Goal: Task Accomplishment & Management: Use online tool/utility

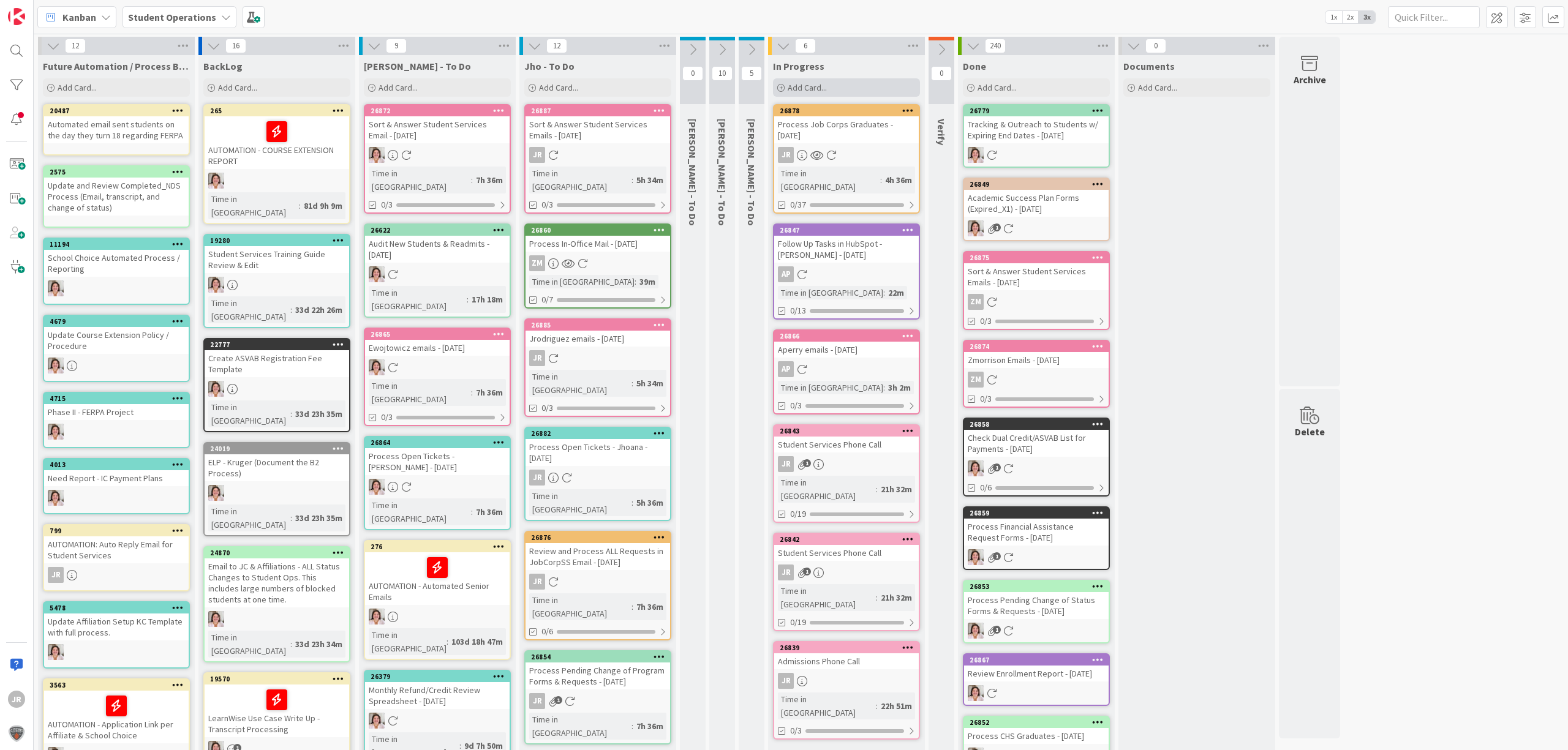
scroll to position [23, 0]
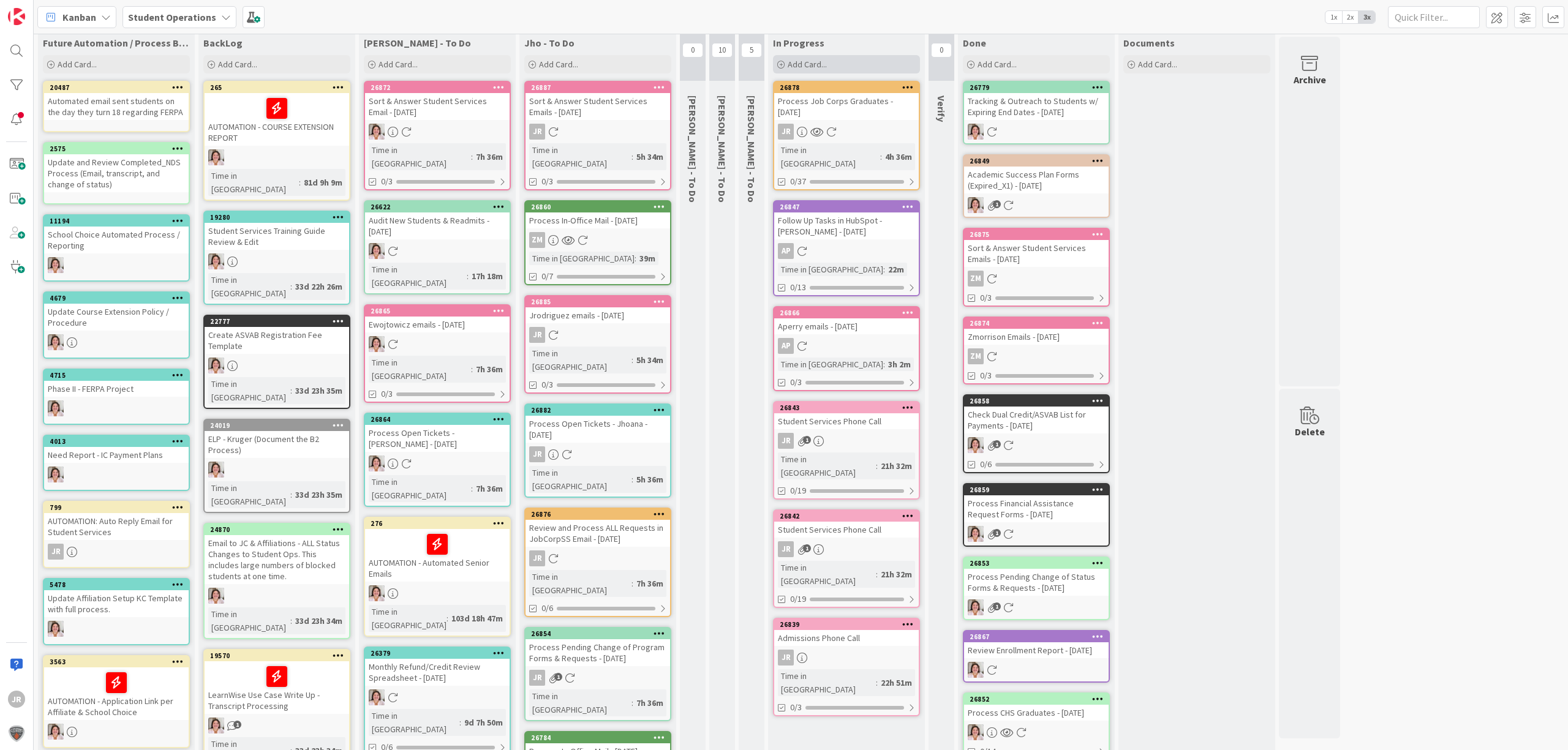
click at [821, 66] on span "Add Card..." at bounding box center [807, 64] width 39 height 11
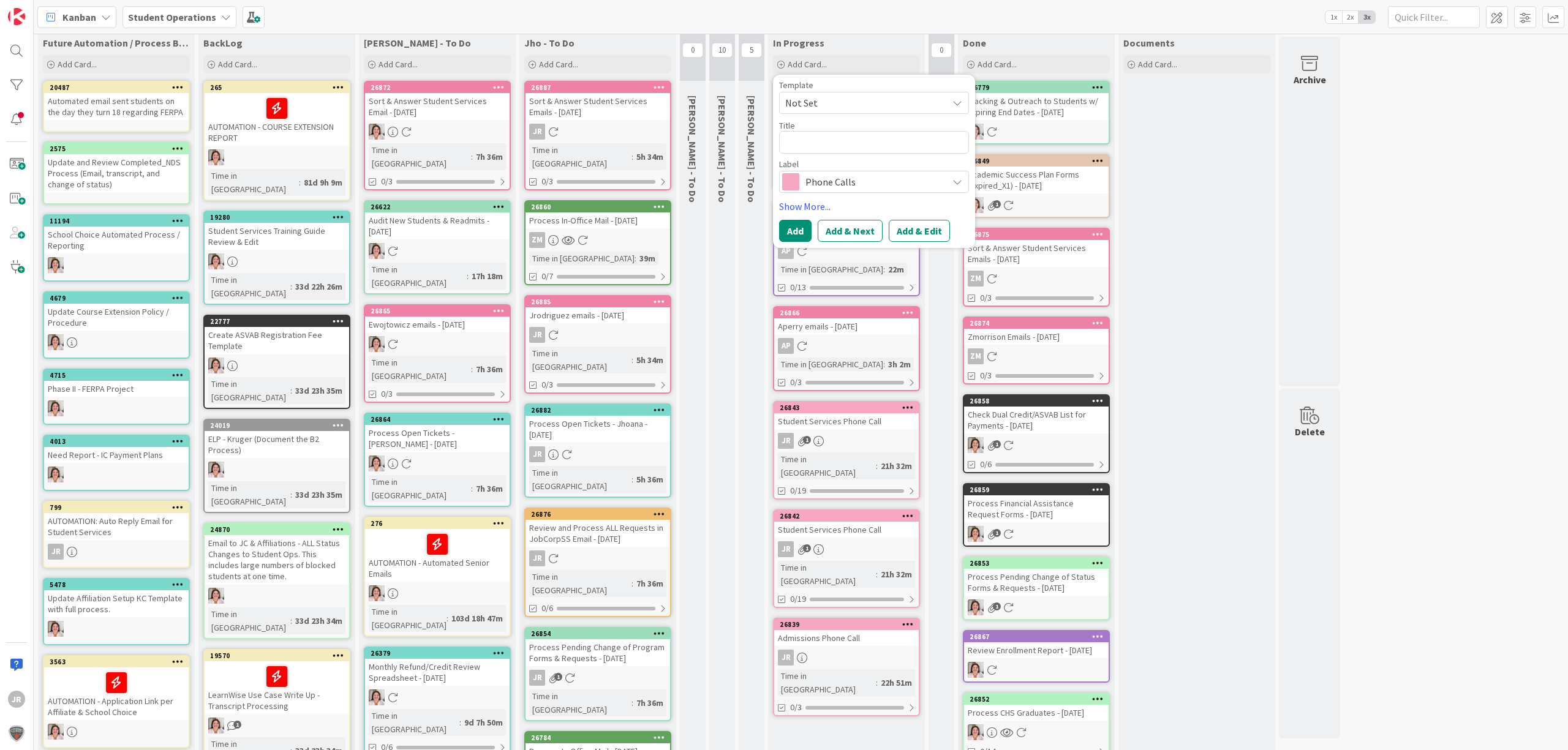
click at [853, 99] on span "Not Set" at bounding box center [862, 102] width 153 height 16
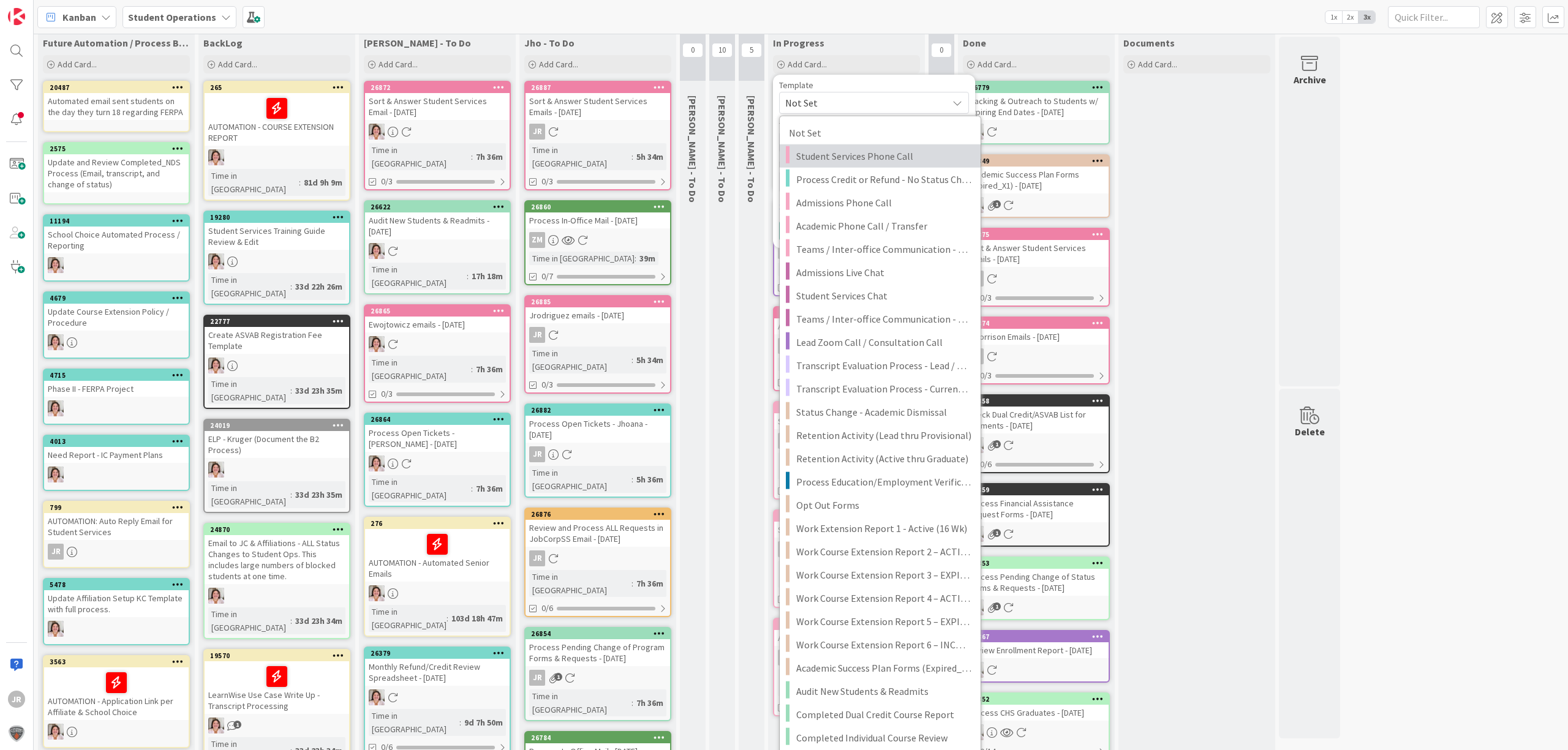
click at [865, 150] on span "Student Services Phone Call" at bounding box center [884, 156] width 175 height 16
type textarea "x"
type textarea "Student Services Phone Call"
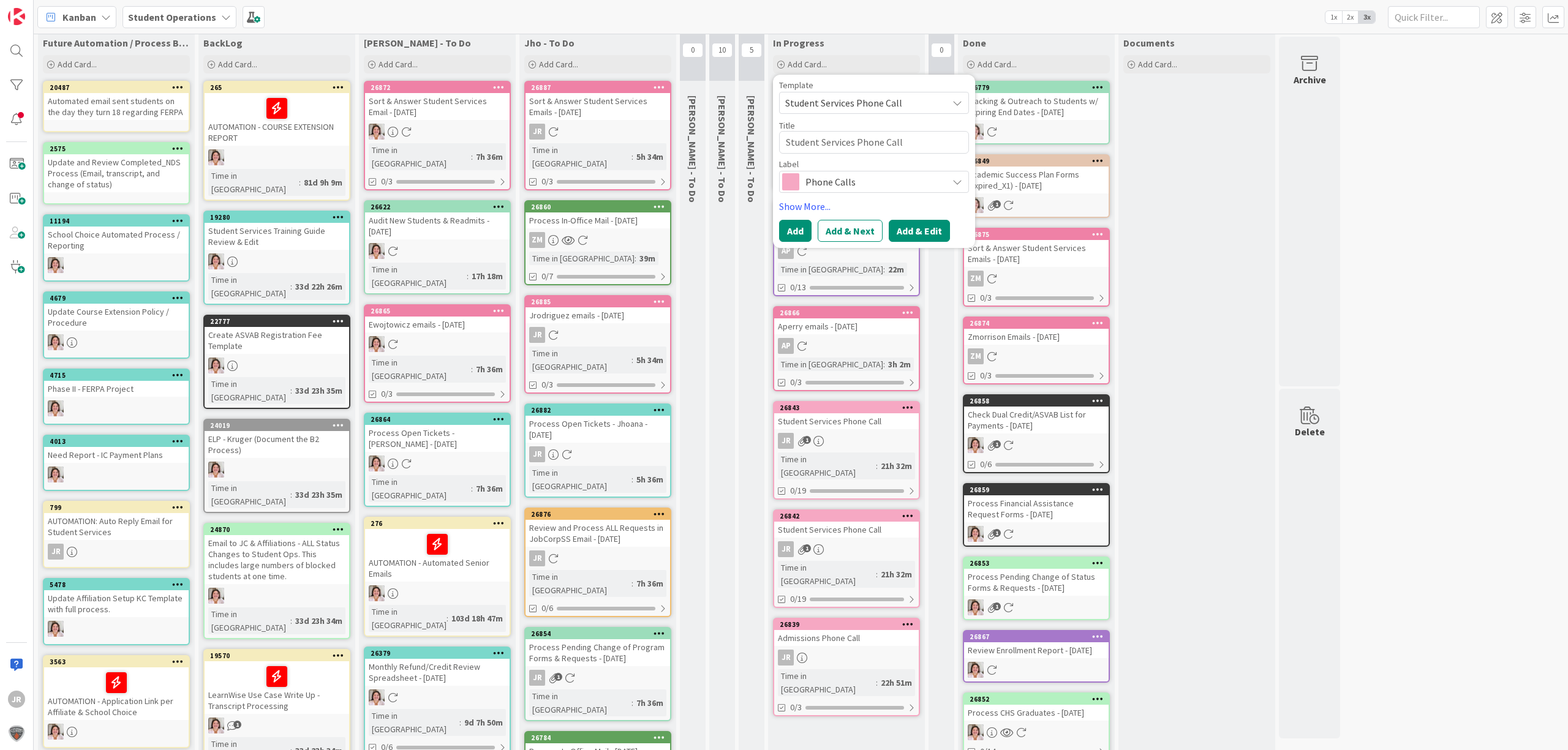
click at [929, 234] on button "Add & Edit" at bounding box center [920, 231] width 61 height 22
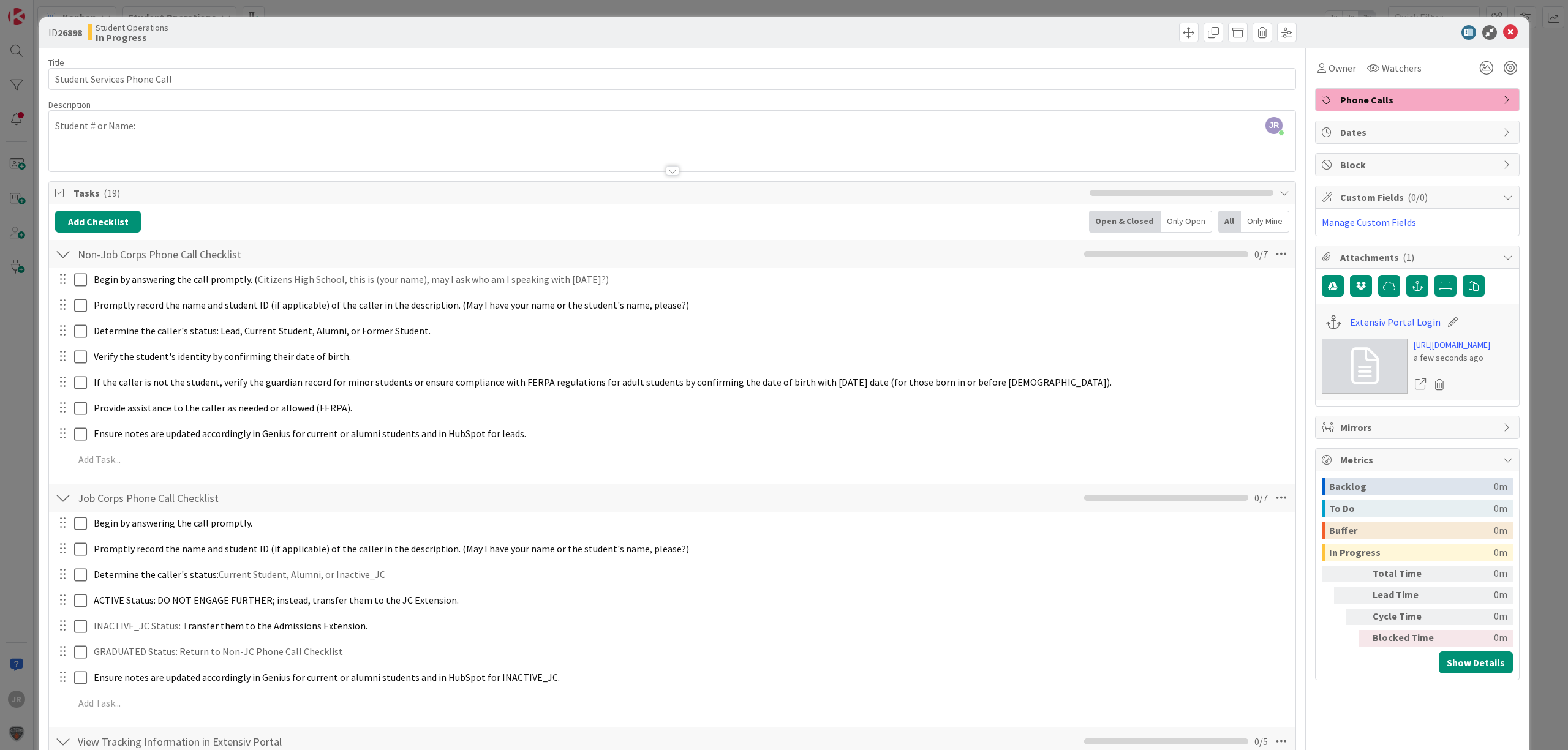
drag, startPoint x: 214, startPoint y: 133, endPoint x: 219, endPoint y: 130, distance: 5.8
click at [219, 133] on div "JR [PERSON_NAME] joined 4 m ago Student # or Name:" at bounding box center [672, 141] width 1247 height 60
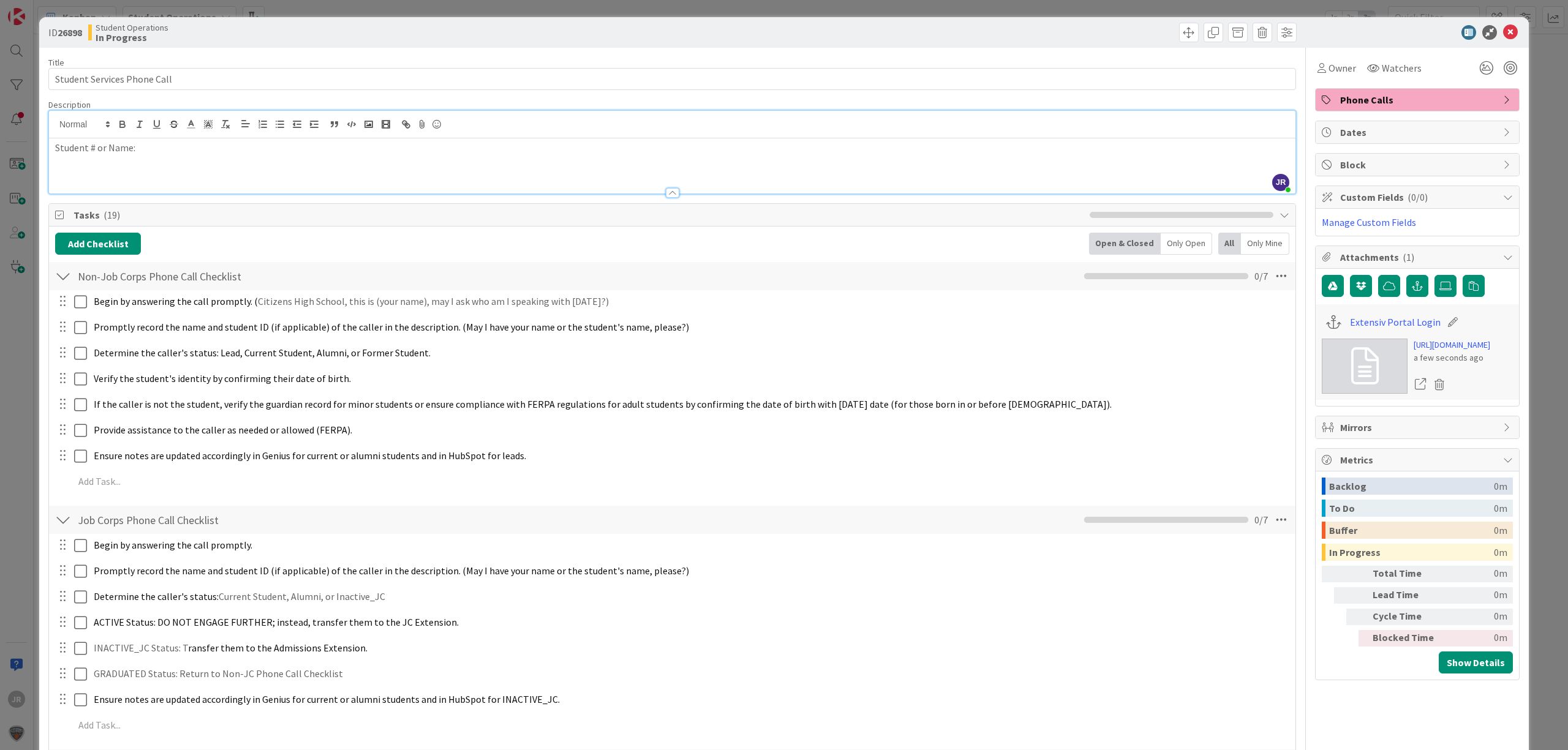
drag, startPoint x: 222, startPoint y: 173, endPoint x: 221, endPoint y: 179, distance: 6.1
click at [222, 173] on div "Student # or Name:" at bounding box center [672, 166] width 1247 height 55
click at [207, 175] on div "Student # or Name:" at bounding box center [672, 166] width 1247 height 55
click at [55, 160] on p "[PHONE_NUMBER]" at bounding box center [672, 162] width 1234 height 14
click at [136, 146] on link "[EMAIL_ADDRESS][DOMAIN_NAME]" at bounding box center [210, 147] width 150 height 12
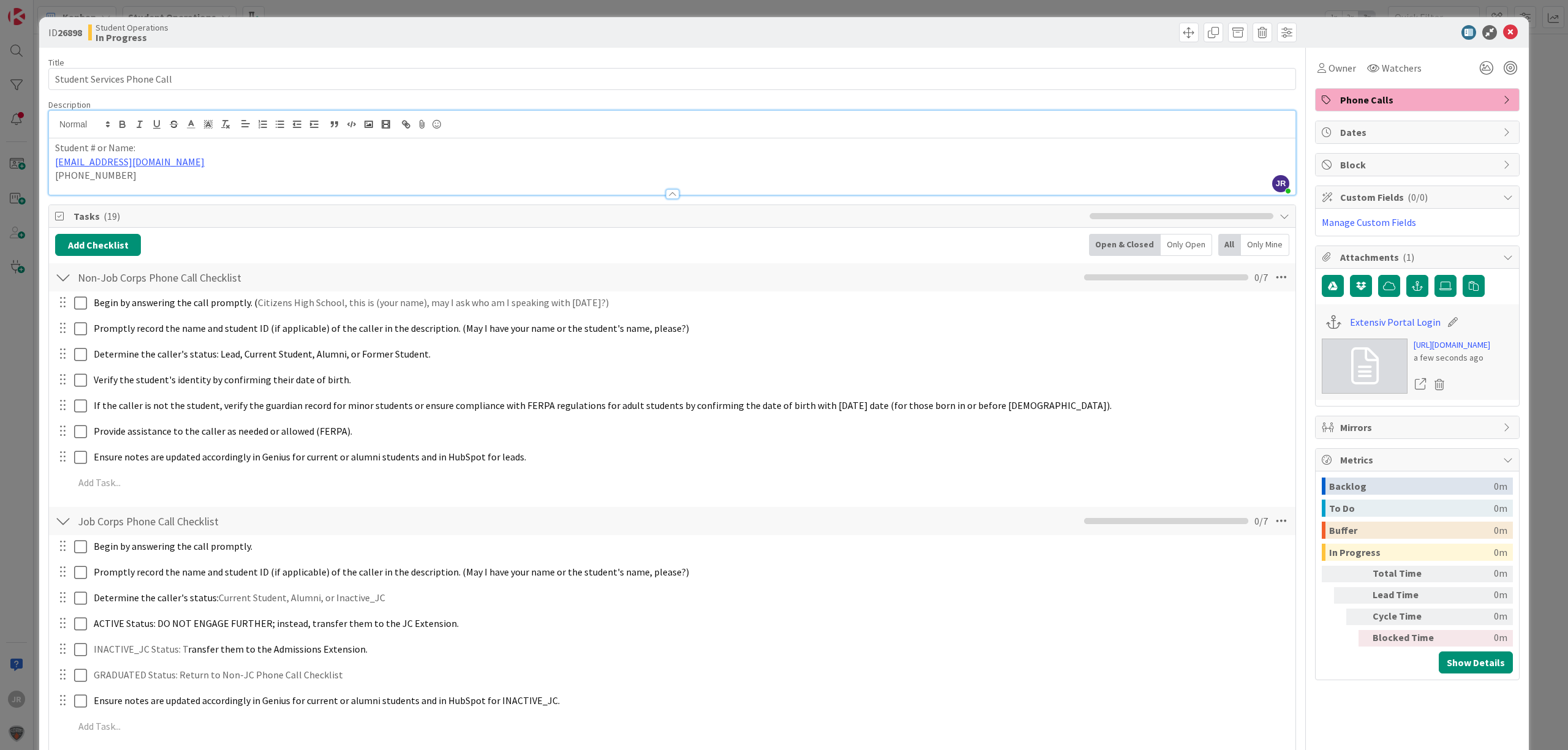
click at [152, 188] on div at bounding box center [672, 188] width 1247 height 13
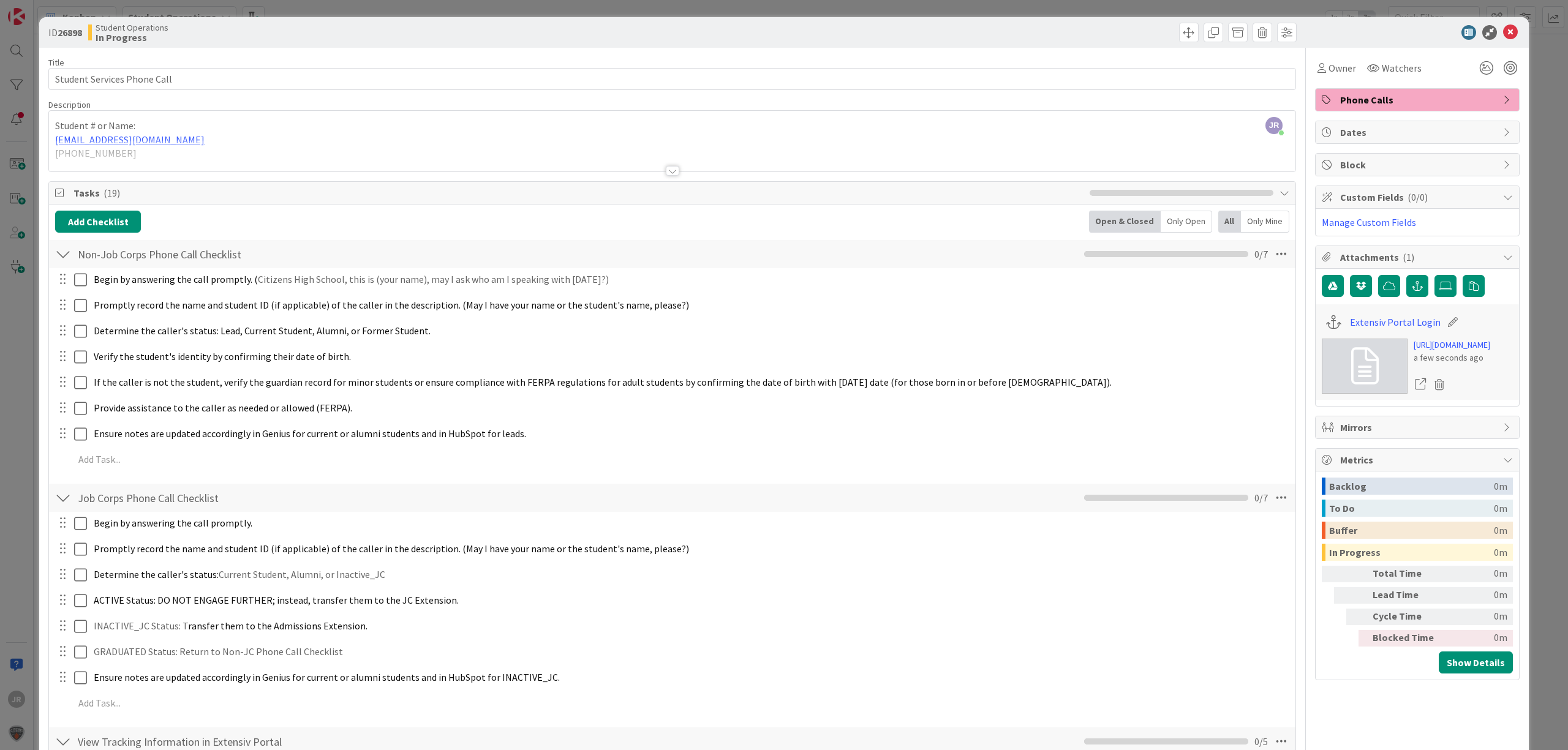
click at [143, 162] on div at bounding box center [672, 156] width 1247 height 31
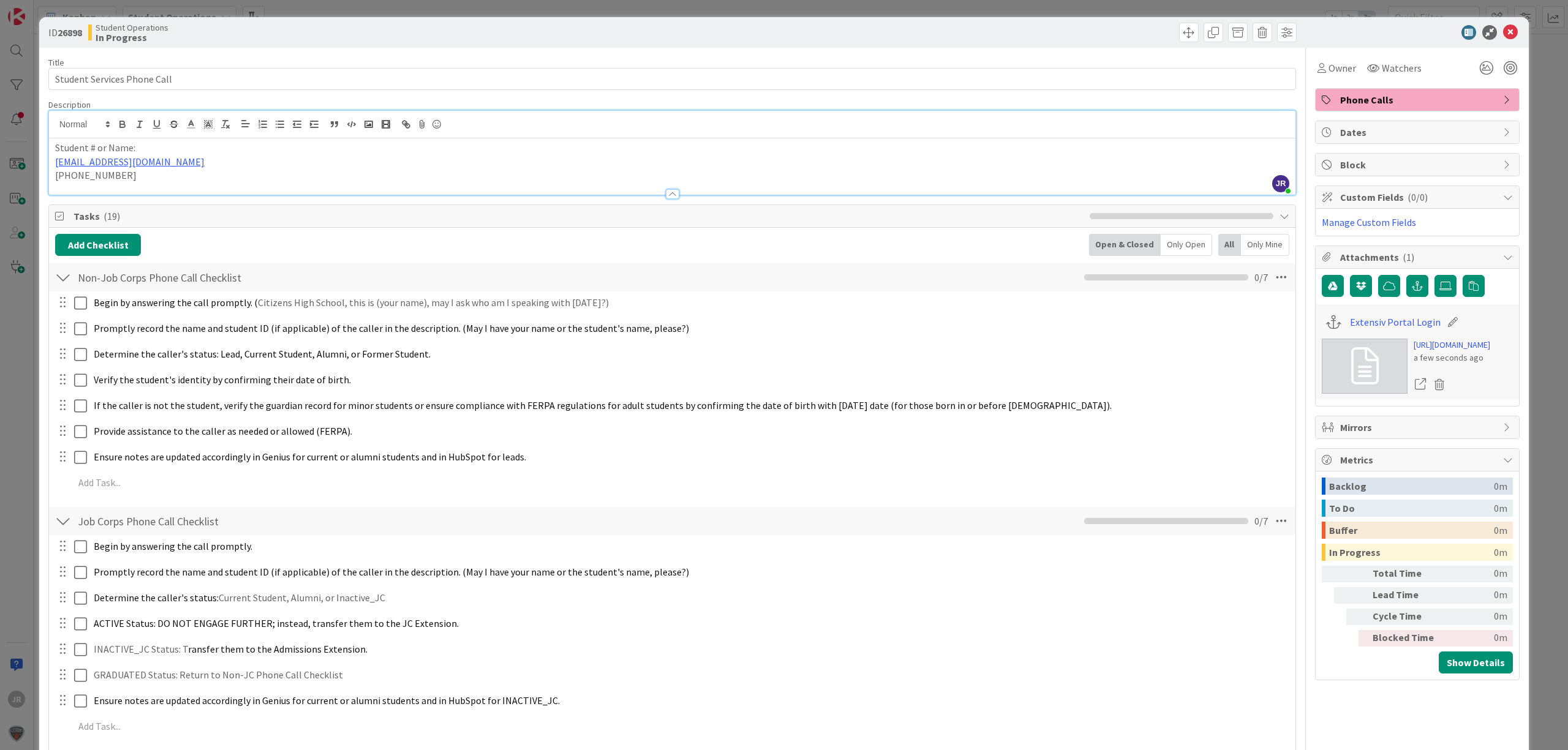
click at [152, 173] on p "[PHONE_NUMBER]" at bounding box center [672, 175] width 1234 height 14
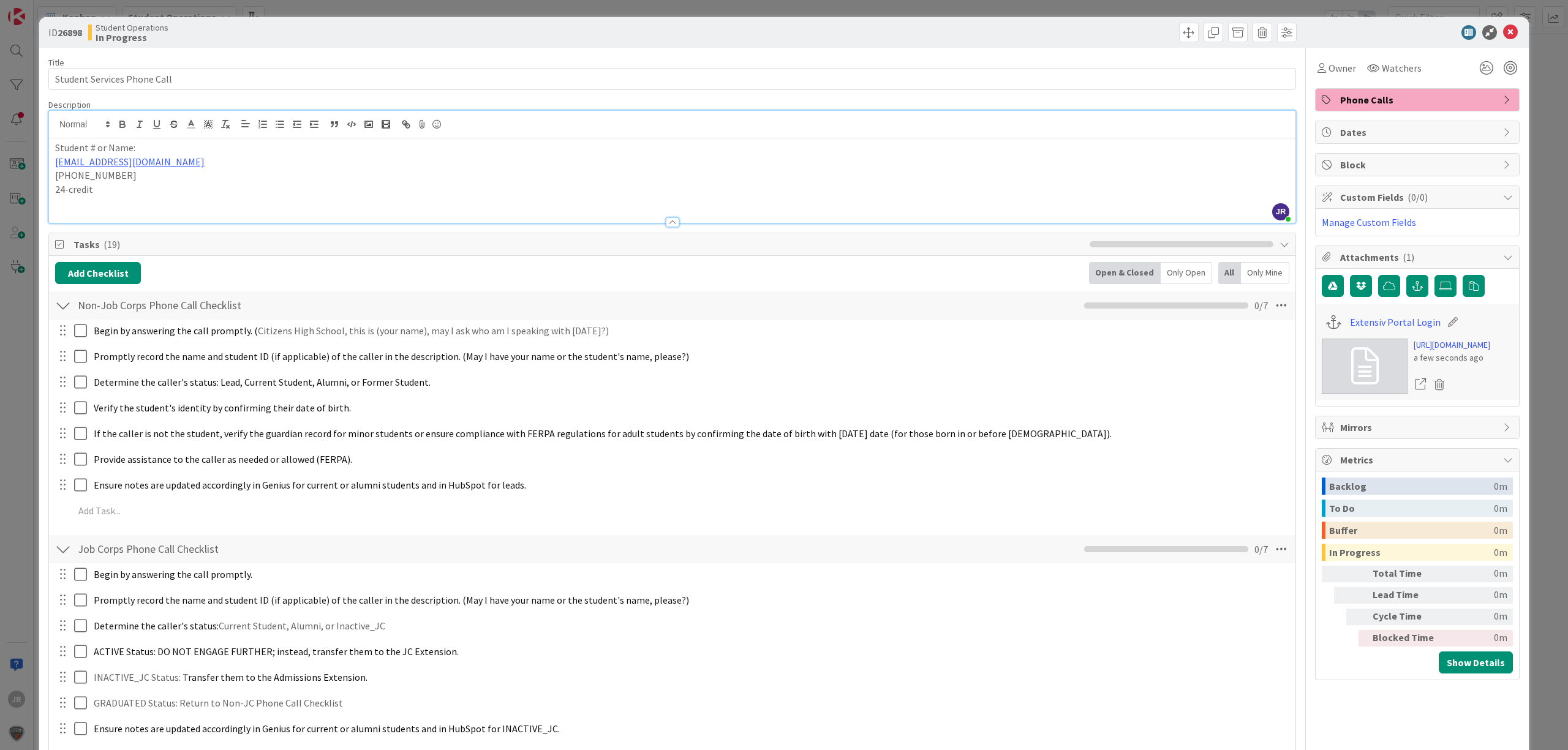
click at [120, 191] on p "24-credit" at bounding box center [672, 189] width 1234 height 14
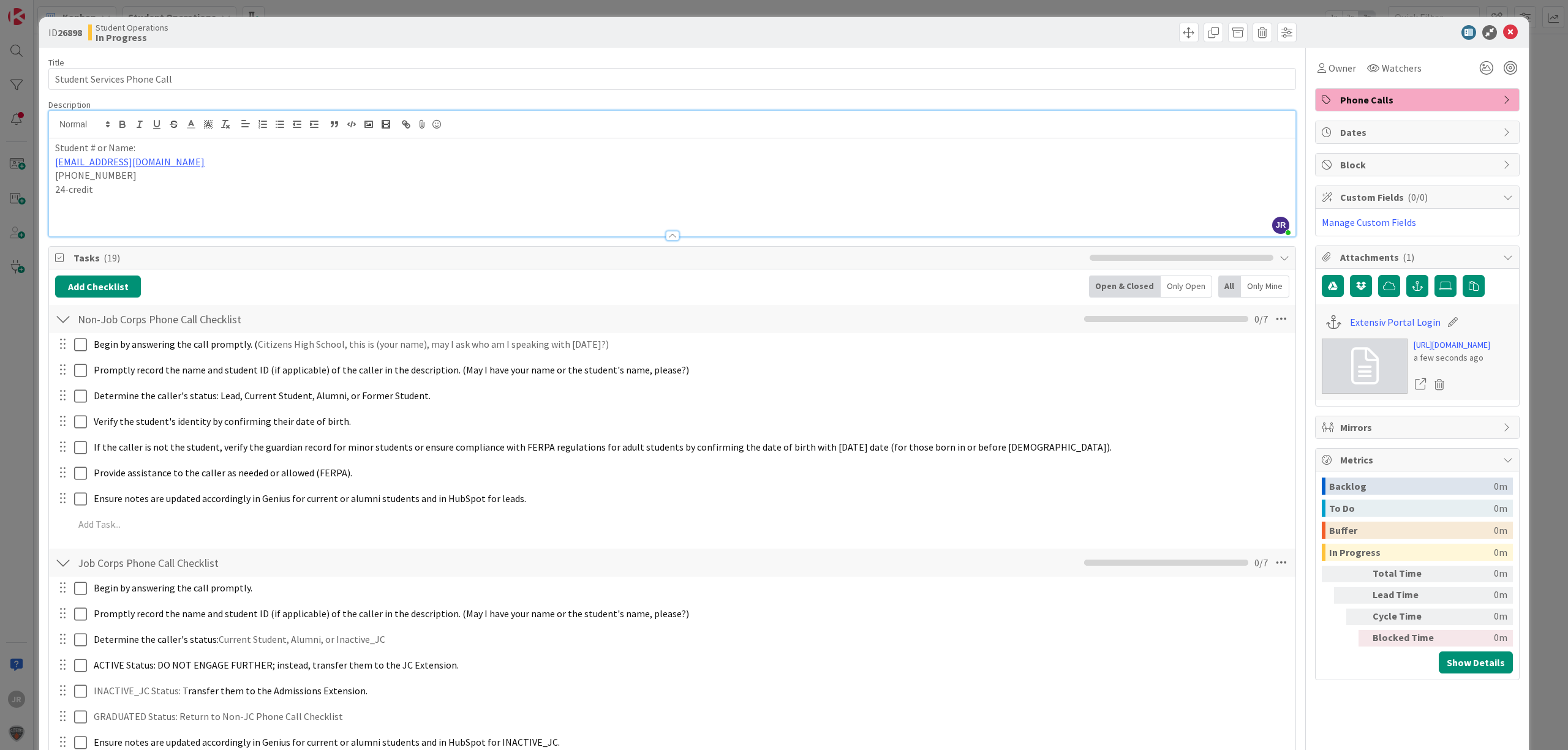
click at [142, 184] on p "24-credit" at bounding box center [672, 189] width 1234 height 14
click at [141, 177] on p "[PHONE_NUMBER]" at bounding box center [672, 175] width 1234 height 14
click at [171, 201] on p at bounding box center [672, 203] width 1234 height 14
click at [1329, 64] on span "Owner" at bounding box center [1342, 68] width 28 height 15
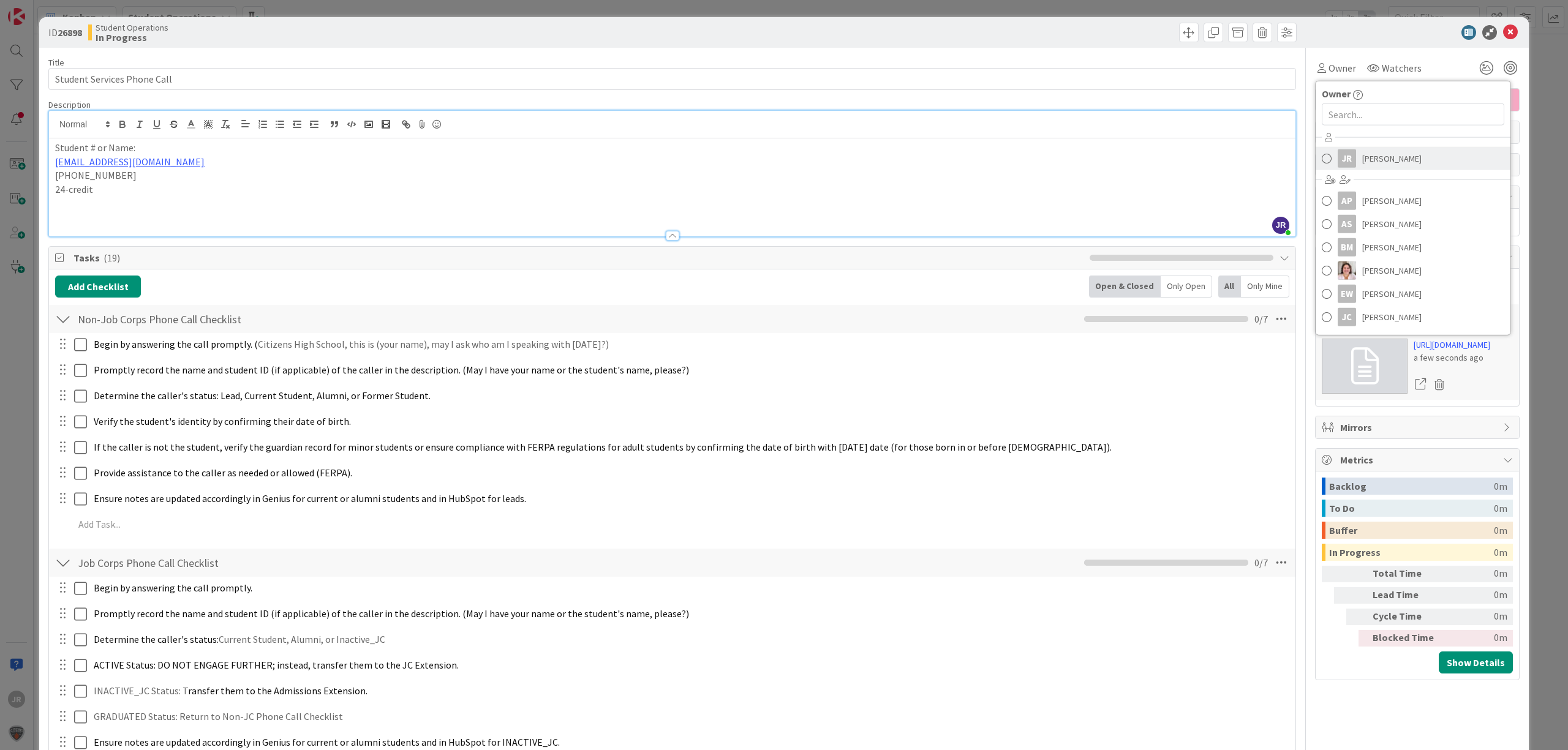
click at [1340, 160] on div "JR" at bounding box center [1347, 159] width 19 height 19
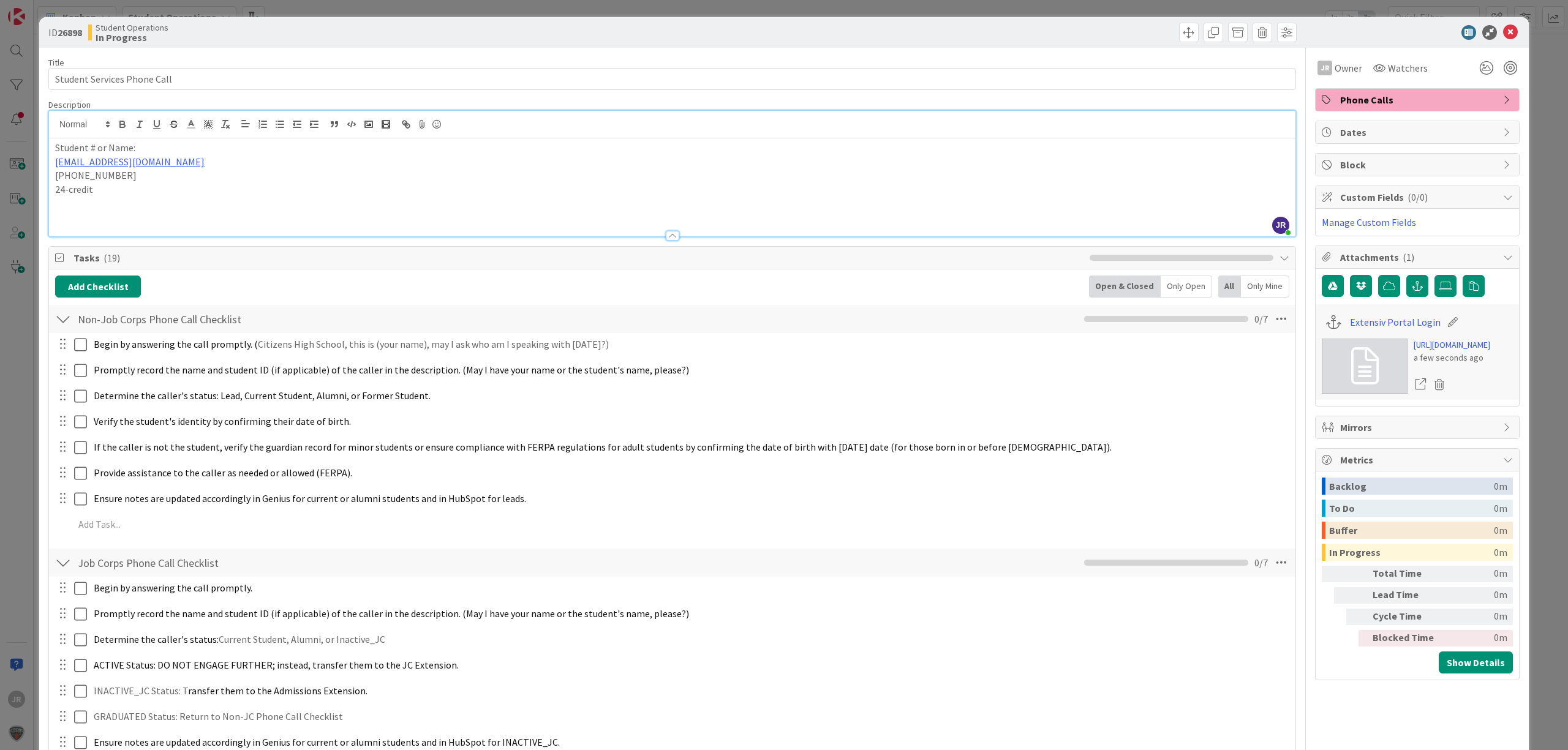
click at [152, 209] on p at bounding box center [672, 203] width 1234 height 14
click at [55, 165] on link "[EMAIL_ADDRESS][DOMAIN_NAME]" at bounding box center [130, 162] width 150 height 12
click at [344, 197] on p at bounding box center [672, 203] width 1234 height 14
drag, startPoint x: 95, startPoint y: 197, endPoint x: 20, endPoint y: 197, distance: 75.0
click at [13, 197] on div "ID 26898 Student Operations In Progress Title 27 / 128 Student Services Phone C…" at bounding box center [784, 375] width 1568 height 750
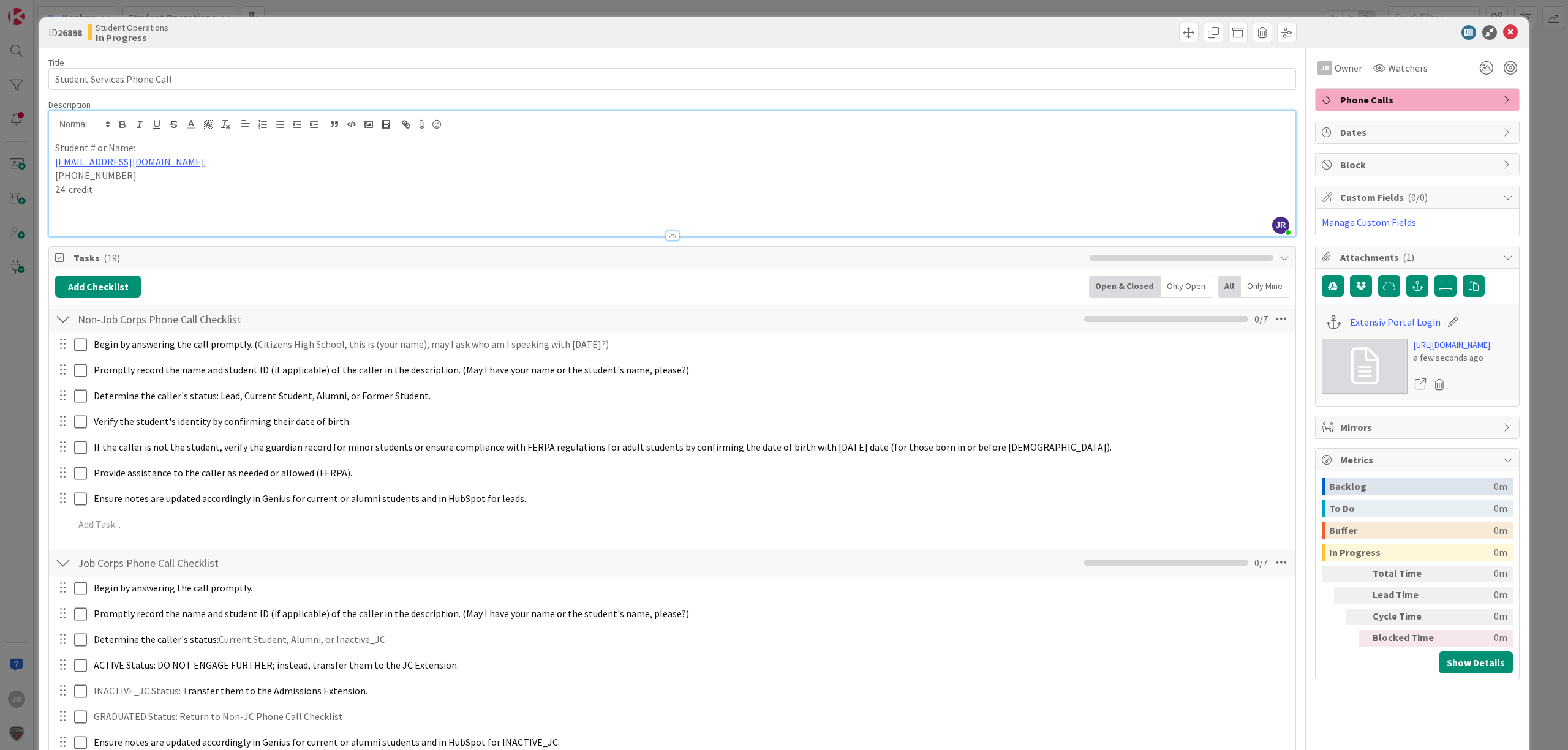
click at [113, 194] on p "24-credit" at bounding box center [672, 189] width 1234 height 14
drag, startPoint x: 77, startPoint y: 194, endPoint x: 53, endPoint y: 194, distance: 24.0
click at [53, 194] on div "Student # or Name: [EMAIL_ADDRESS][DOMAIN_NAME] (270)267-2450 24-credit" at bounding box center [672, 188] width 1247 height 98
drag, startPoint x: 125, startPoint y: 78, endPoint x: 42, endPoint y: 78, distance: 83.0
click at [42, 78] on div "ID 26898 Student Operations In Progress Title 27 / 128 Student Services Phone C…" at bounding box center [784, 567] width 1490 height 1100
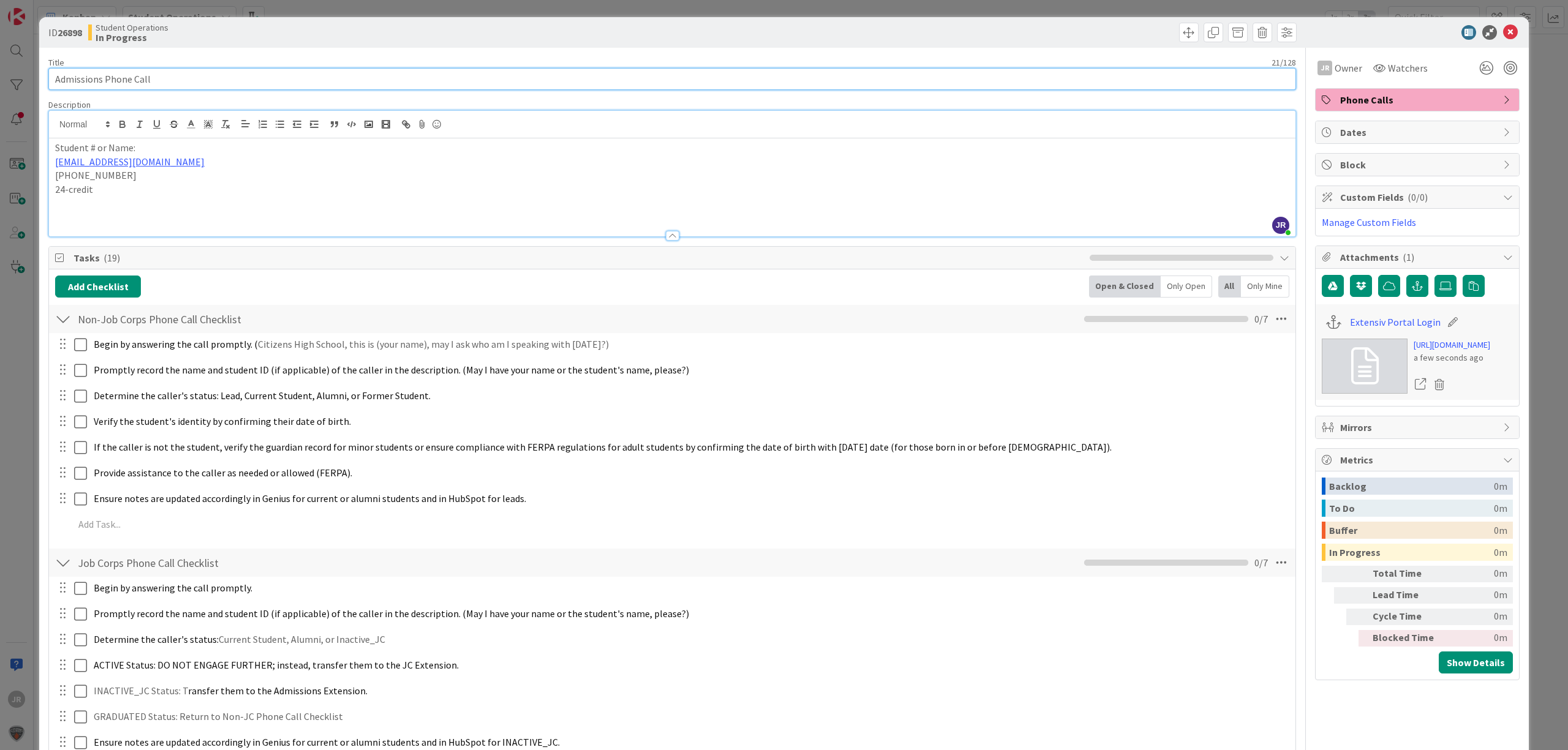
type input "Admissions Phone Call"
click at [1412, 282] on icon "button" at bounding box center [1417, 285] width 11 height 10
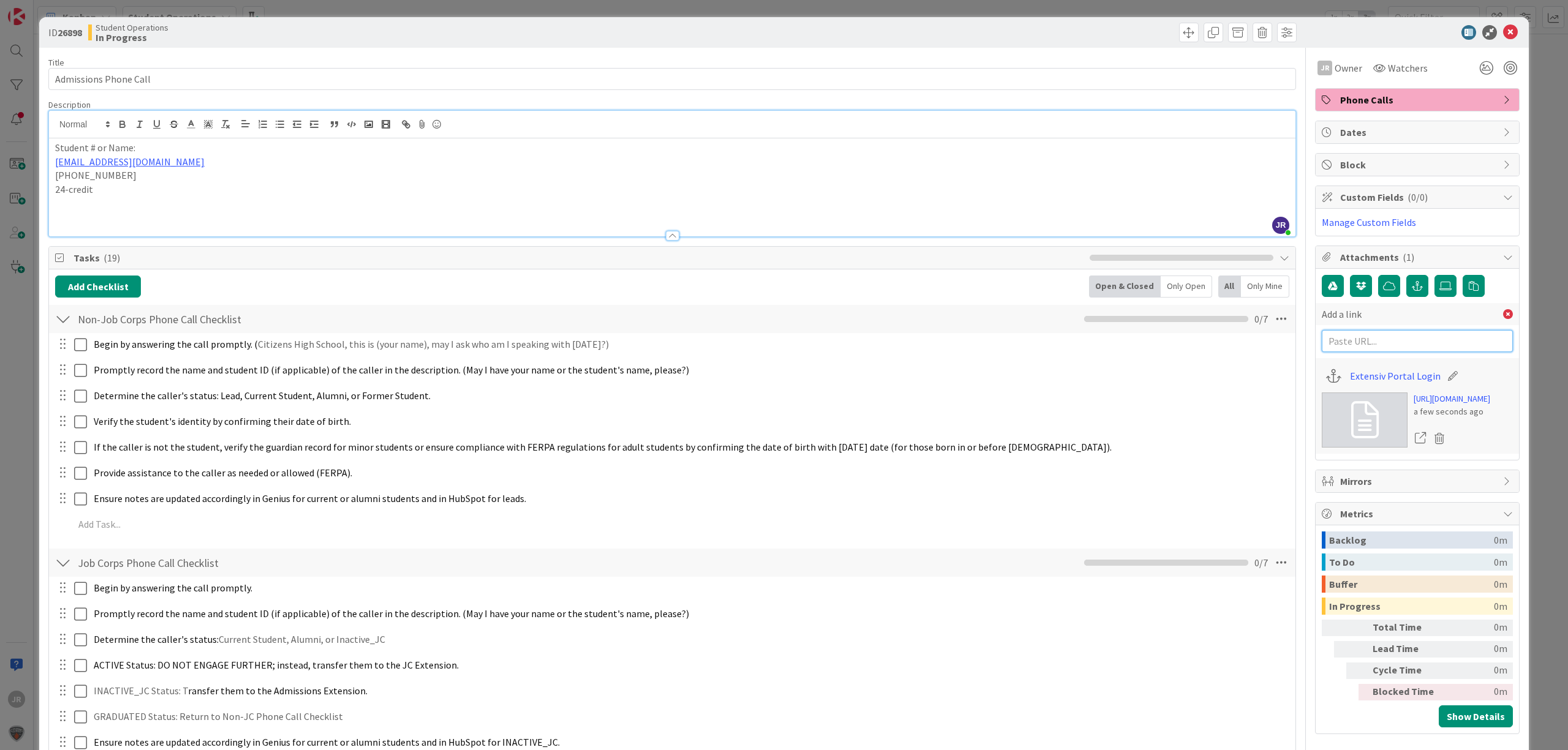
click at [1407, 341] on input "text" at bounding box center [1417, 341] width 191 height 22
drag, startPoint x: 74, startPoint y: 160, endPoint x: 25, endPoint y: 163, distance: 49.1
click at [25, 163] on div "ID 26898 Student Operations In Progress Title 21 / 128 Admissions Phone Call De…" at bounding box center [784, 375] width 1568 height 750
copy link "[EMAIL_ADDRESS][DOMAIN_NAME]"
drag, startPoint x: 280, startPoint y: 173, endPoint x: 256, endPoint y: 175, distance: 24.1
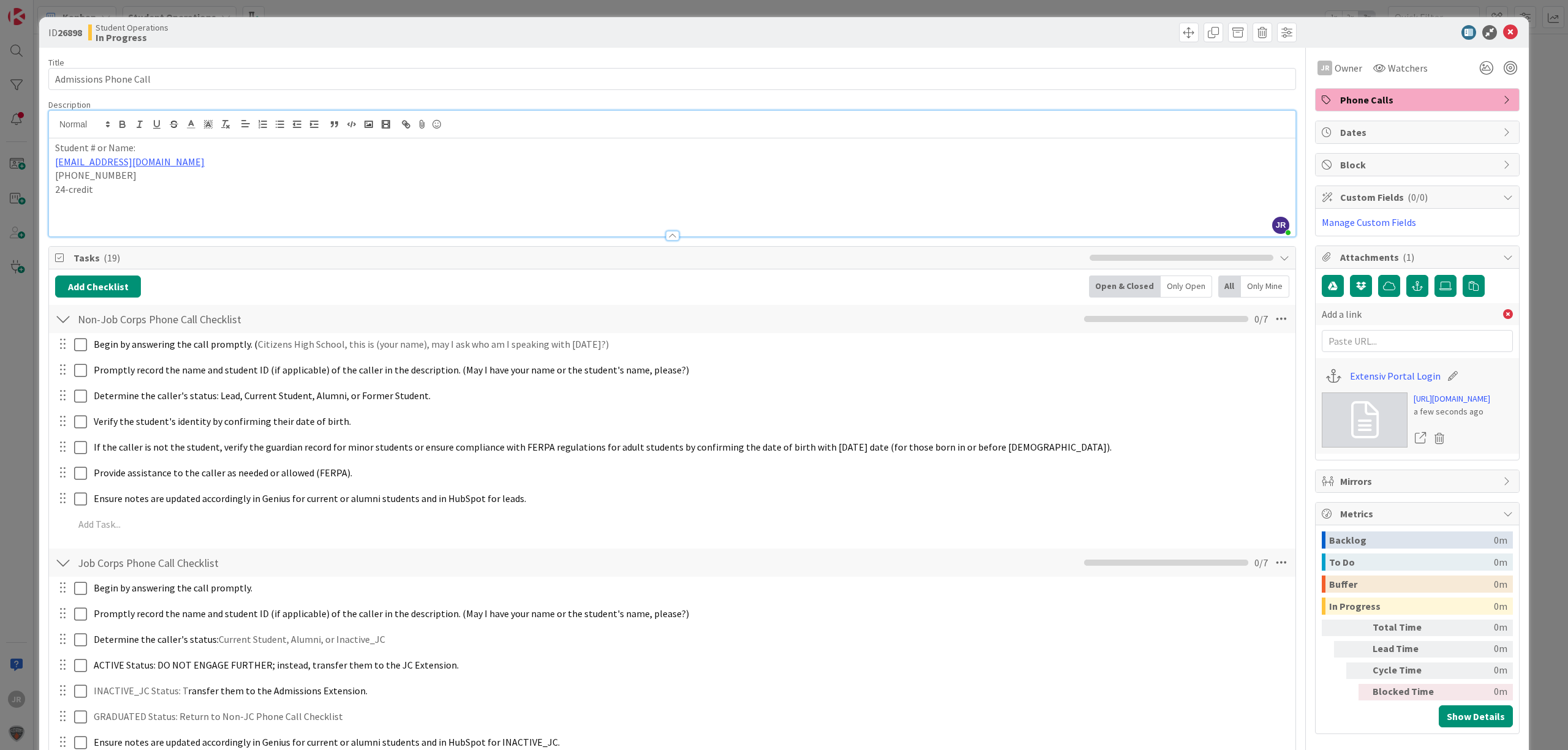
click at [280, 173] on p "[PHONE_NUMBER]" at bounding box center [672, 175] width 1234 height 14
click at [250, 189] on p "24-credit" at bounding box center [672, 189] width 1234 height 14
click at [201, 10] on div "ID 26898 Student Operations In Progress Title 21 / 128 Admissions Phone Call De…" at bounding box center [784, 375] width 1568 height 750
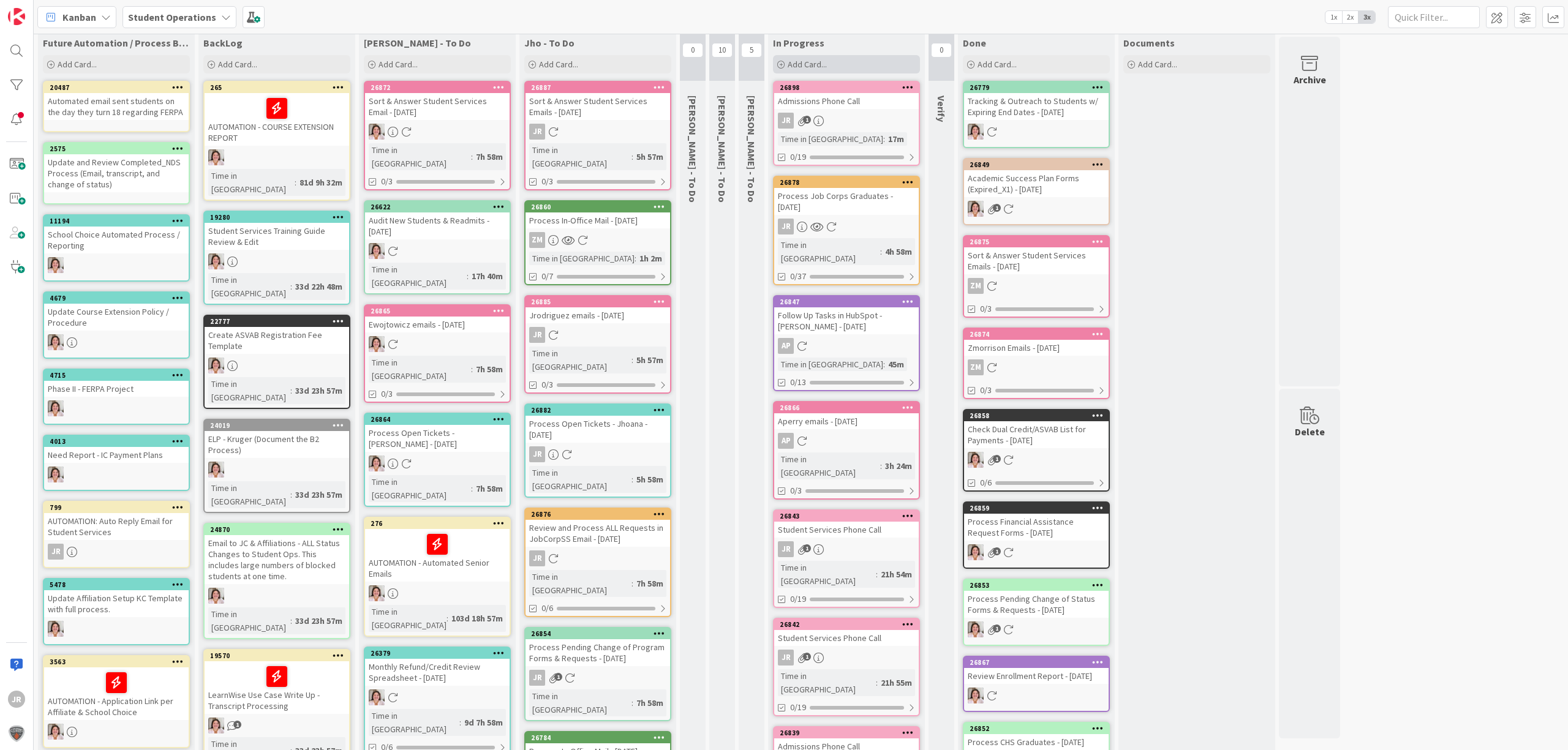
click at [845, 62] on div "Add Card..." at bounding box center [846, 64] width 147 height 19
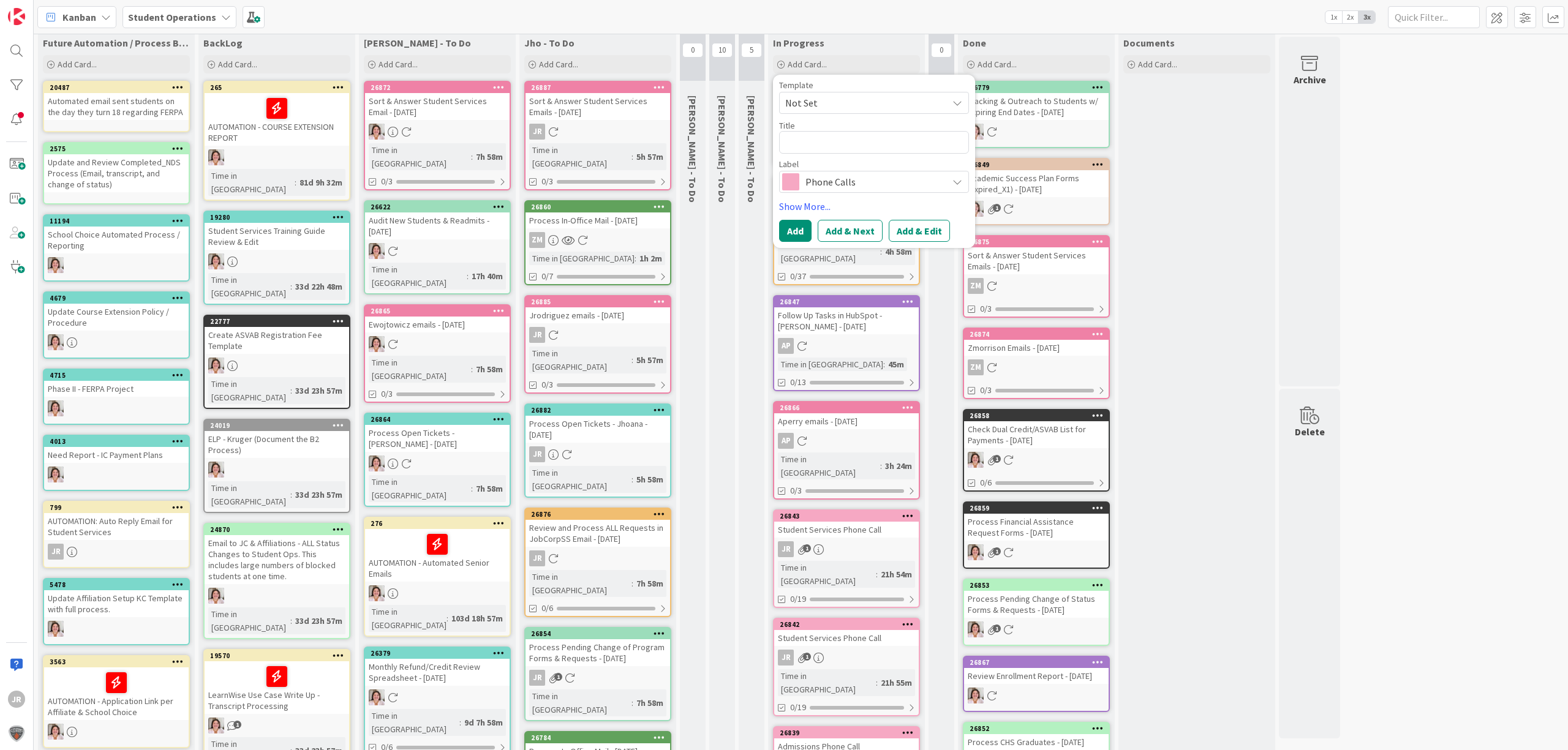
click at [846, 108] on span "Not Set" at bounding box center [862, 102] width 153 height 16
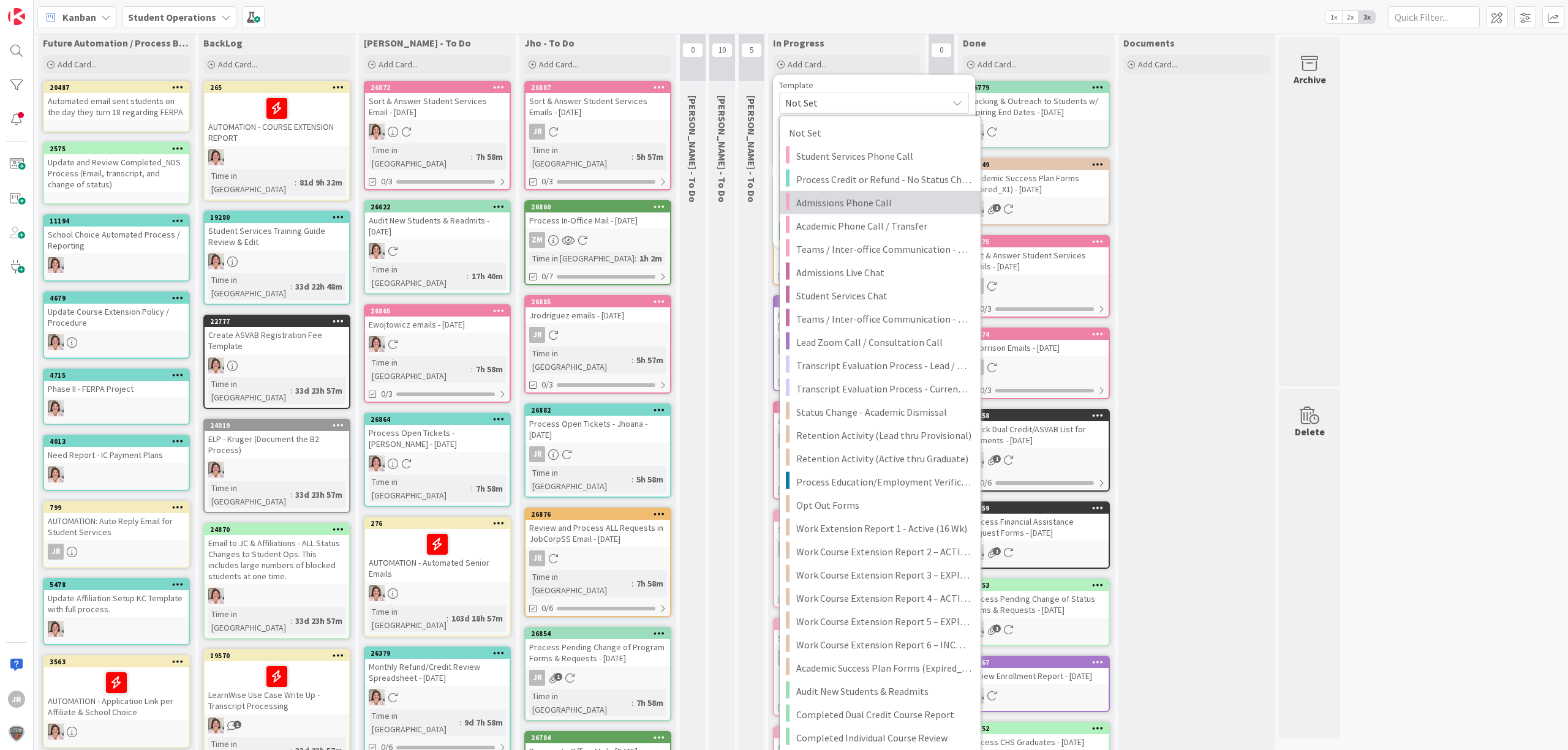
click at [855, 204] on span "Admissions Phone Call" at bounding box center [884, 202] width 175 height 16
type textarea "x"
type textarea "Admissions Phone Call"
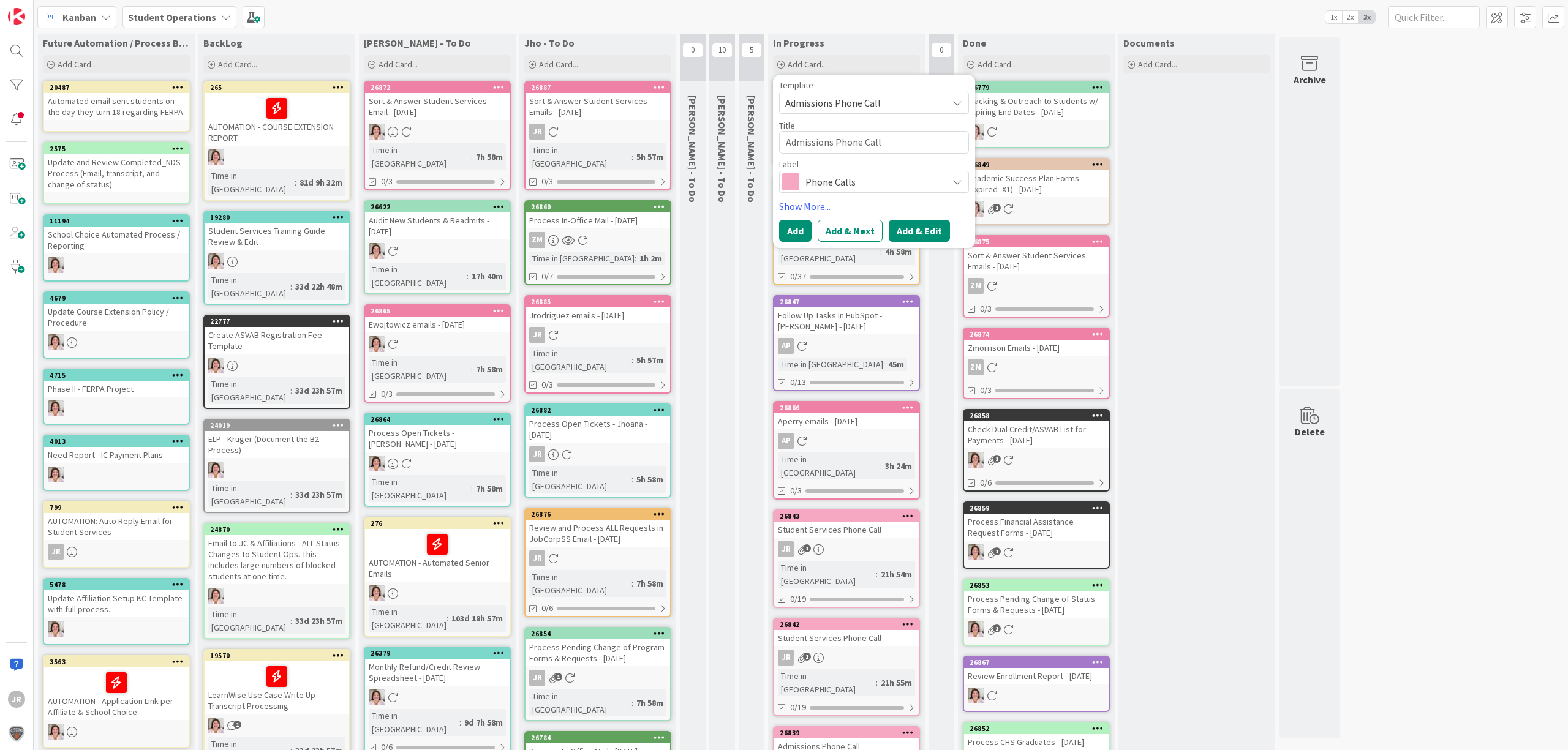
click at [923, 238] on button "Add & Edit" at bounding box center [920, 231] width 61 height 22
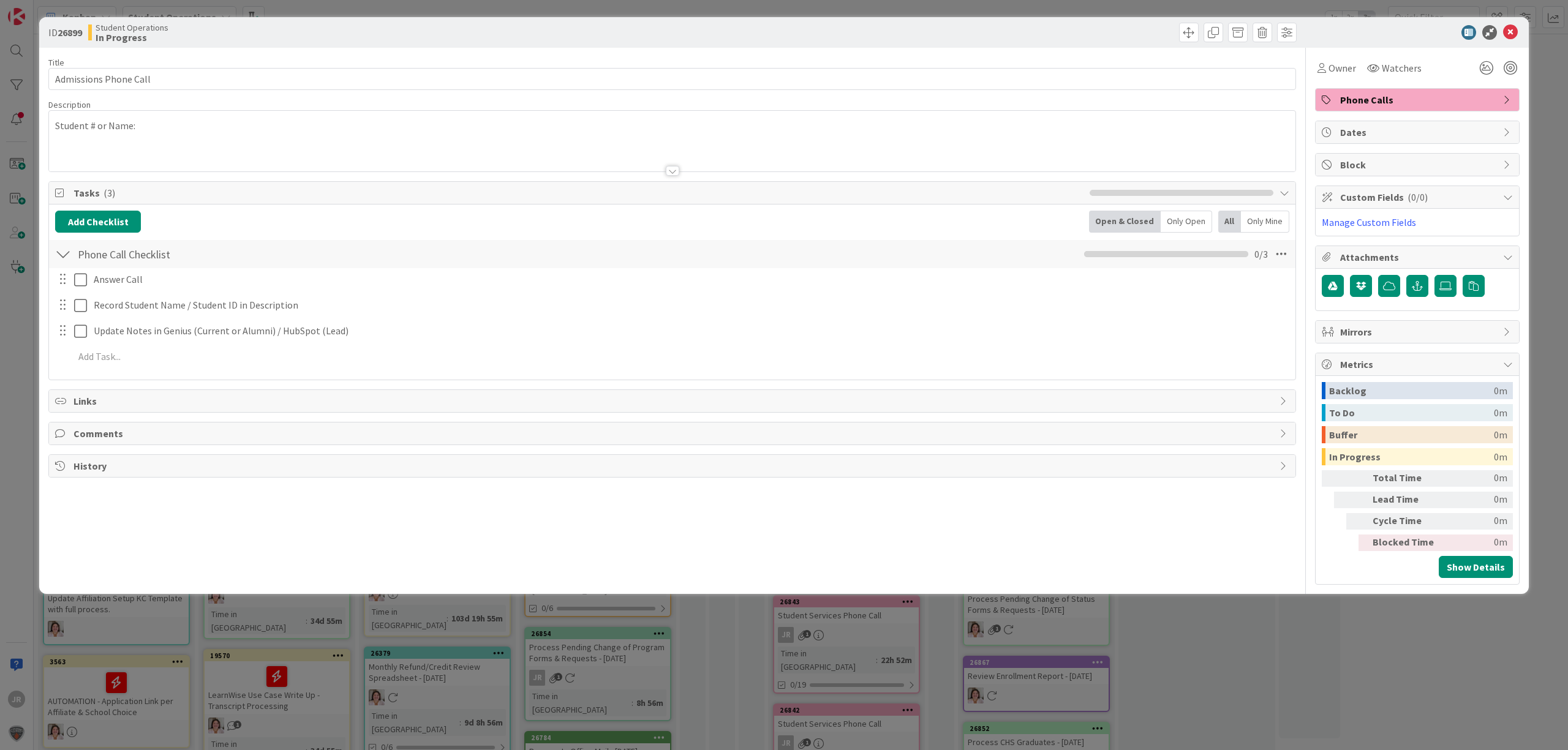
click at [694, 120] on p "Student # or Name:" at bounding box center [672, 125] width 1234 height 14
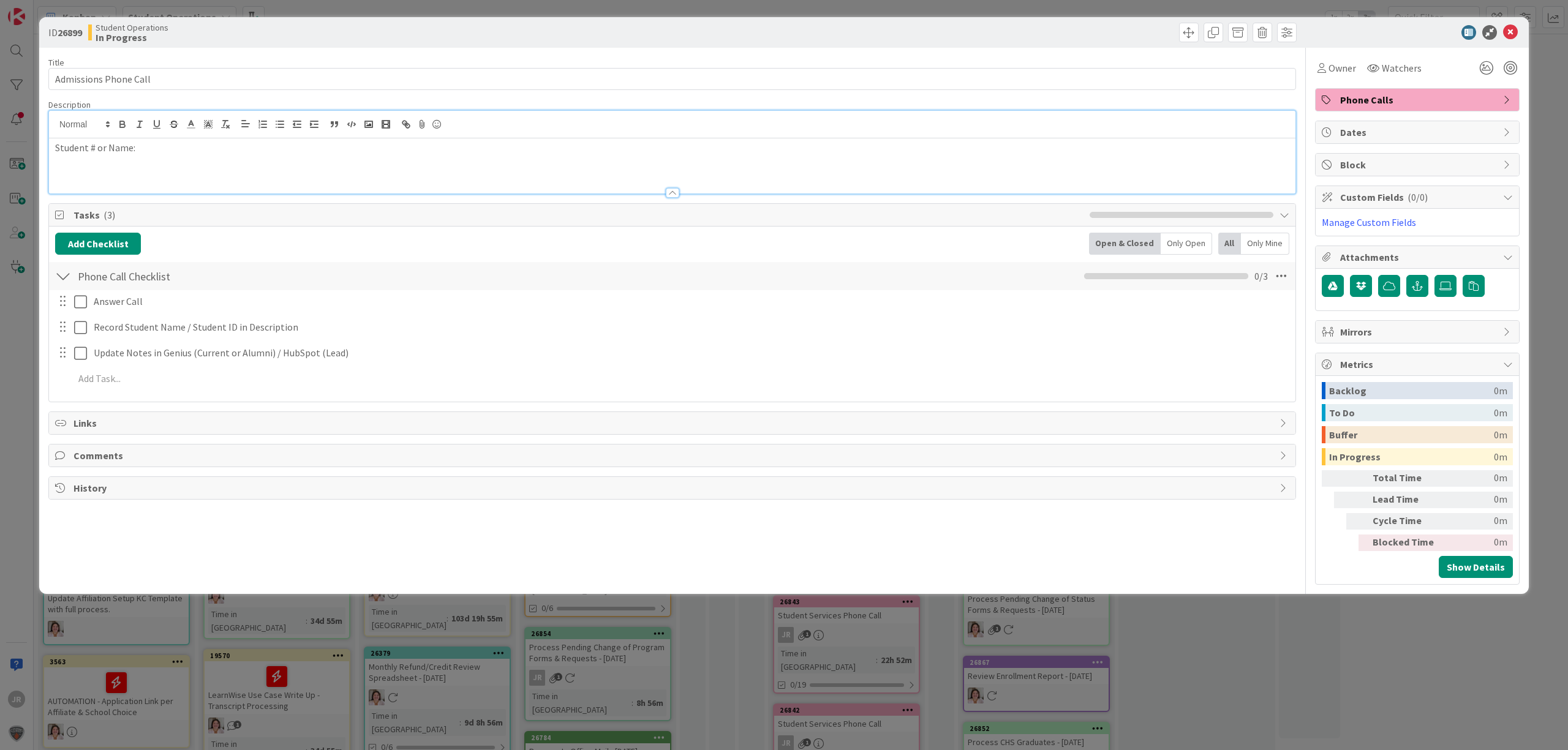
click at [335, 164] on div "Student # or Name:" at bounding box center [672, 166] width 1247 height 55
click at [218, 177] on div "Student # or Name: [EMAIL_ADDRESS][DOMAIN_NAME] [PERSON_NAME]" at bounding box center [672, 166] width 1247 height 55
click at [518, 0] on div "ID 26899 Student Operations In Progress Title 22 / 128 Admissions Phone Call De…" at bounding box center [784, 375] width 1568 height 750
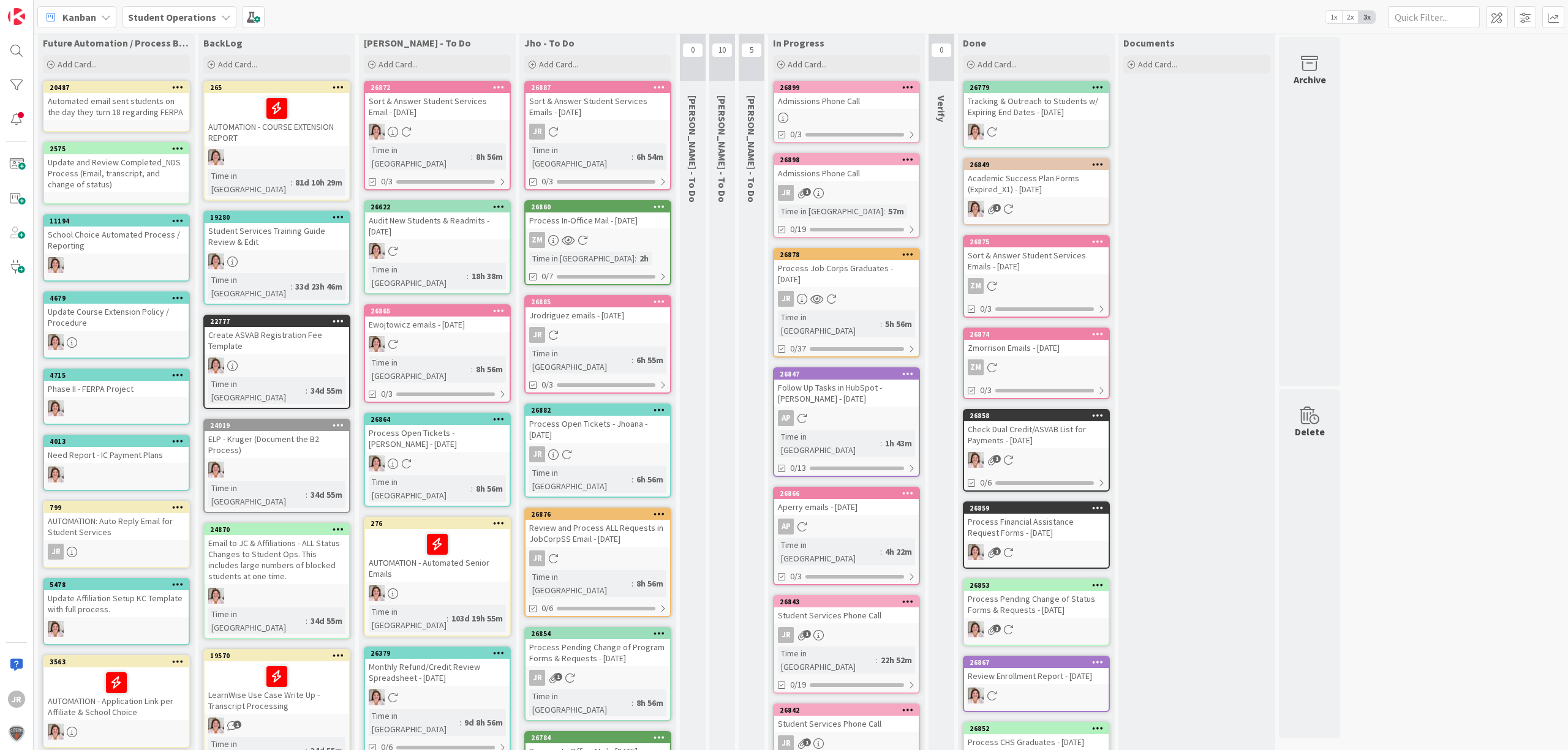
click at [853, 177] on div "Admissions Phone Call" at bounding box center [847, 173] width 145 height 16
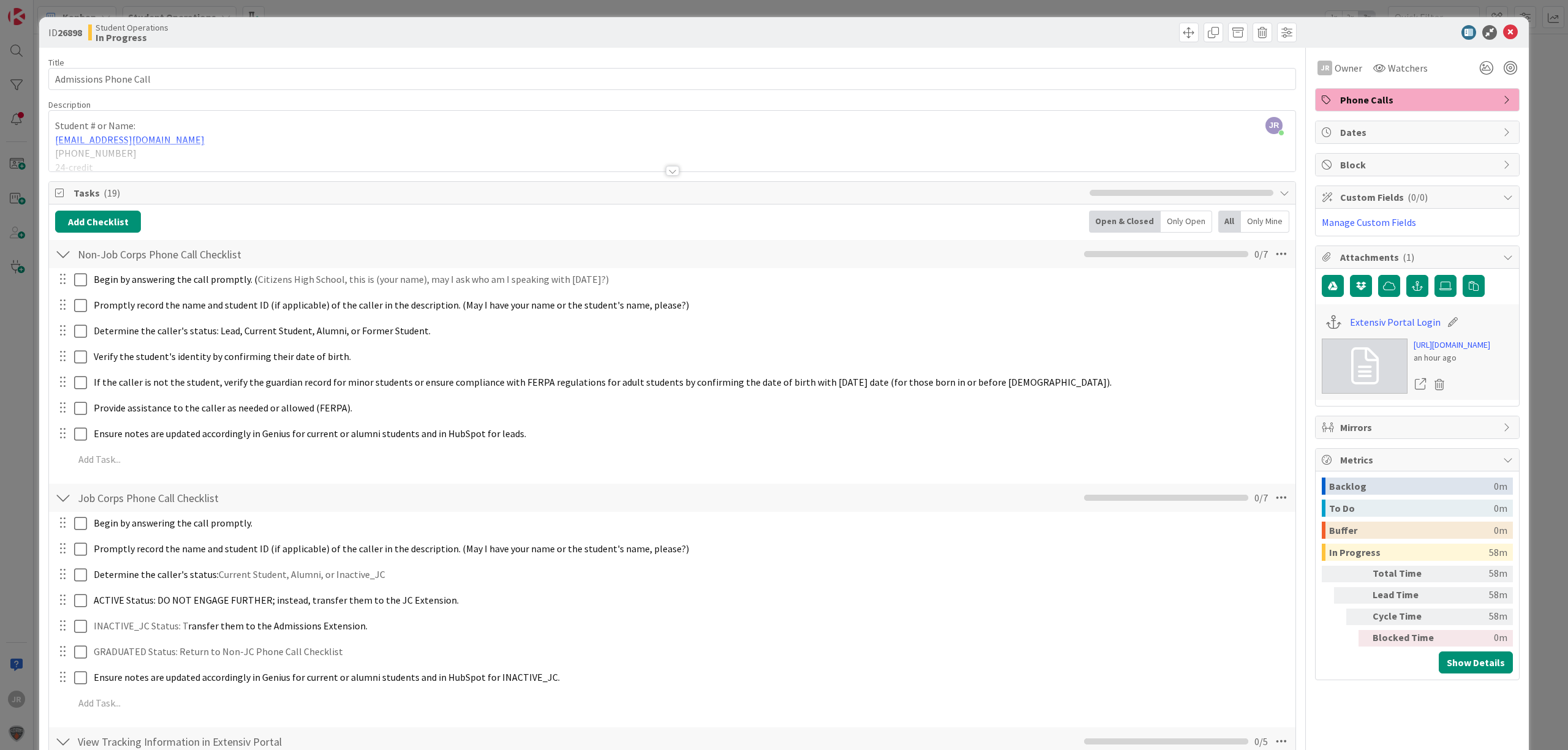
click at [157, 160] on div at bounding box center [672, 156] width 1247 height 31
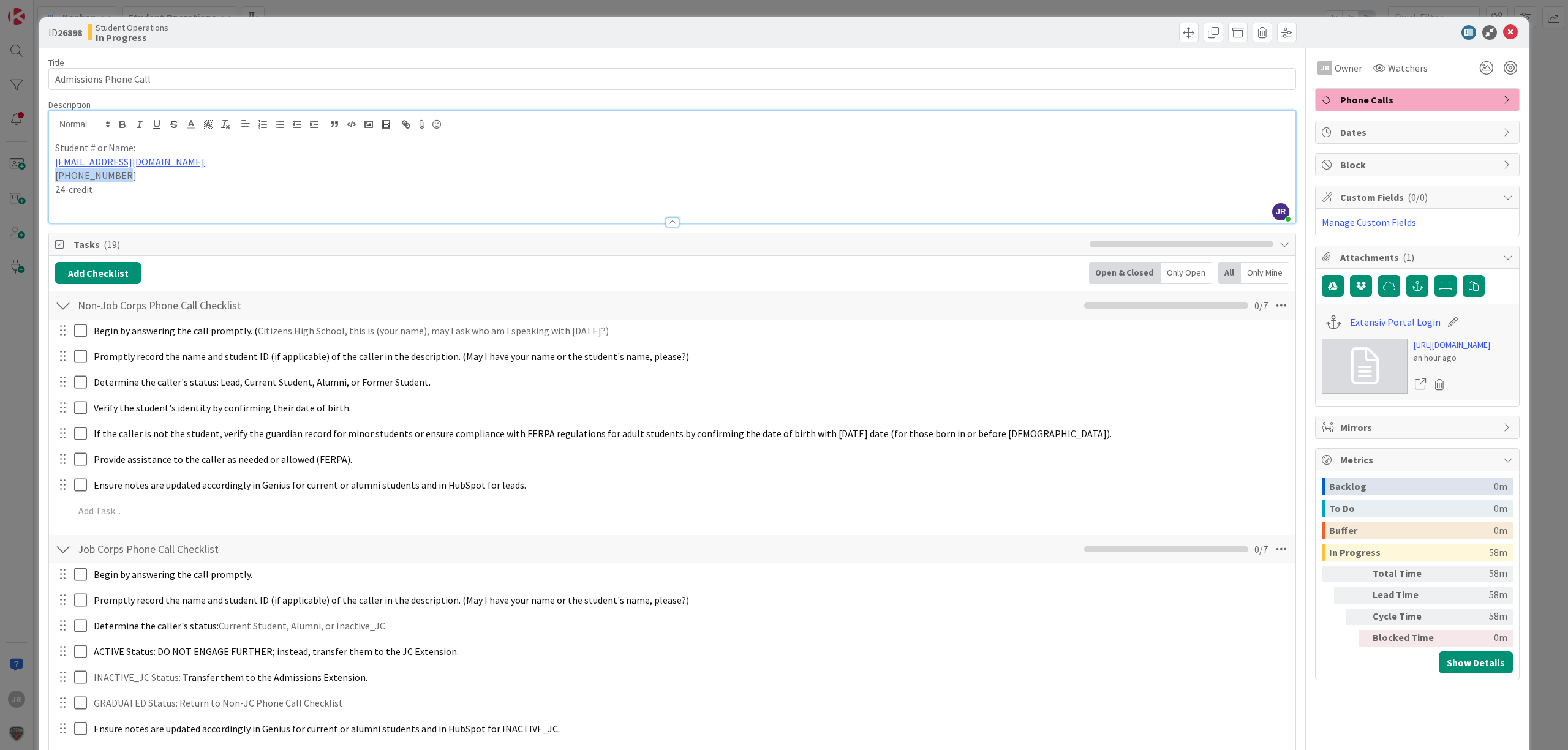
drag, startPoint x: 148, startPoint y: 179, endPoint x: 54, endPoint y: 180, distance: 94.0
click at [54, 180] on div "Student # or Name: [EMAIL_ADDRESS][DOMAIN_NAME] (270)267-2450 24-credit" at bounding box center [672, 180] width 1247 height 84
copy p "[PHONE_NUMBER]"
click at [1431, 387] on icon at bounding box center [1439, 384] width 17 height 19
click at [1302, 449] on button "Delete" at bounding box center [1325, 444] width 46 height 22
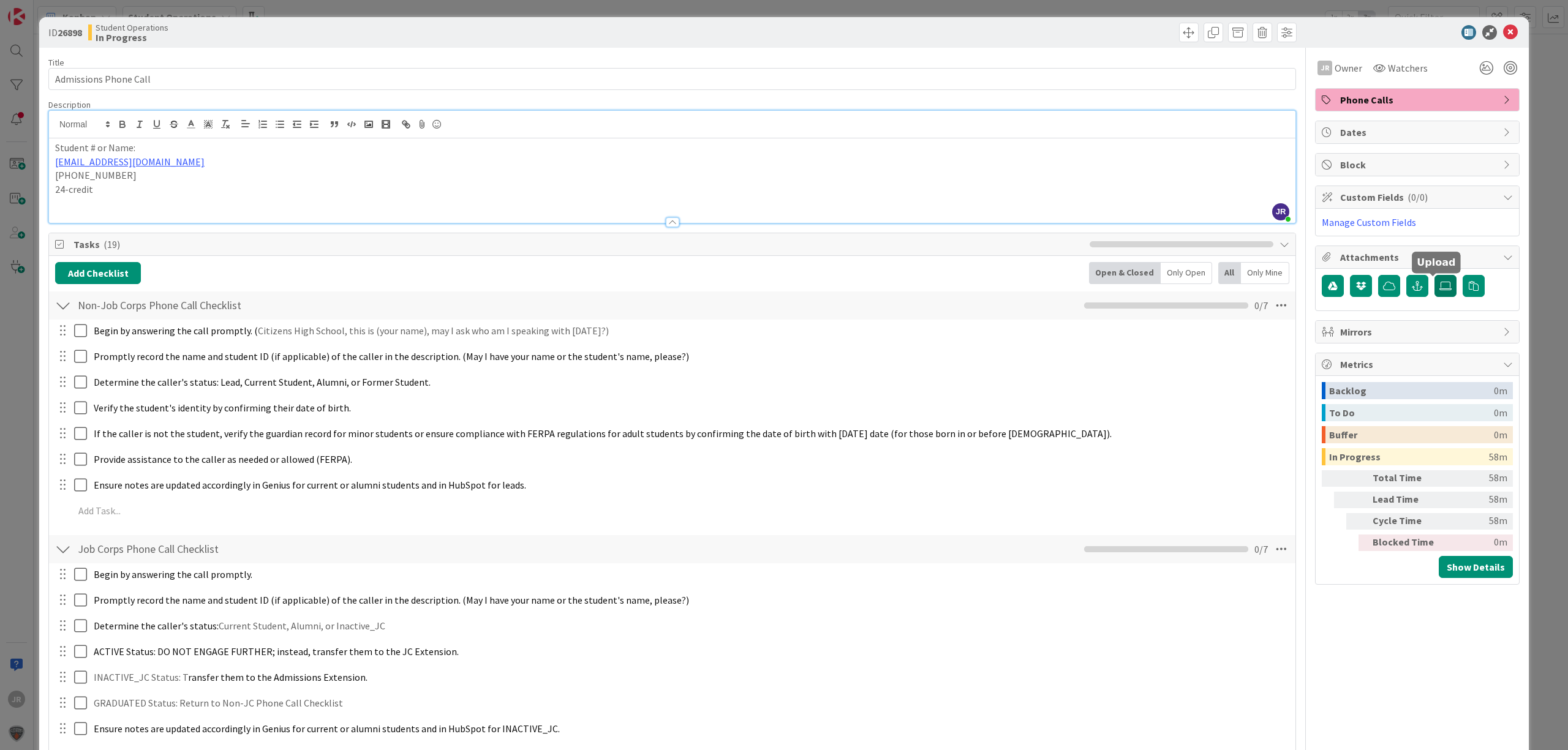
click at [1440, 290] on icon at bounding box center [1446, 285] width 12 height 10
click at [1435, 275] on input "file" at bounding box center [1435, 275] width 0 height 0
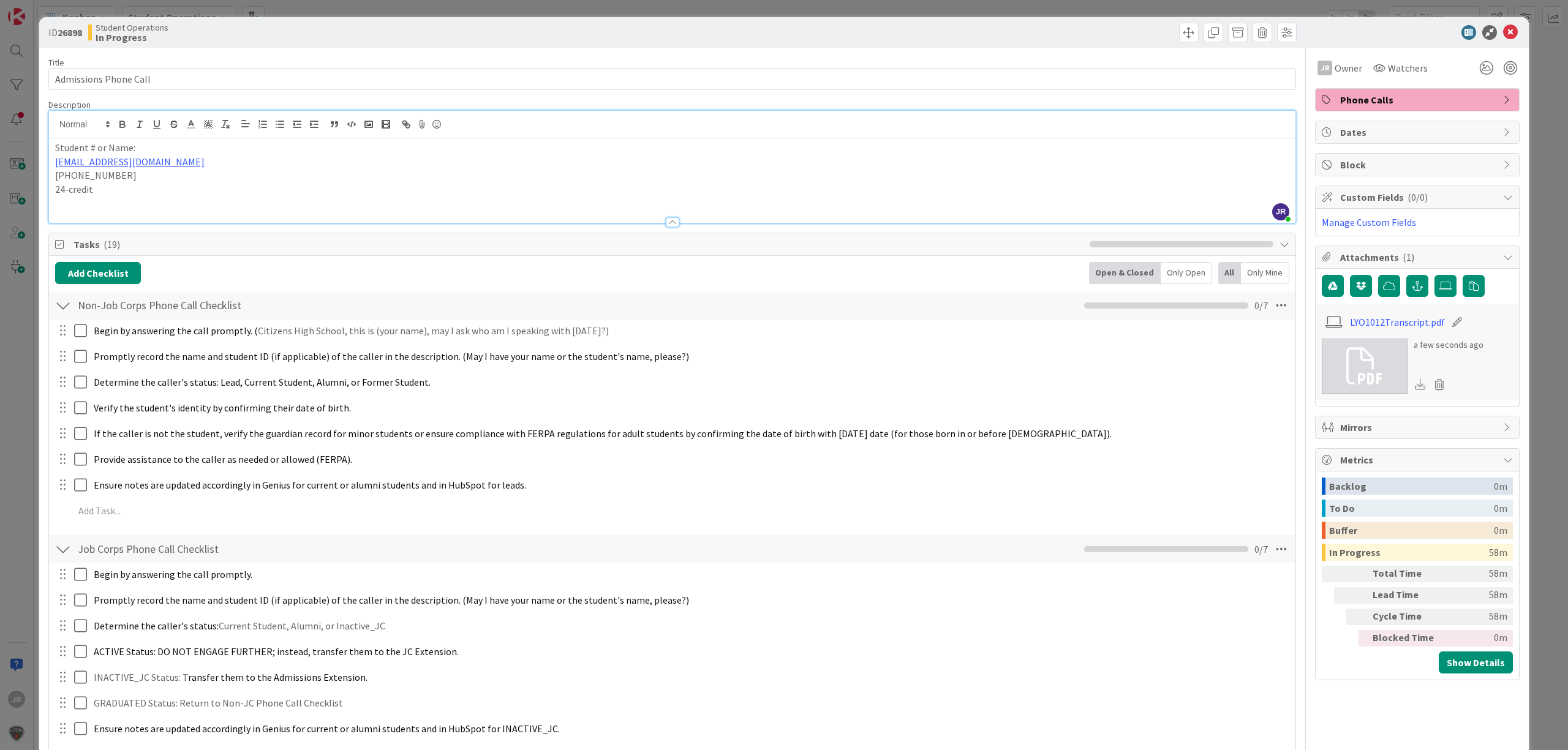
click at [1449, 328] on icon at bounding box center [1457, 322] width 17 height 12
drag, startPoint x: 1439, startPoint y: 325, endPoint x: 1307, endPoint y: 325, distance: 132.0
click at [1316, 325] on div "LYO1012Transcript .pdf a few seconds ago" at bounding box center [1417, 352] width 203 height 95
type input "[PERSON_NAME] CHS Transcript"
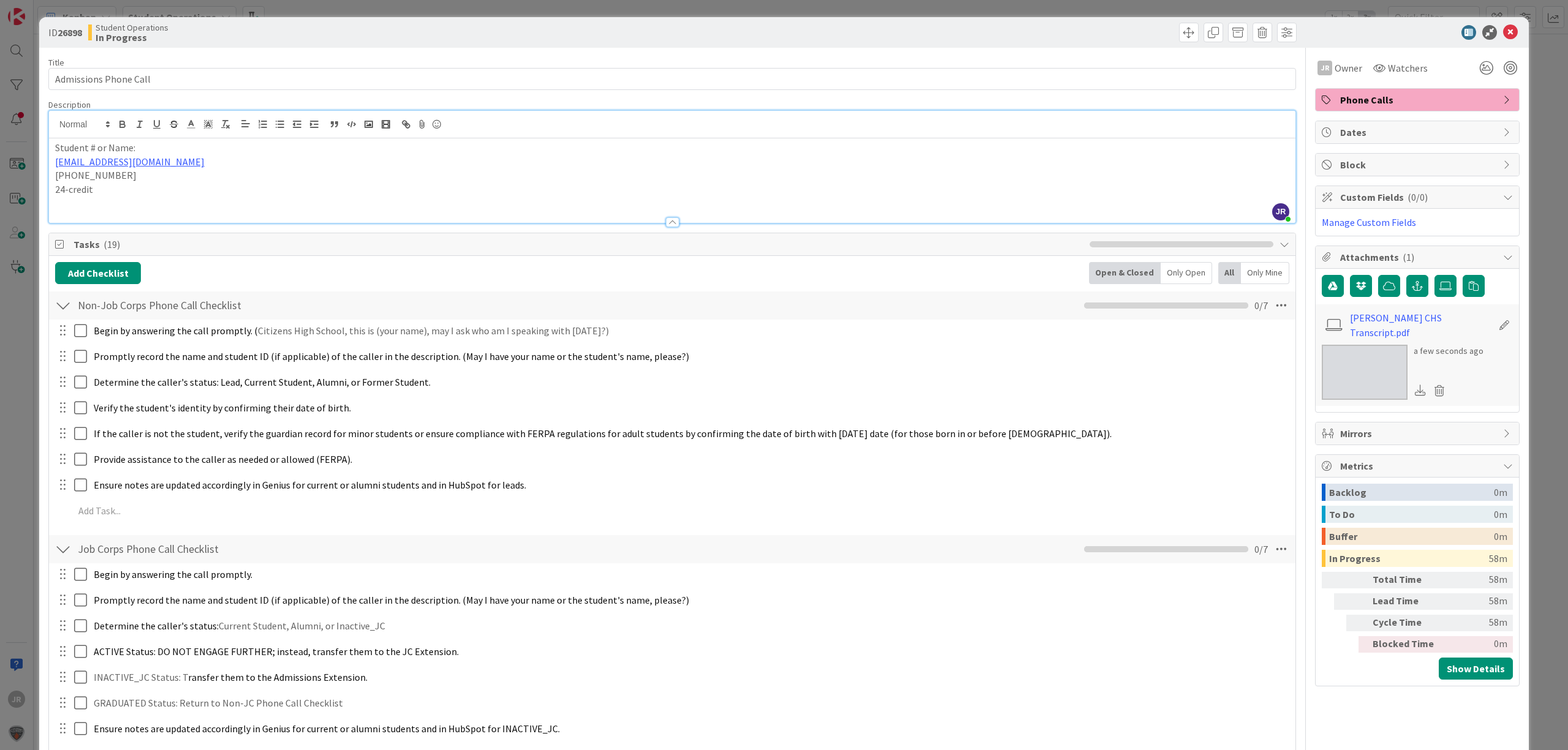
click at [1496, 329] on icon at bounding box center [1504, 325] width 17 height 12
click at [189, 88] on input "Admissions Phone Call" at bounding box center [672, 79] width 1248 height 22
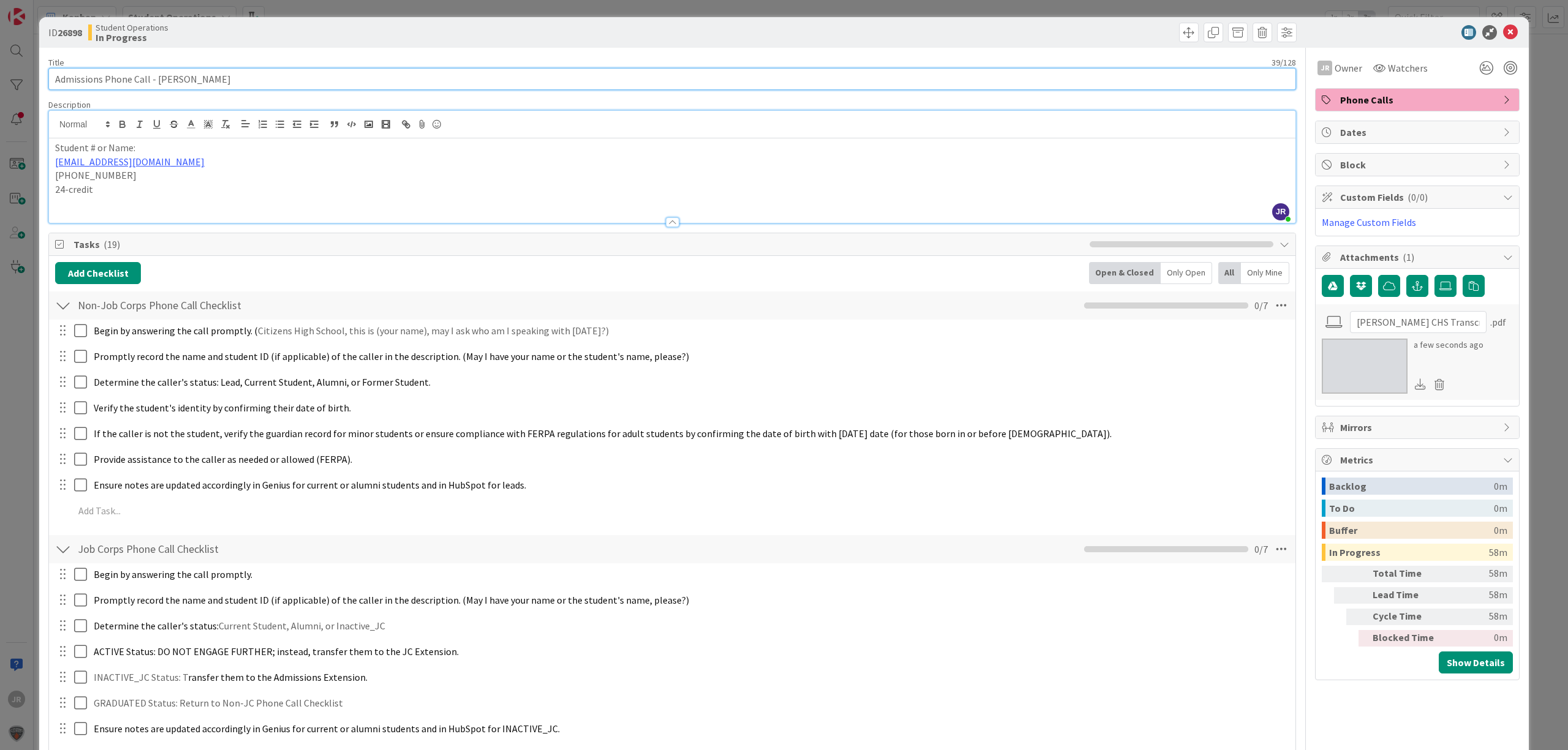
type input "Admissions Phone Call - [PERSON_NAME]"
click at [65, 191] on p "24-credit" at bounding box center [672, 189] width 1234 height 14
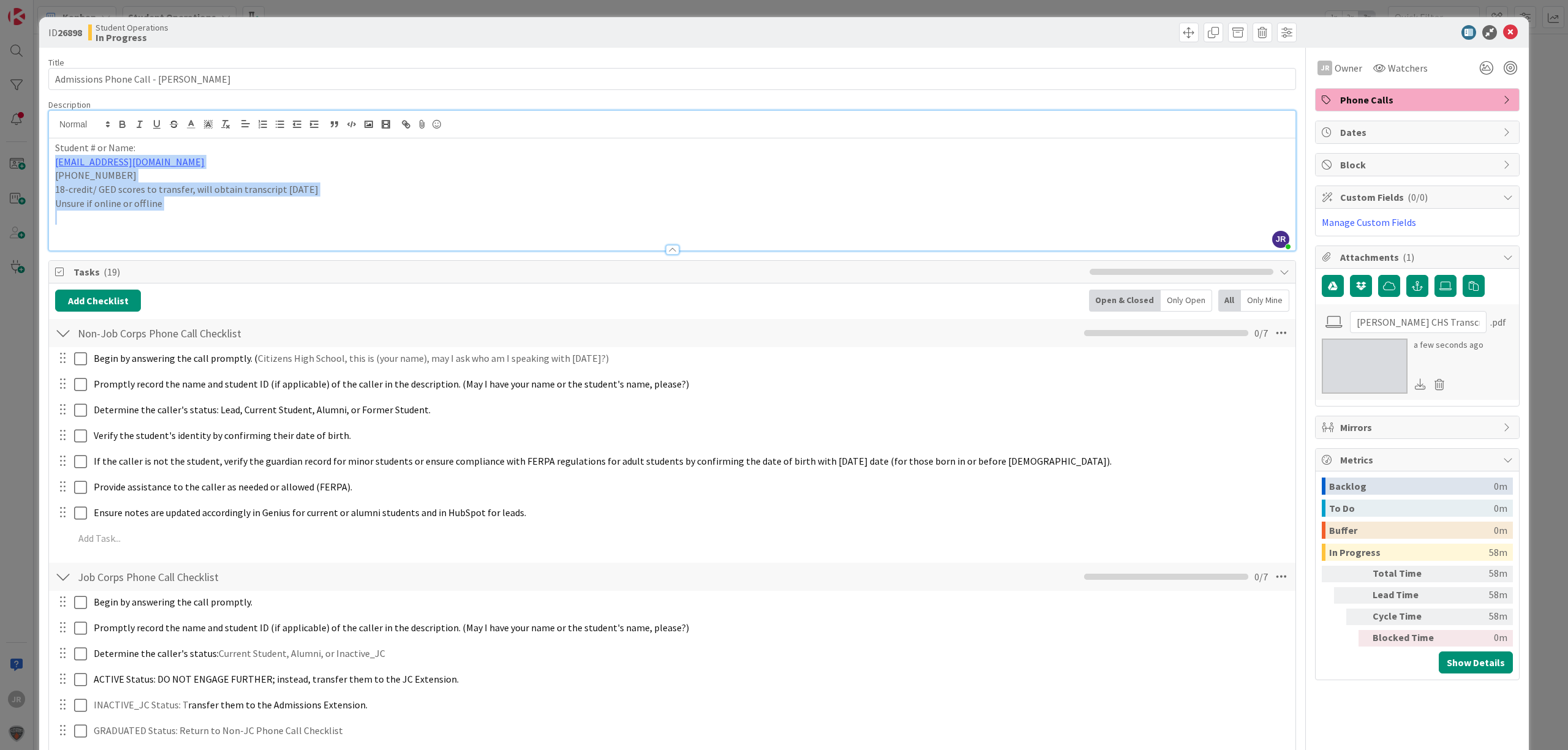
drag, startPoint x: 262, startPoint y: 219, endPoint x: 47, endPoint y: 167, distance: 221.2
click at [48, 167] on div "JR [PERSON_NAME] joined 7 m ago Student # or Name: [EMAIL_ADDRESS][DOMAIN_NAME]…" at bounding box center [672, 180] width 1248 height 141
click at [361, 217] on p at bounding box center [672, 217] width 1234 height 14
drag, startPoint x: 233, startPoint y: 215, endPoint x: 47, endPoint y: 186, distance: 188.2
click at [48, 186] on div "JR [PERSON_NAME] joined 7 m ago Student # or Name: [EMAIL_ADDRESS][DOMAIN_NAME]…" at bounding box center [672, 180] width 1248 height 141
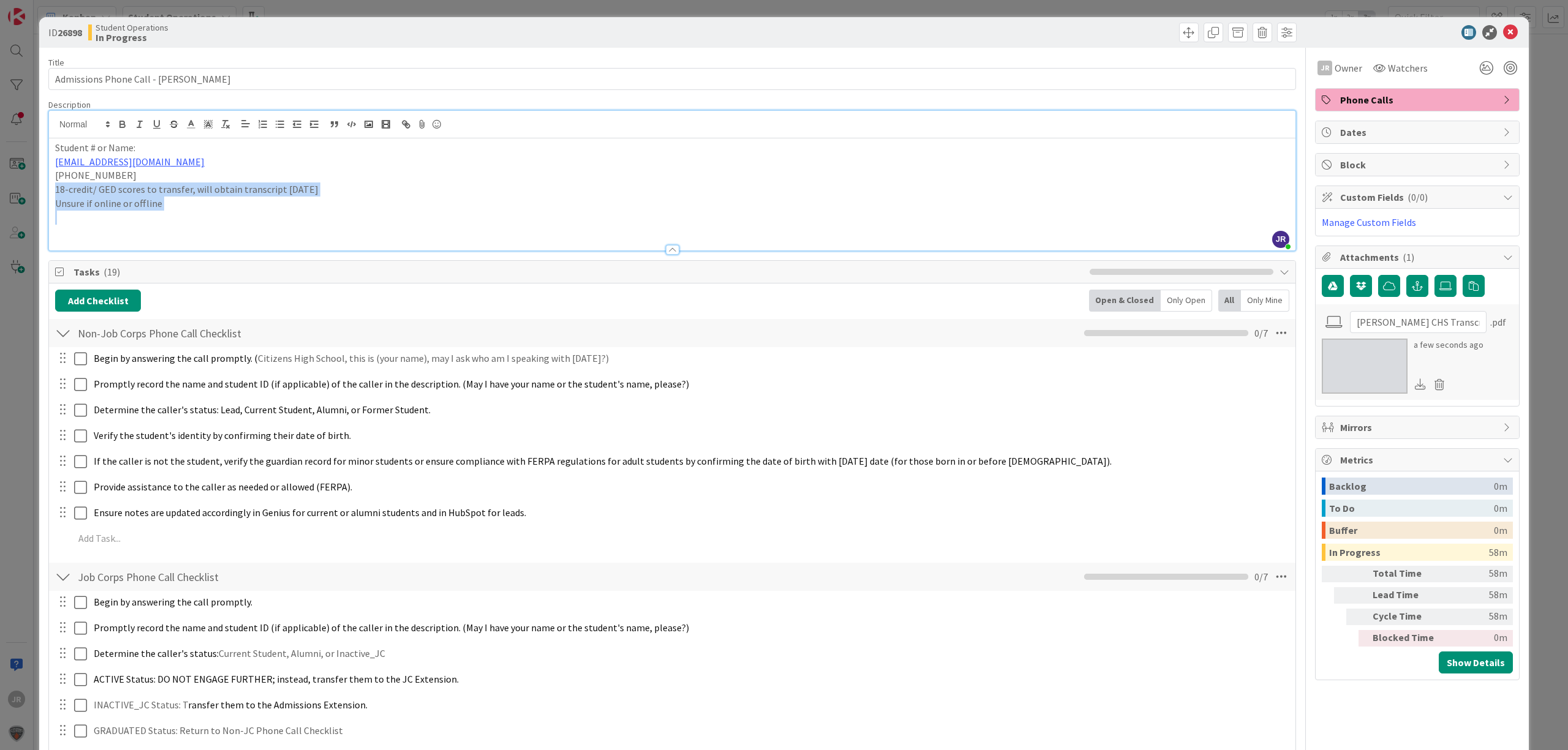
copy div "18-credit/ GED scores to transfer, will obtain transcript [DATE] Unsure if onli…"
click at [1374, 322] on input "[PERSON_NAME] CHS Transcript" at bounding box center [1418, 322] width 136 height 22
click at [1371, 322] on input "[PERSON_NAME] CHS Transcript" at bounding box center [1418, 322] width 136 height 22
type input "[PERSON_NAME] CHS Transcript"
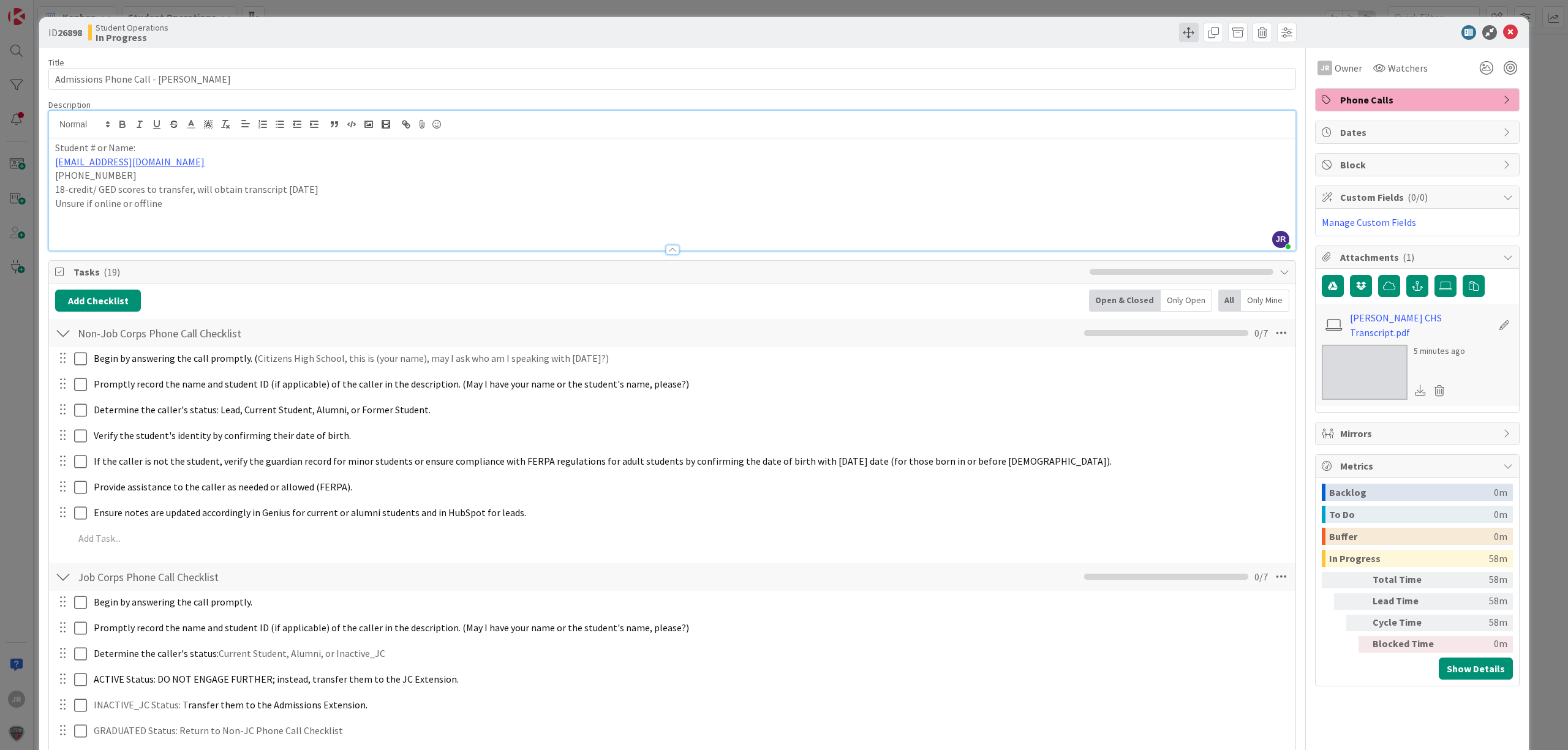
click at [1179, 32] on span at bounding box center [1189, 32] width 19 height 19
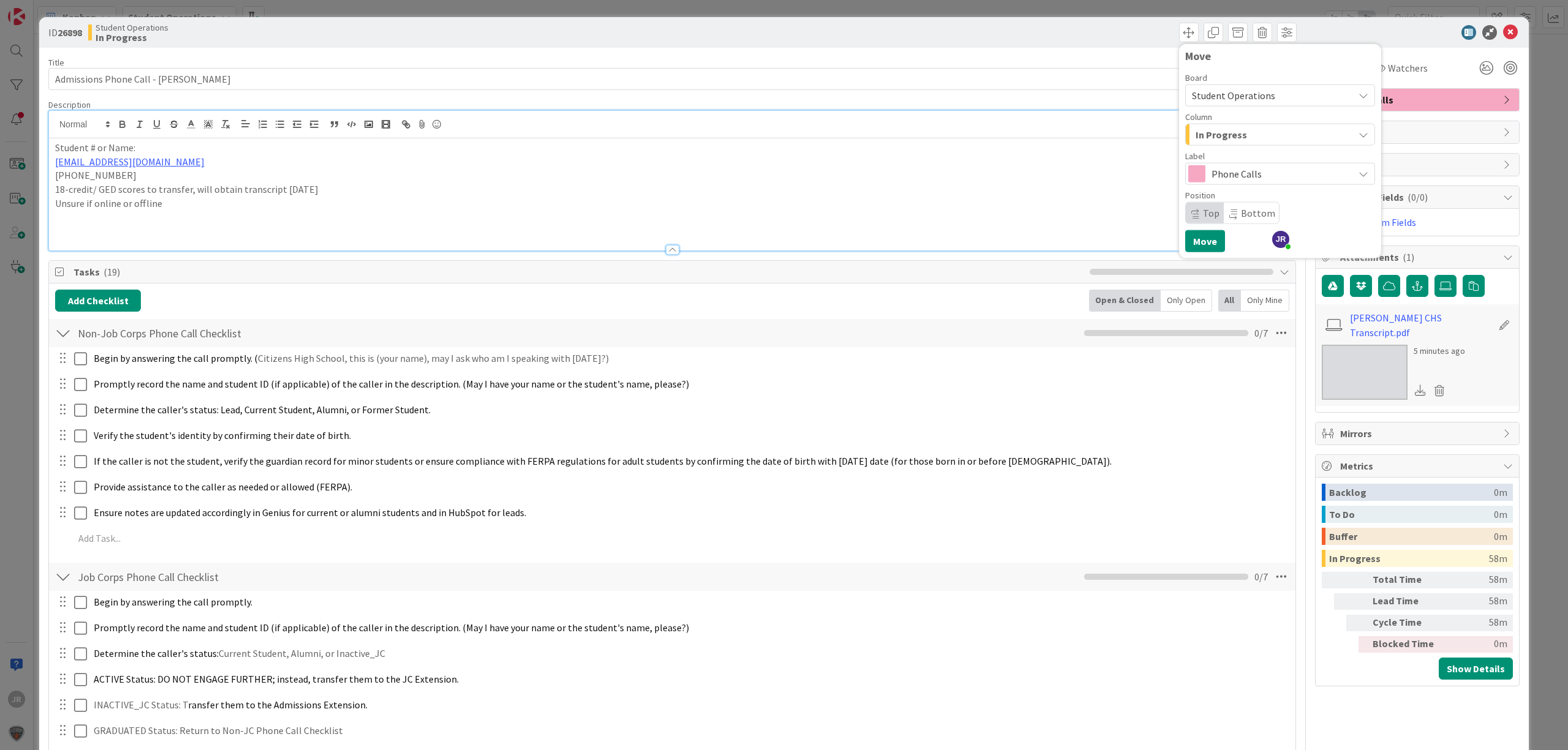
click at [1221, 130] on span "In Progress" at bounding box center [1221, 134] width 51 height 16
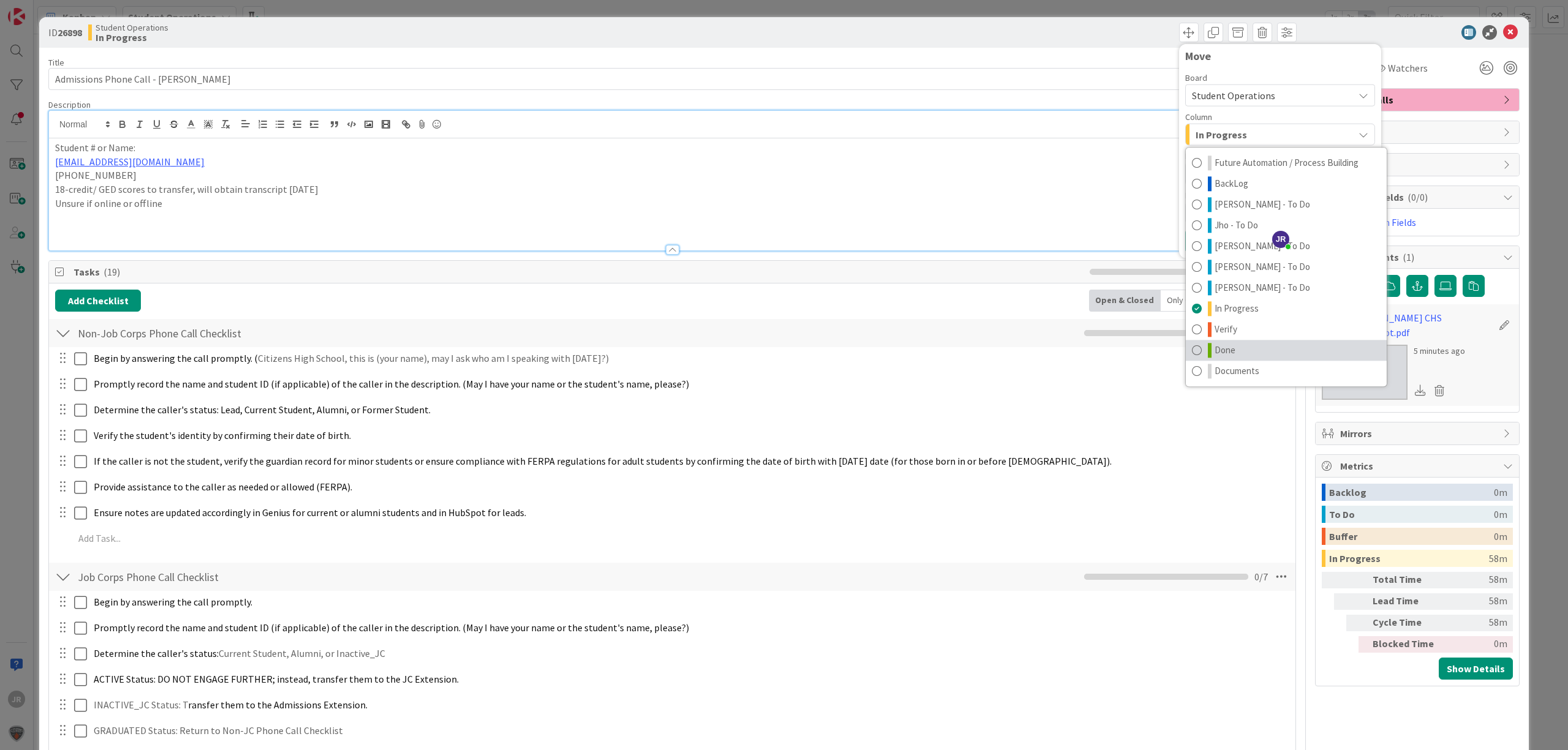
click at [1215, 351] on span "Done" at bounding box center [1225, 350] width 21 height 15
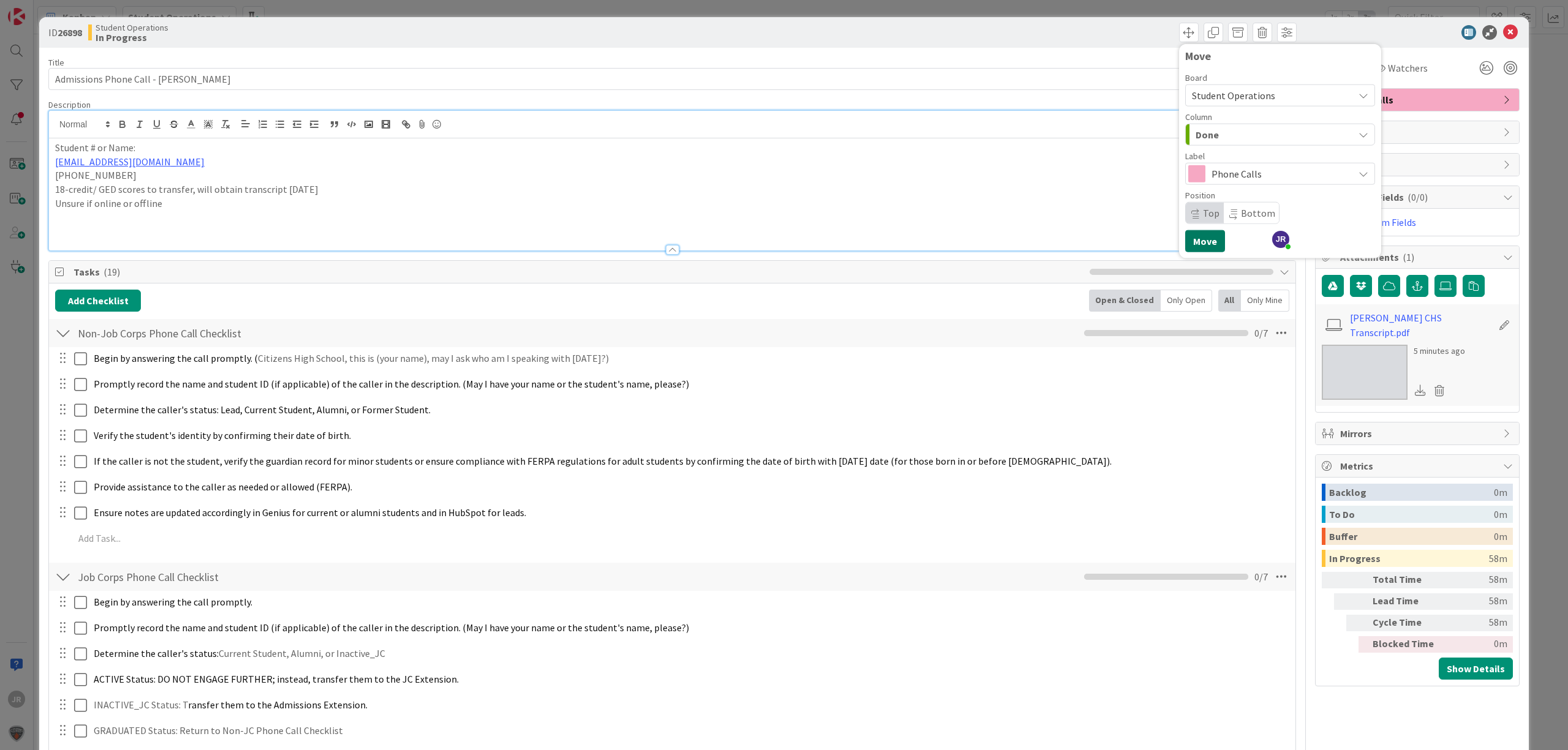
click at [1201, 245] on button "Move" at bounding box center [1205, 241] width 39 height 22
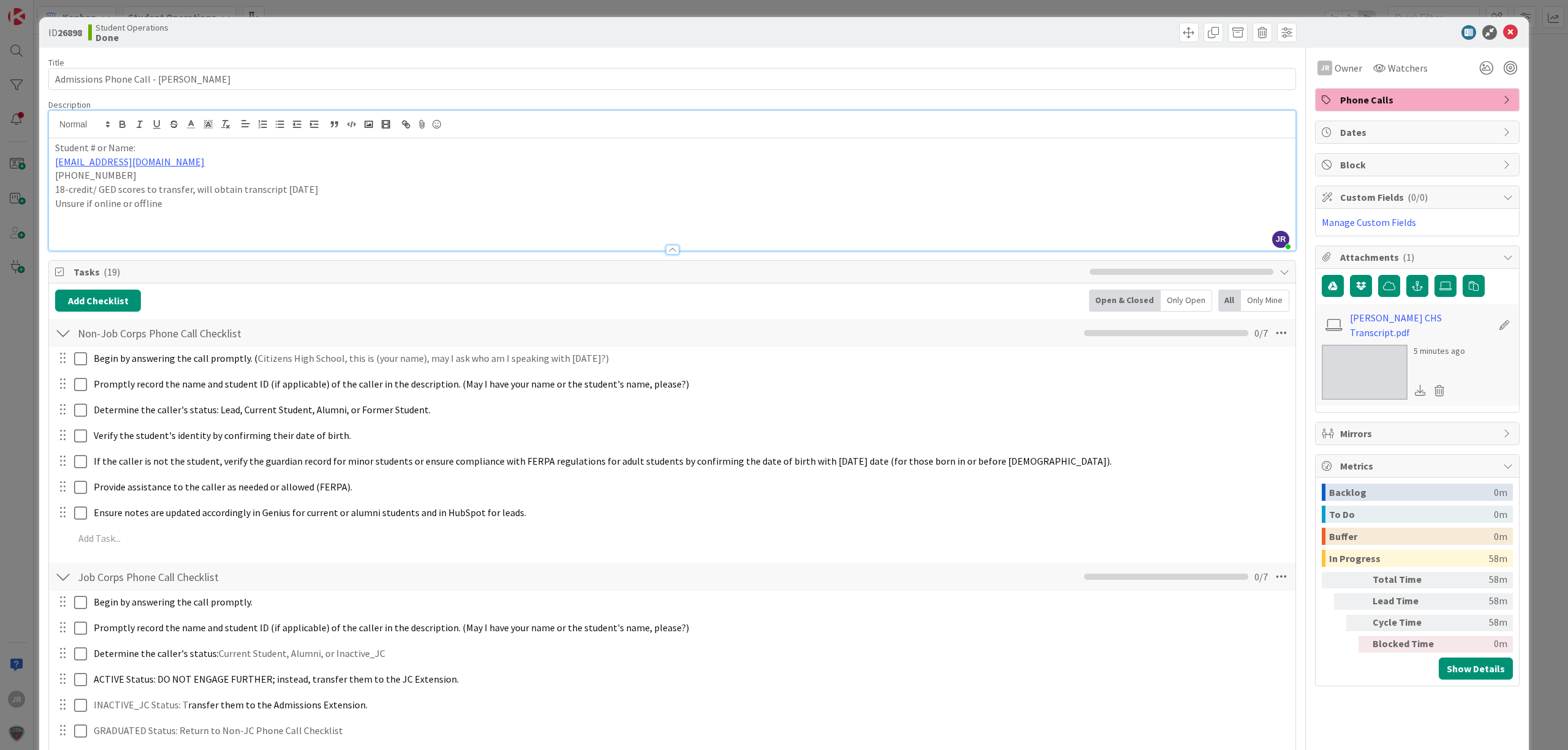
click at [1082, 13] on div "ID 26898 Student Operations Done Move Move Title 39 / 128 Admissions Phone Call…" at bounding box center [784, 375] width 1568 height 750
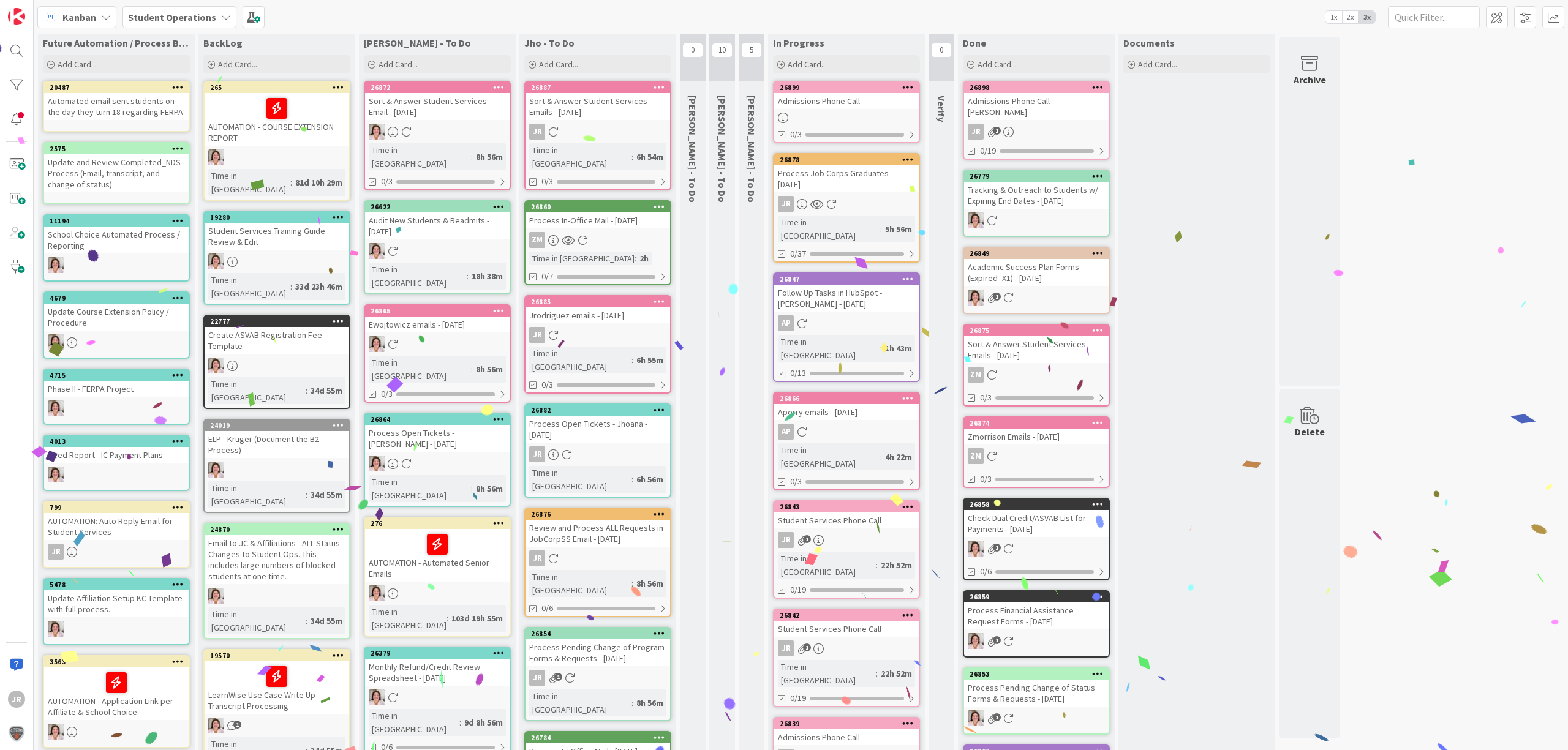
click at [853, 101] on div "Admissions Phone Call" at bounding box center [847, 101] width 145 height 16
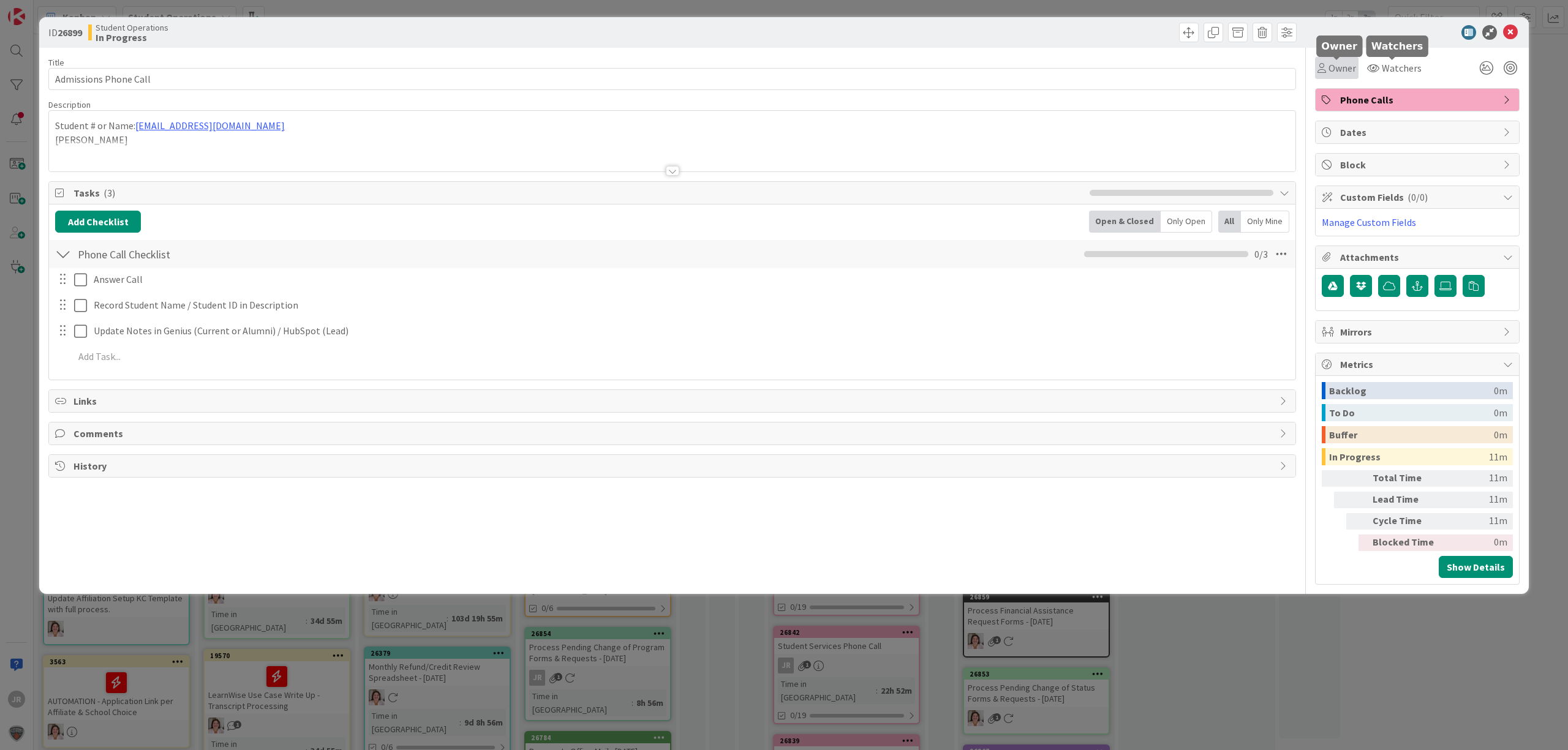
click at [1346, 67] on span "Owner" at bounding box center [1342, 68] width 28 height 15
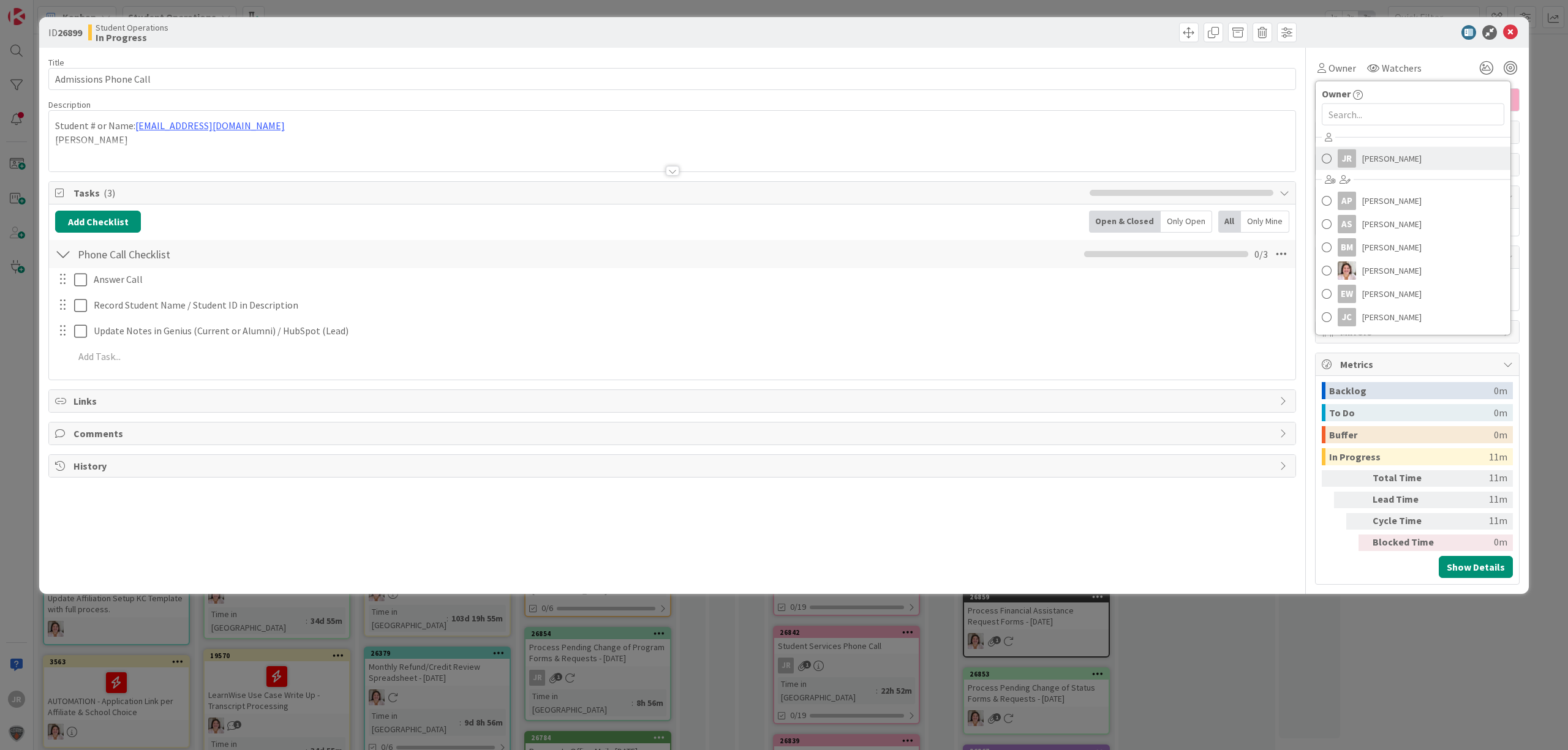
click at [1358, 154] on link "JR [PERSON_NAME]" at bounding box center [1413, 158] width 195 height 23
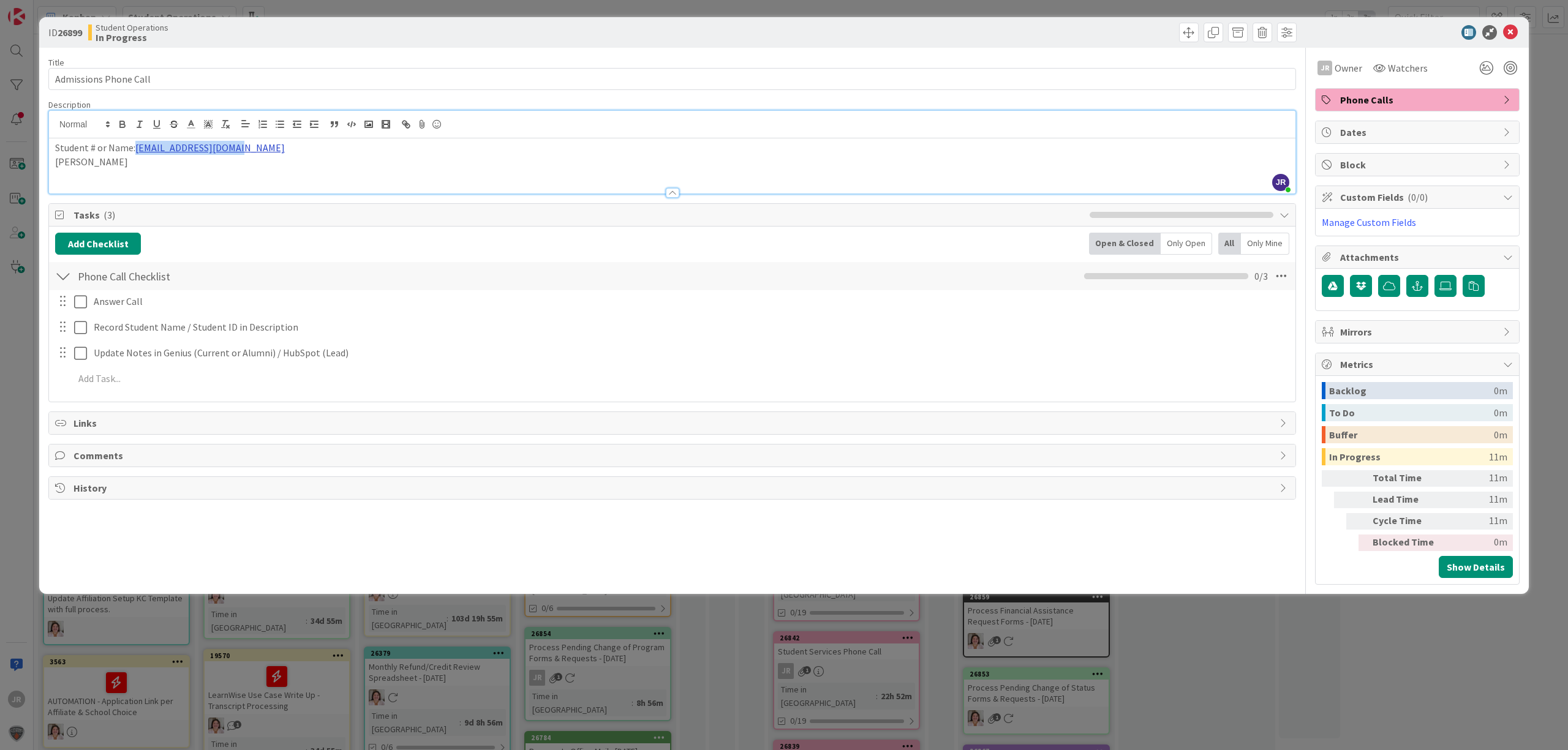
drag, startPoint x: 271, startPoint y: 128, endPoint x: 136, endPoint y: 150, distance: 136.8
click at [136, 150] on p "Student # or Name: [EMAIL_ADDRESS][DOMAIN_NAME]" at bounding box center [672, 147] width 1234 height 14
copy link "[EMAIL_ADDRESS][DOMAIN_NAME]"
click at [137, 173] on div "Student # or Name: [EMAIL_ADDRESS][DOMAIN_NAME] [PERSON_NAME]" at bounding box center [672, 166] width 1247 height 55
click at [1186, 33] on span at bounding box center [1189, 32] width 19 height 19
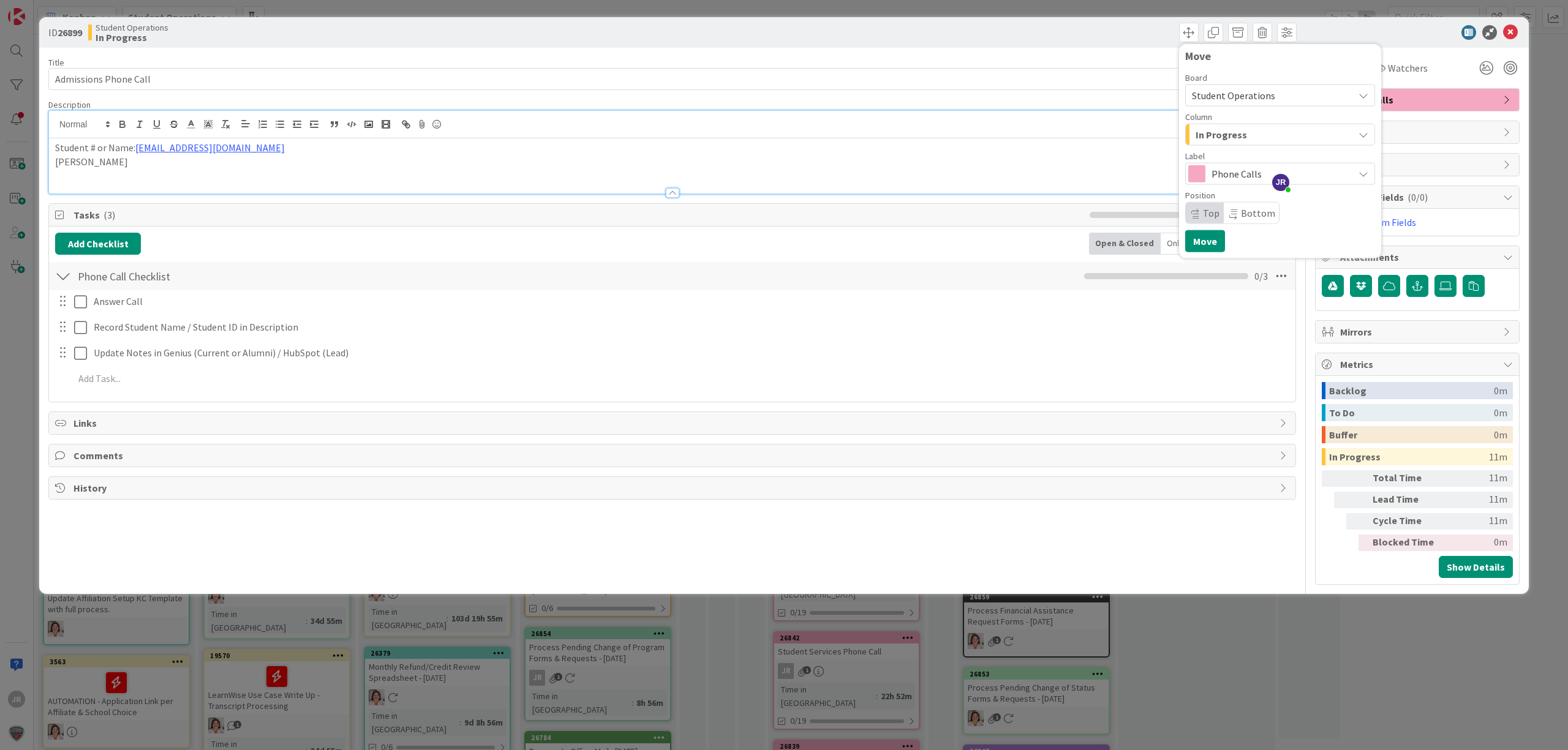
click at [1214, 135] on span "In Progress" at bounding box center [1221, 134] width 51 height 16
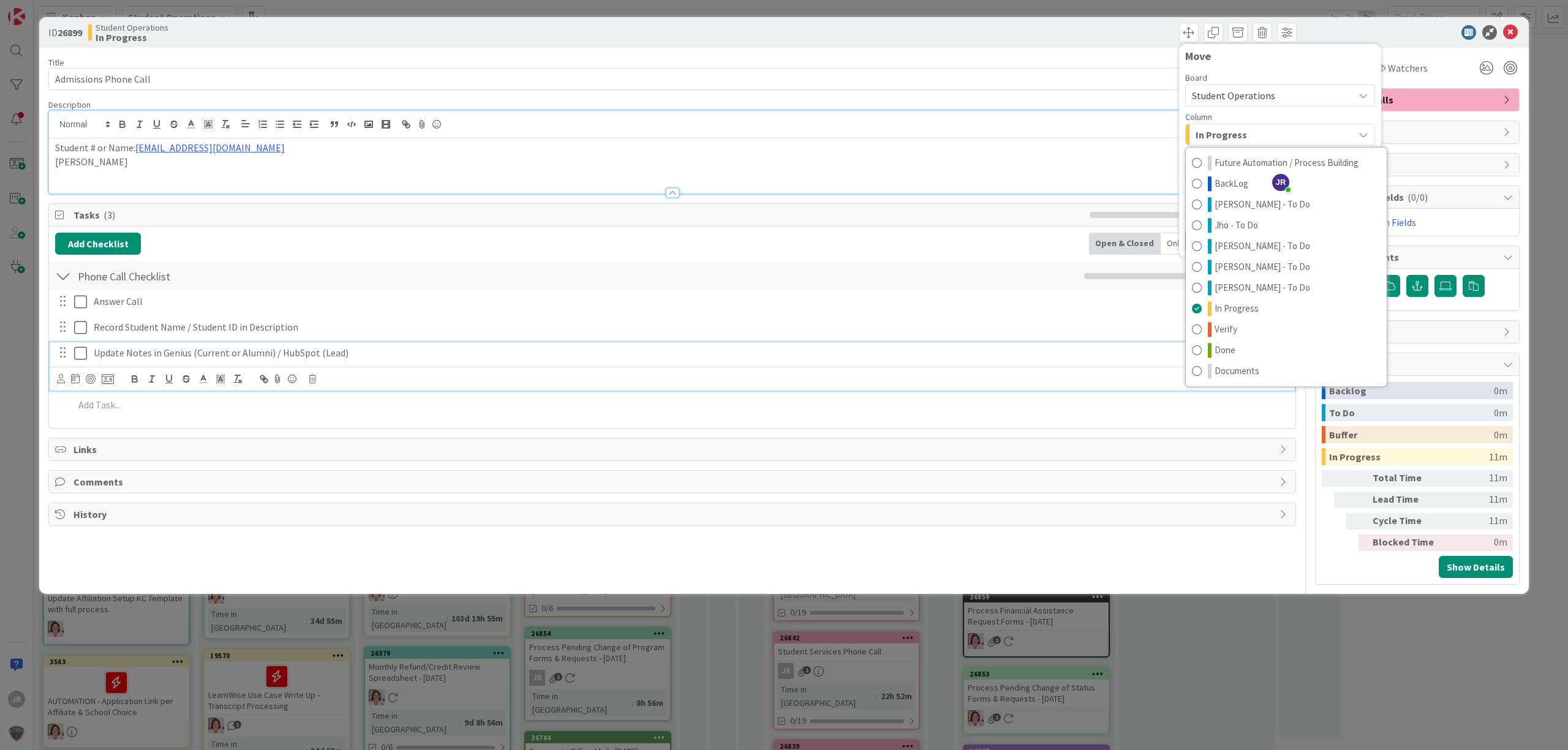
drag, startPoint x: 1167, startPoint y: 355, endPoint x: 734, endPoint y: 327, distance: 433.9
click at [1167, 355] on p "Update Notes in Genius (Current or Alumni) / HubSpot (Lead)" at bounding box center [690, 352] width 1193 height 14
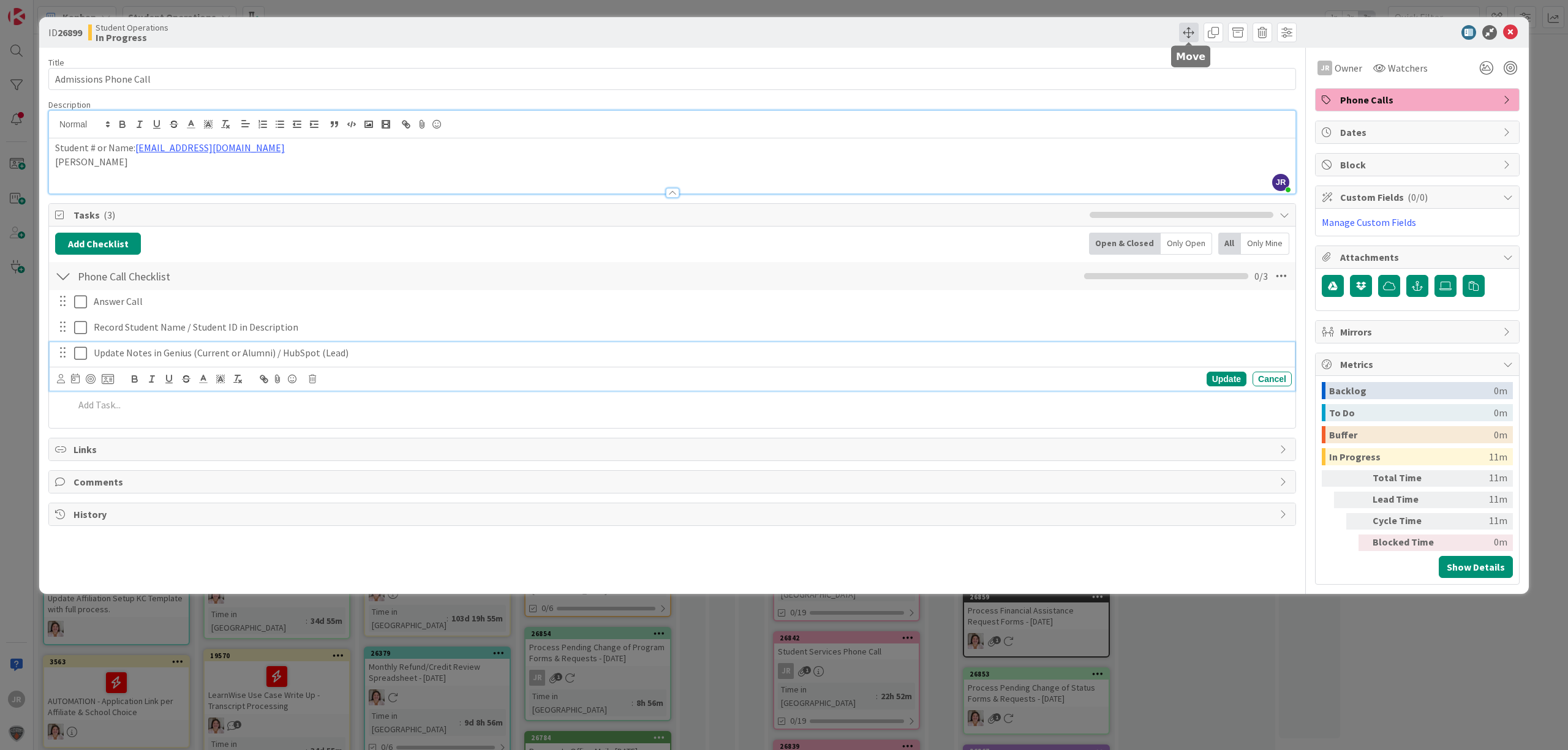
click at [1181, 34] on span at bounding box center [1189, 32] width 19 height 19
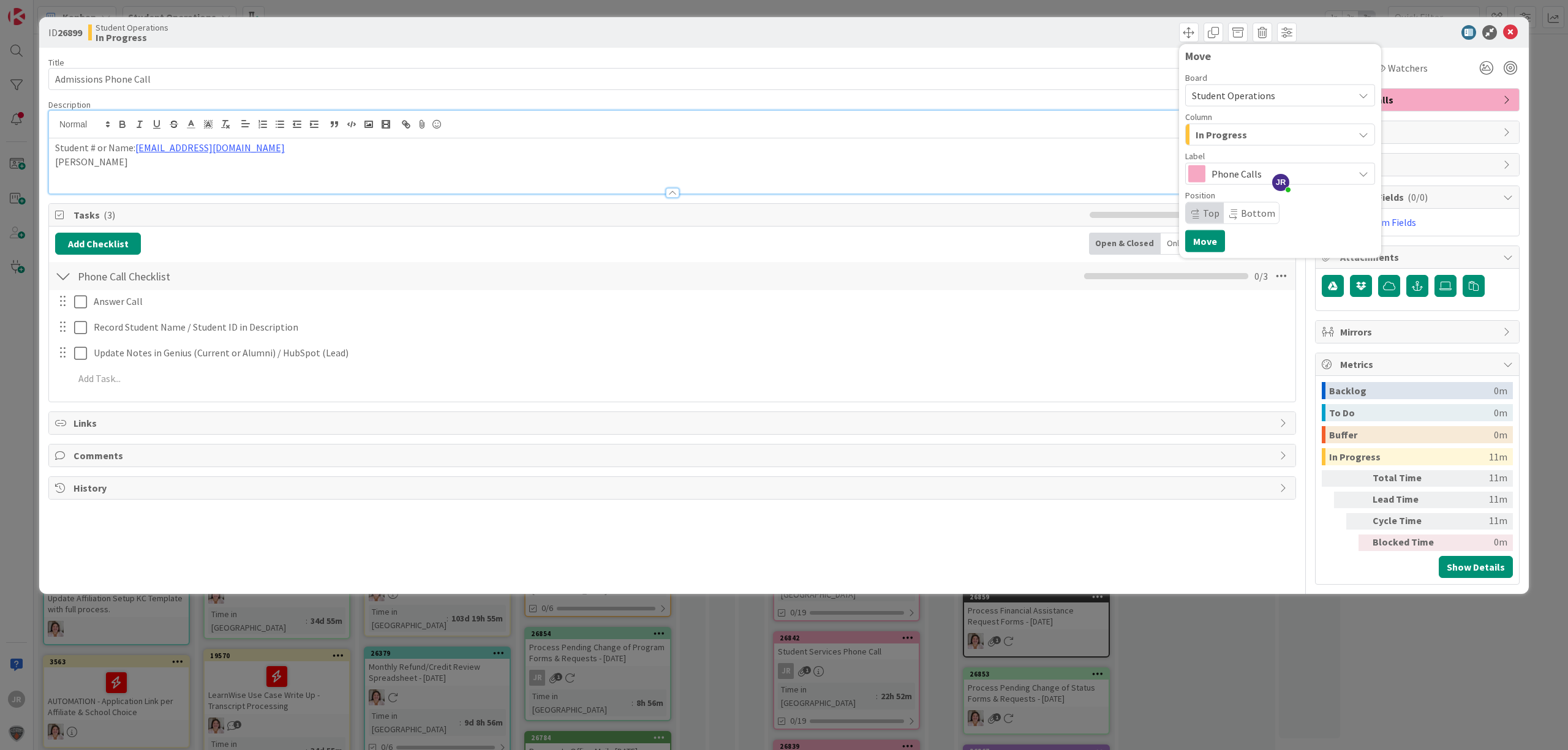
click at [1225, 144] on button "In Progress" at bounding box center [1280, 135] width 190 height 22
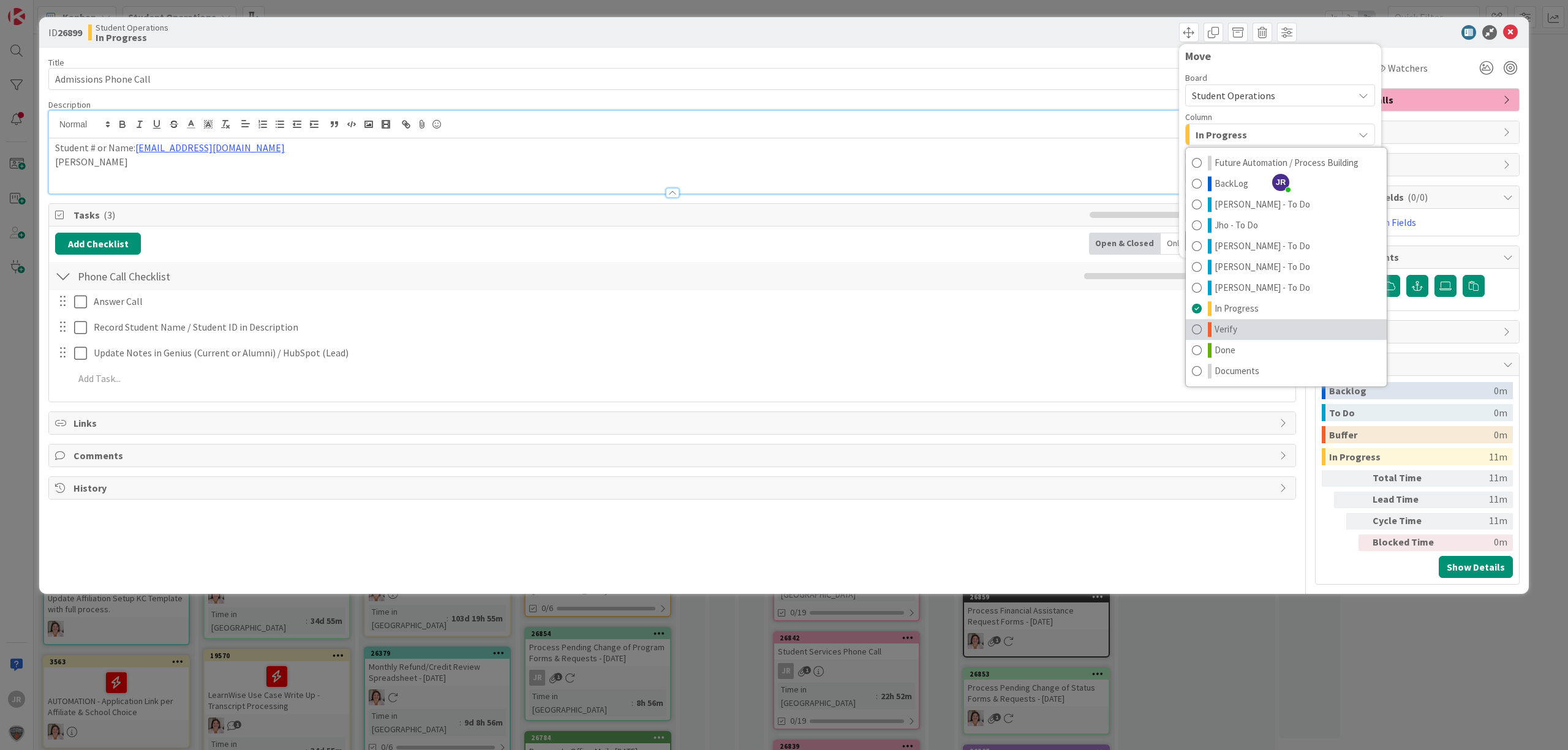
click at [1236, 339] on link "Verify" at bounding box center [1286, 329] width 201 height 21
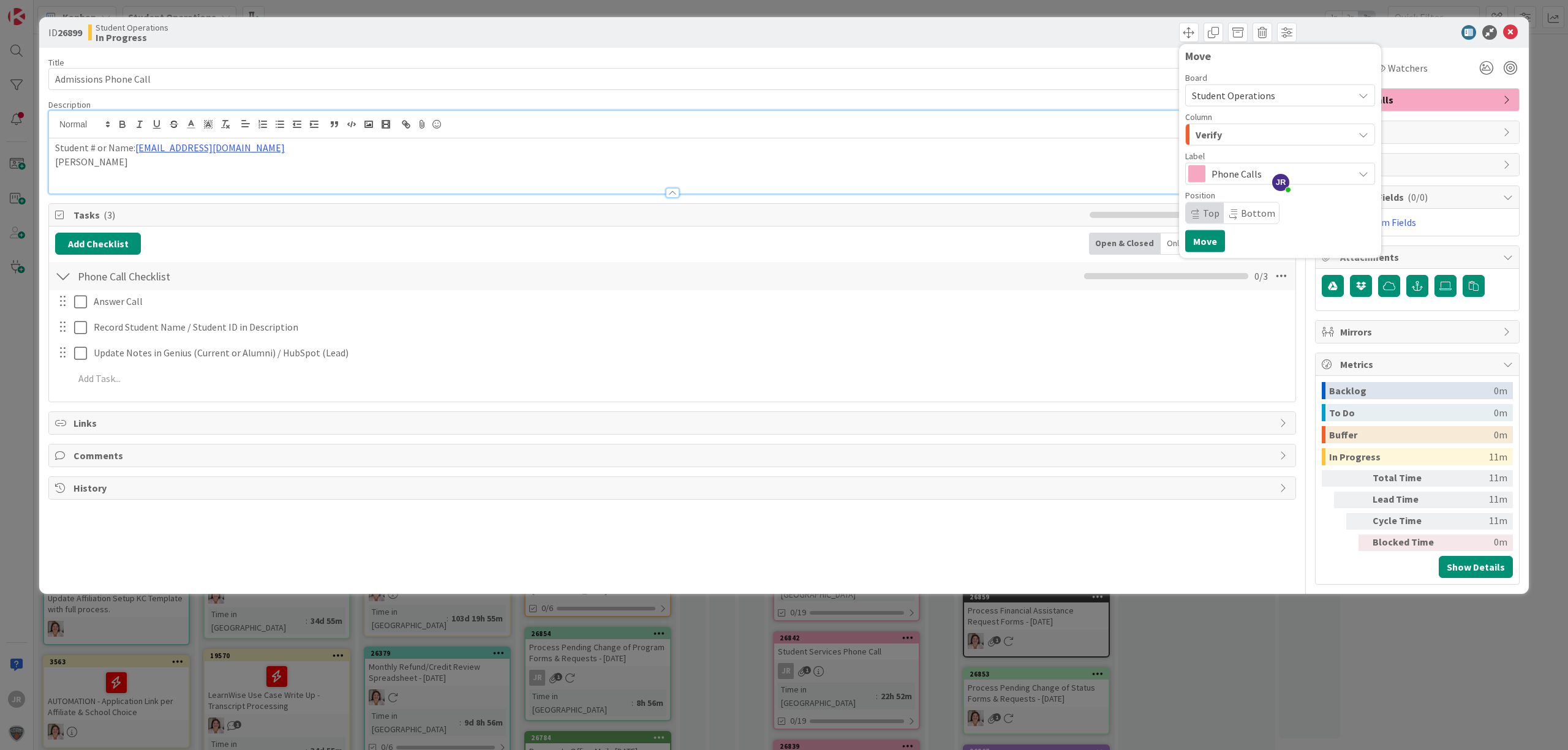
click at [1218, 131] on span "Verify" at bounding box center [1208, 134] width 26 height 16
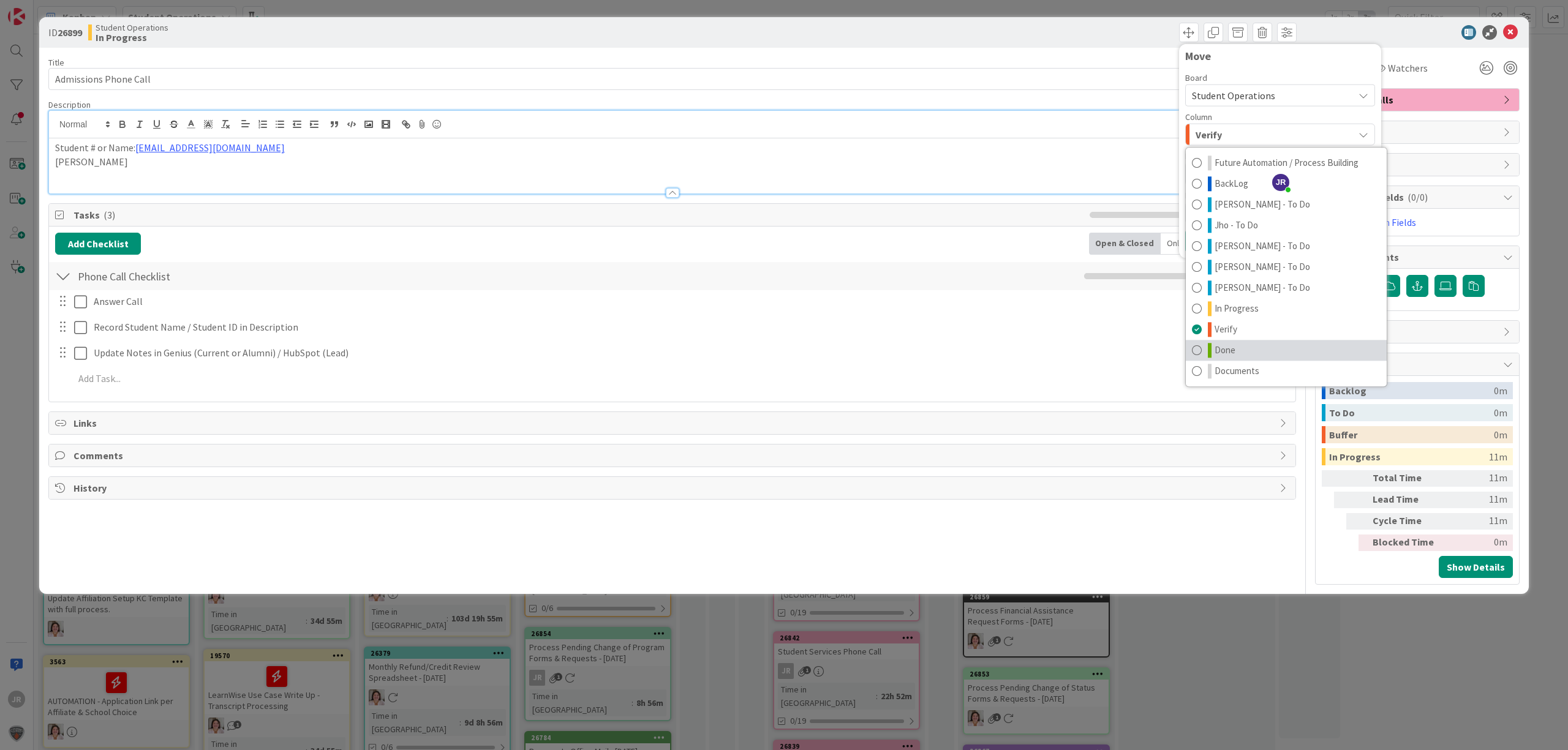
click at [1235, 349] on span "Done" at bounding box center [1225, 350] width 21 height 15
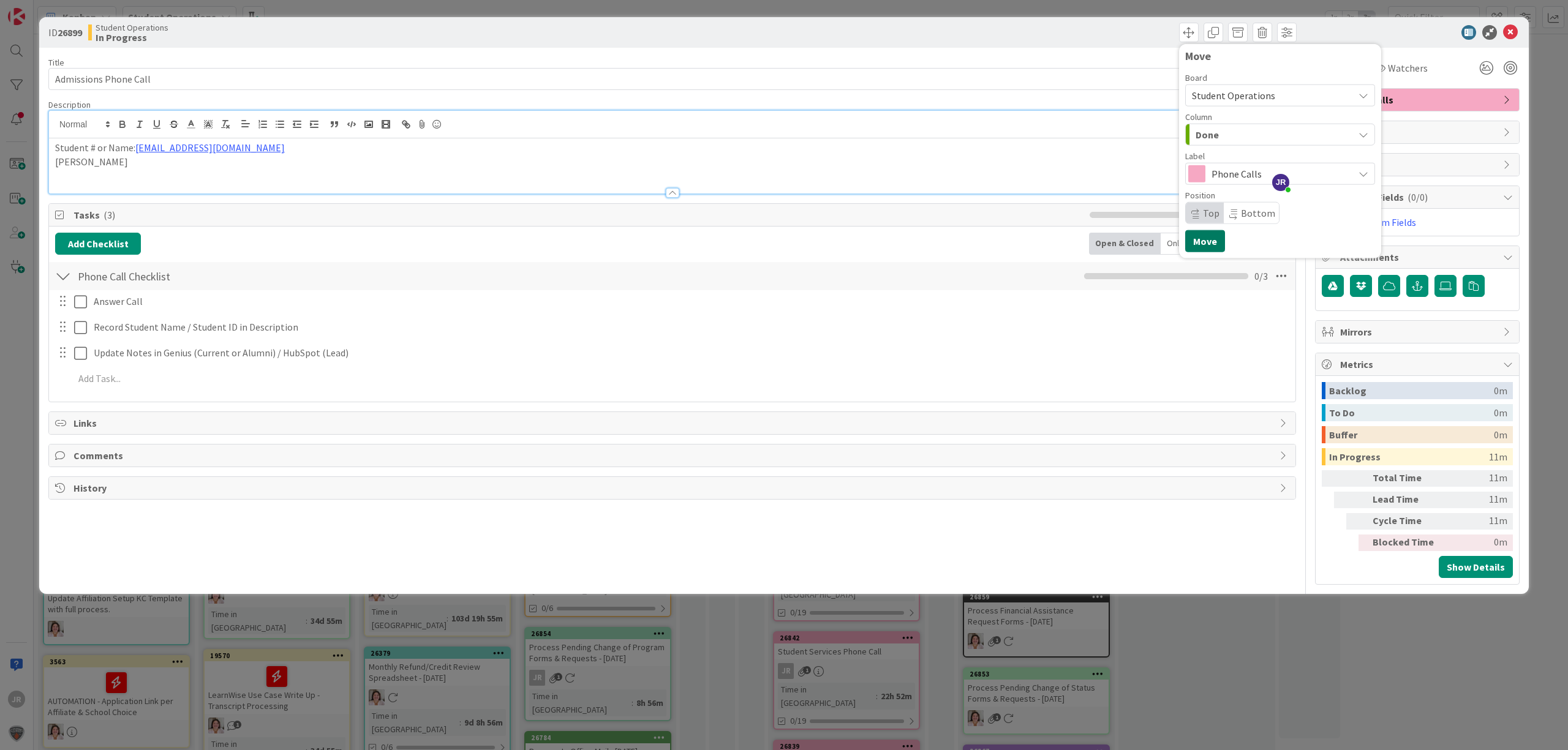
click at [1212, 235] on button "Move" at bounding box center [1205, 241] width 39 height 22
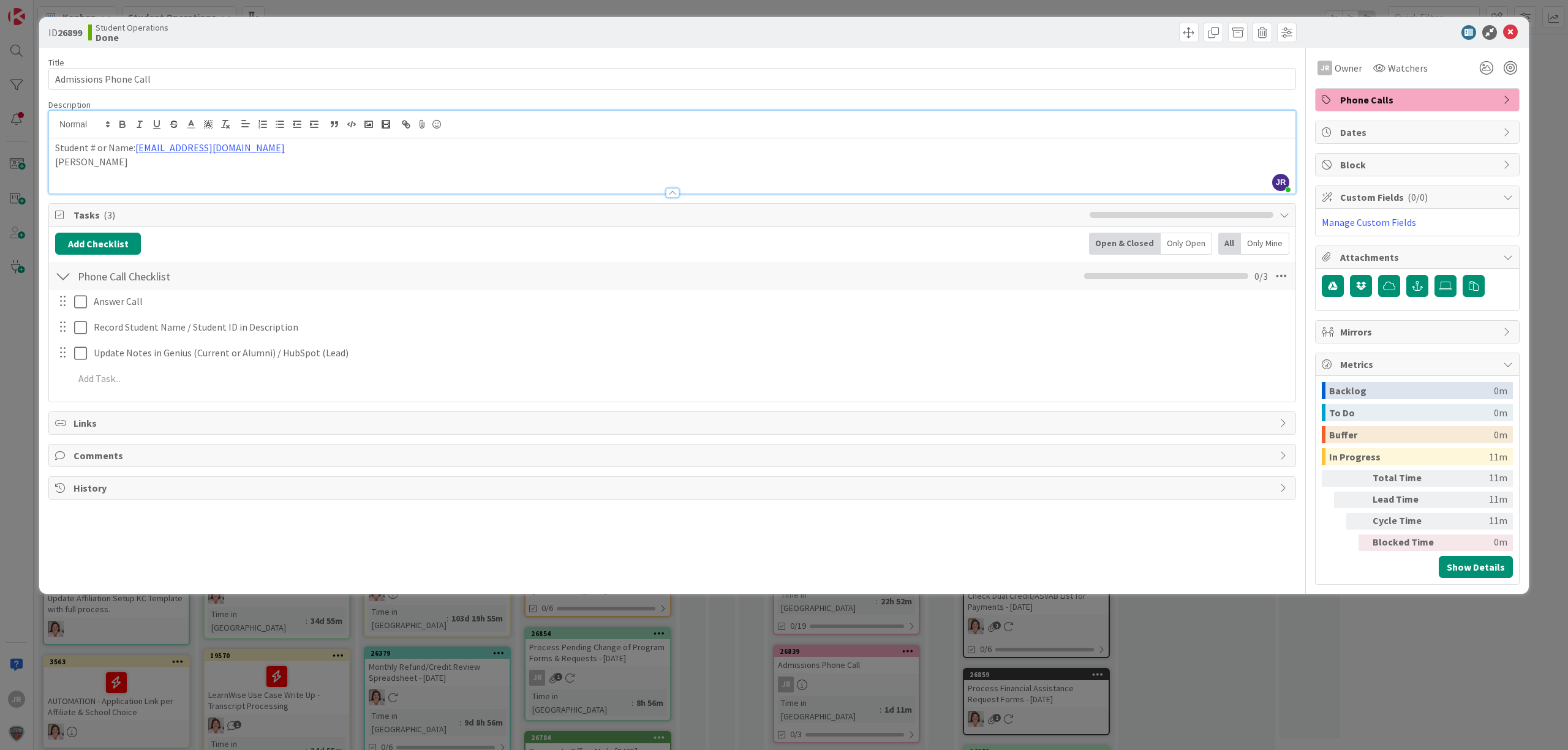
click at [1044, 10] on div "ID 26899 Student Operations Done Move Move Title 22 / 128 Admissions Phone Call…" at bounding box center [784, 375] width 1568 height 750
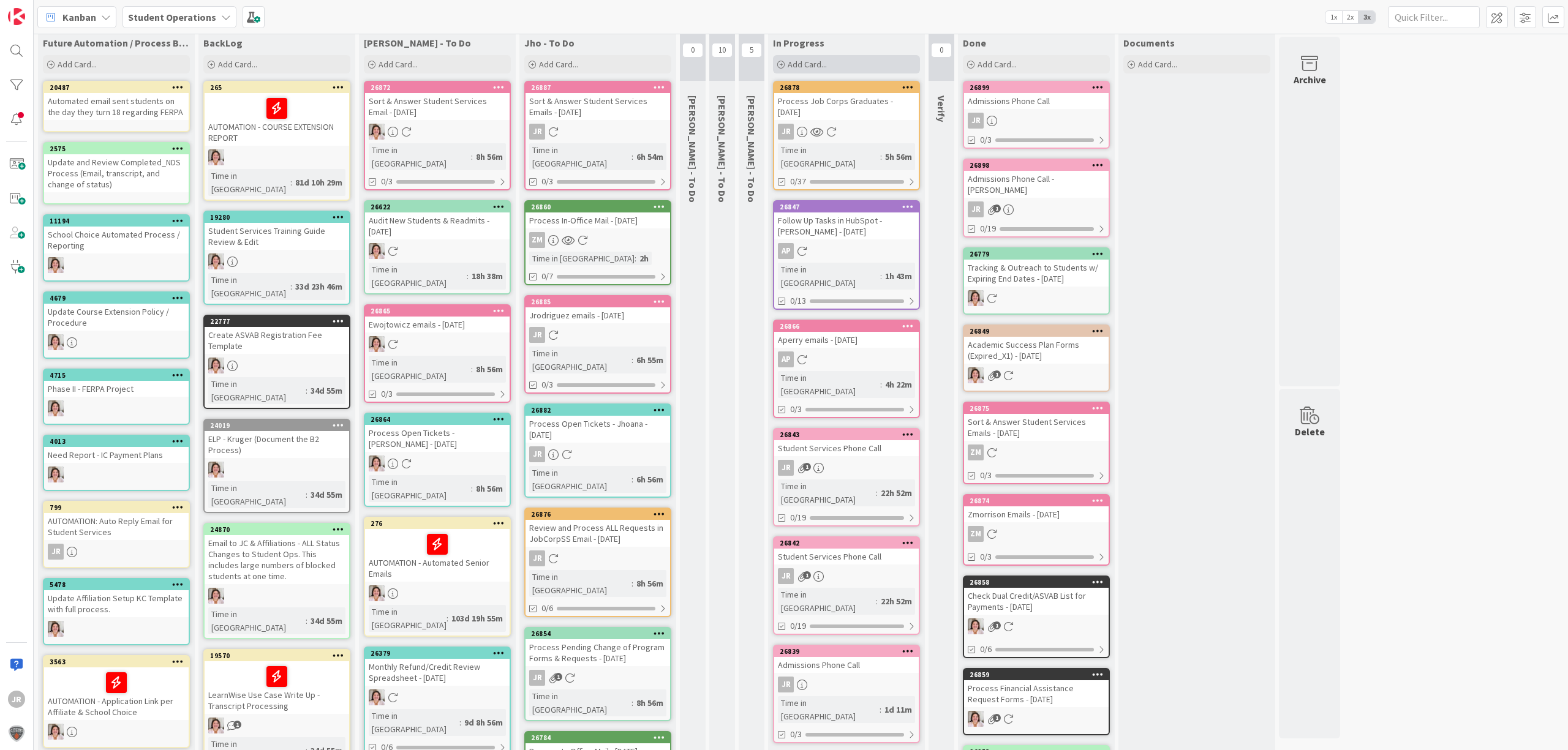
click at [794, 62] on span "Add Card..." at bounding box center [807, 64] width 39 height 11
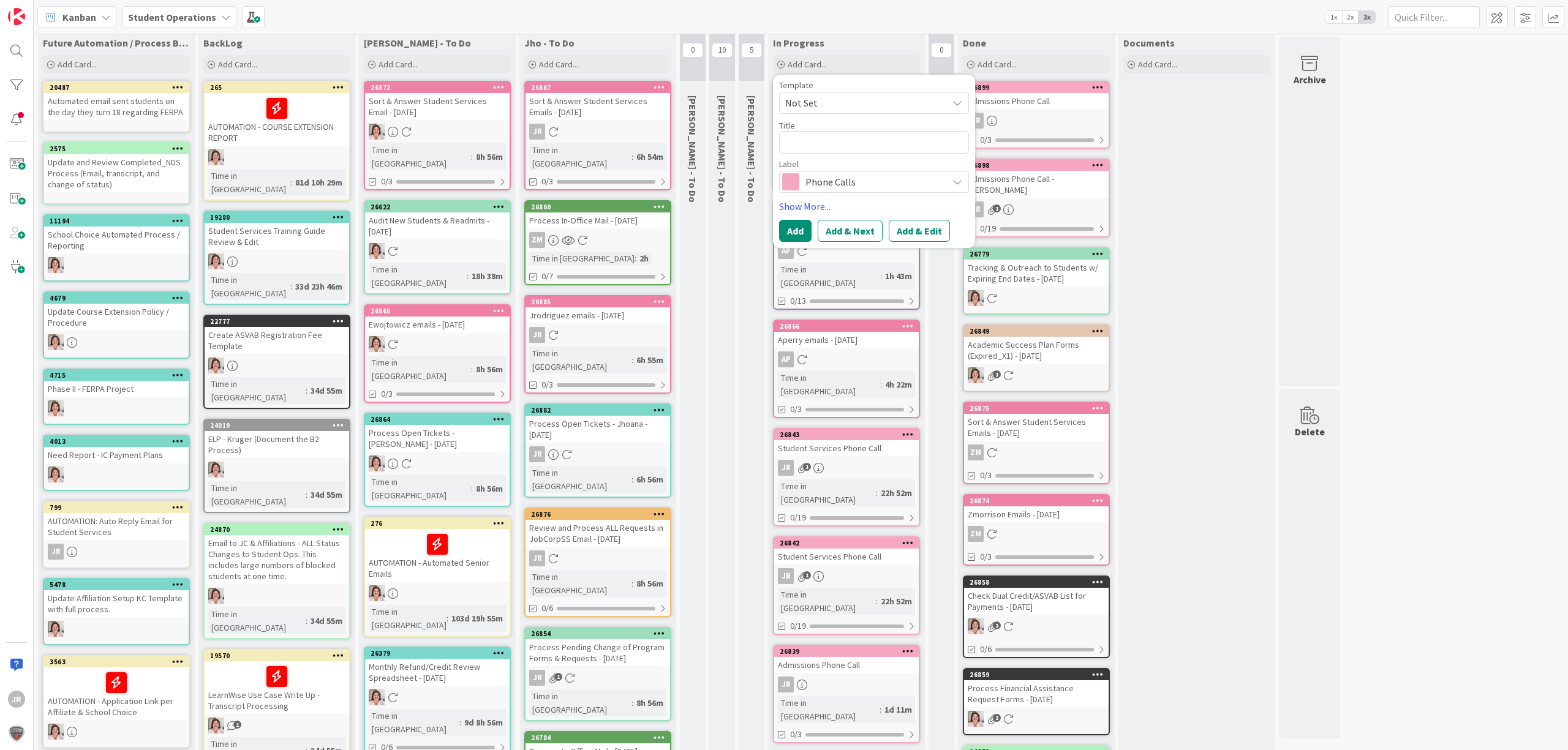
click at [814, 99] on span "Not Set" at bounding box center [862, 102] width 153 height 16
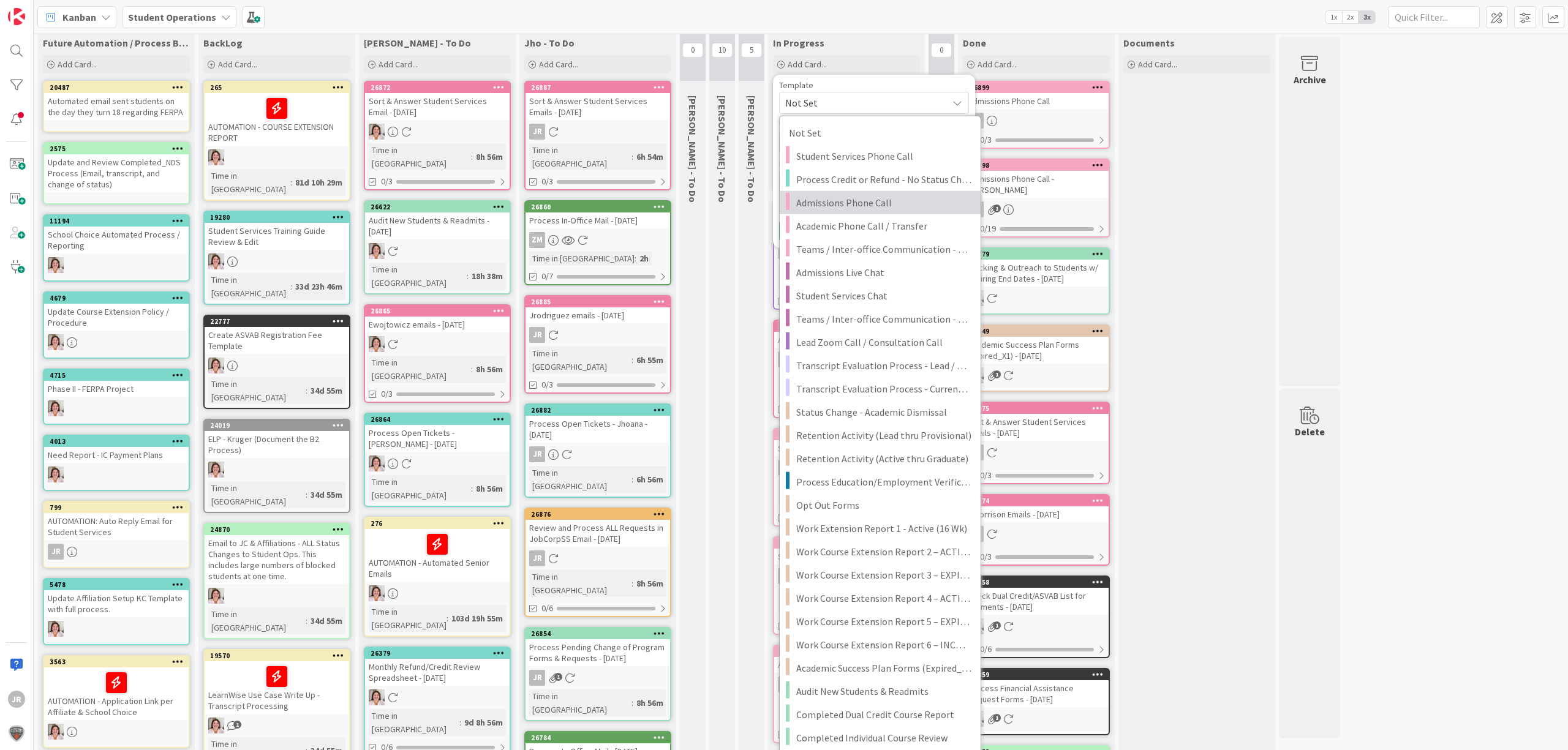
click at [850, 199] on span "Admissions Phone Call" at bounding box center [884, 202] width 175 height 16
type textarea "x"
type textarea "Admissions Phone Call"
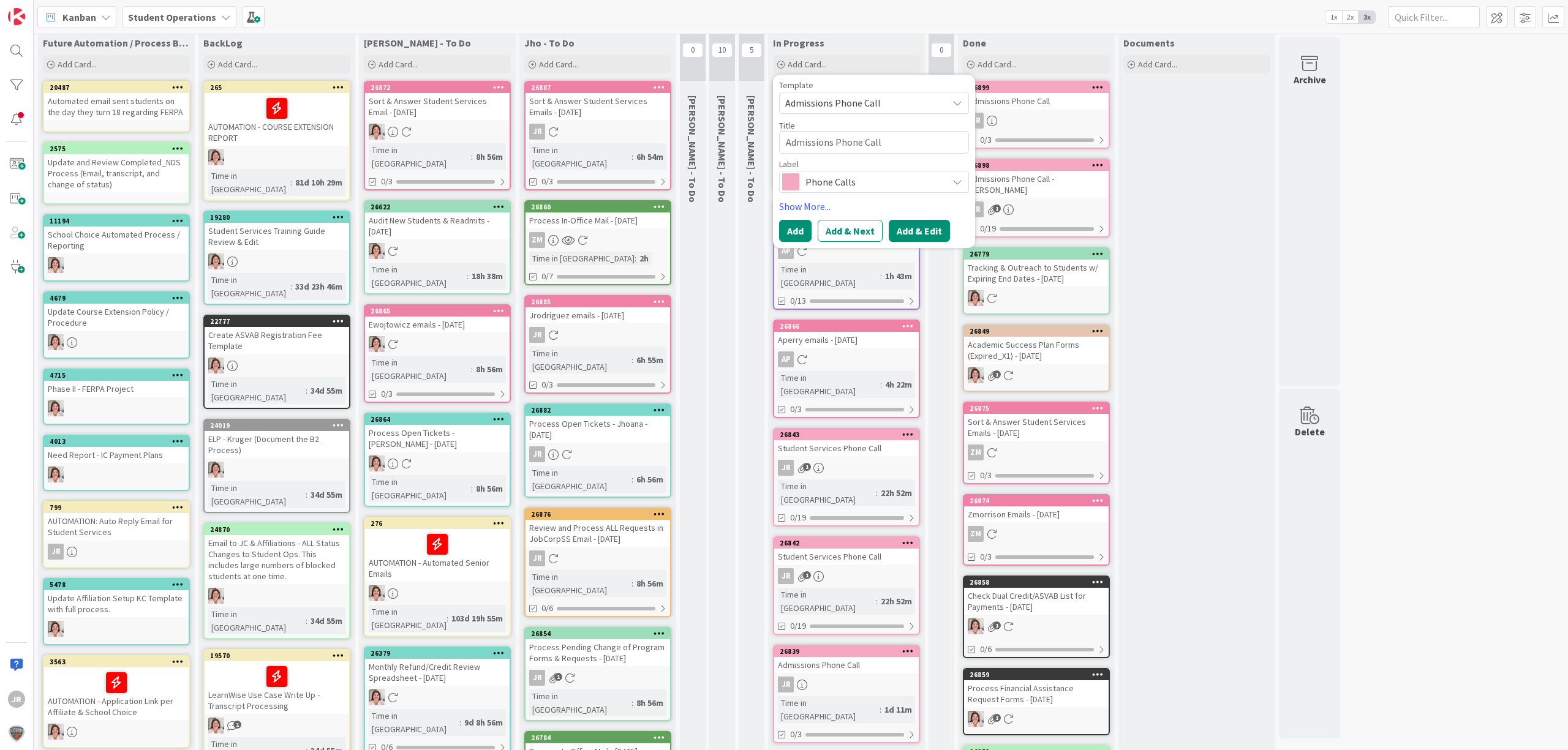
click at [913, 223] on button "Add & Edit" at bounding box center [920, 231] width 61 height 22
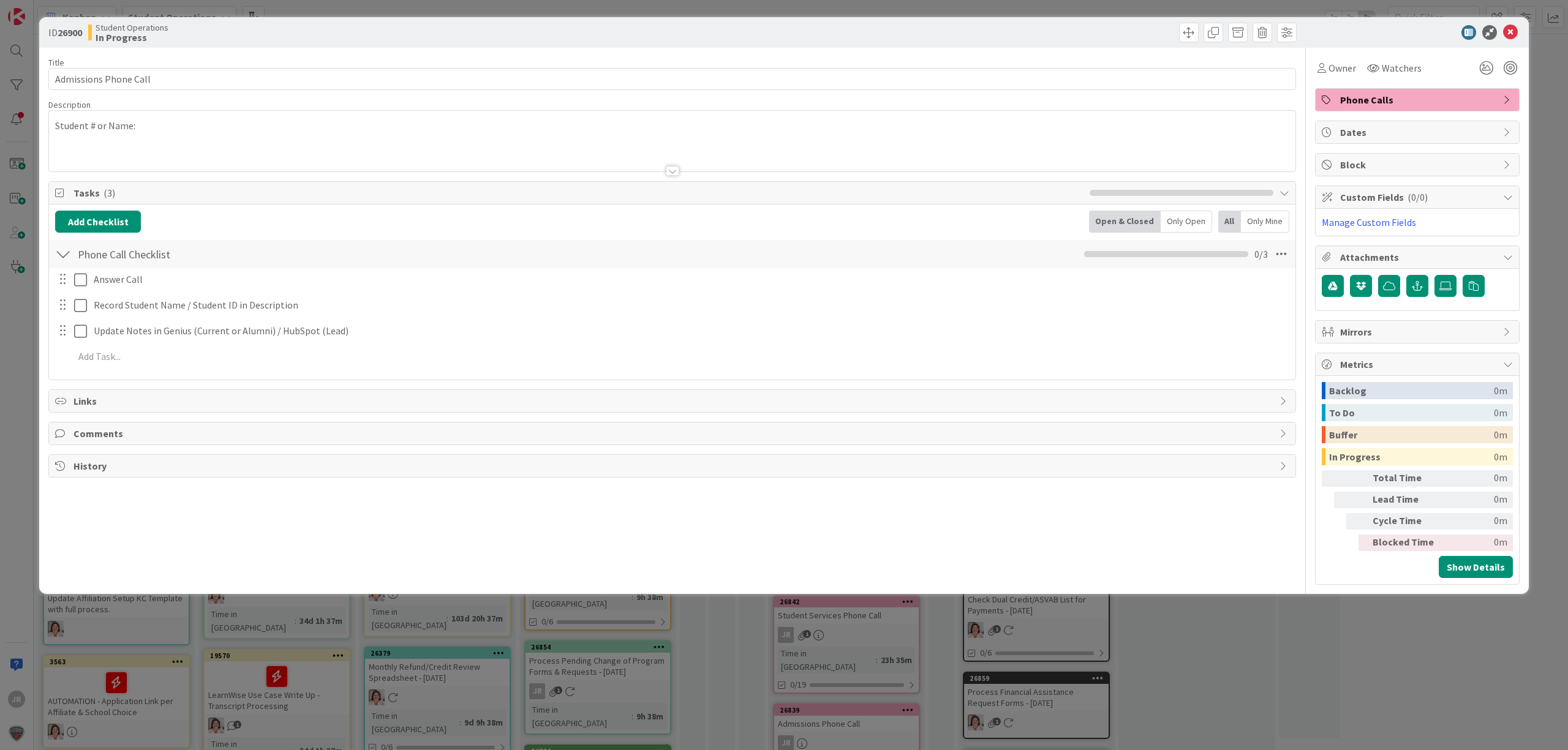
click at [385, 116] on div "Student # or Name:" at bounding box center [672, 144] width 1247 height 55
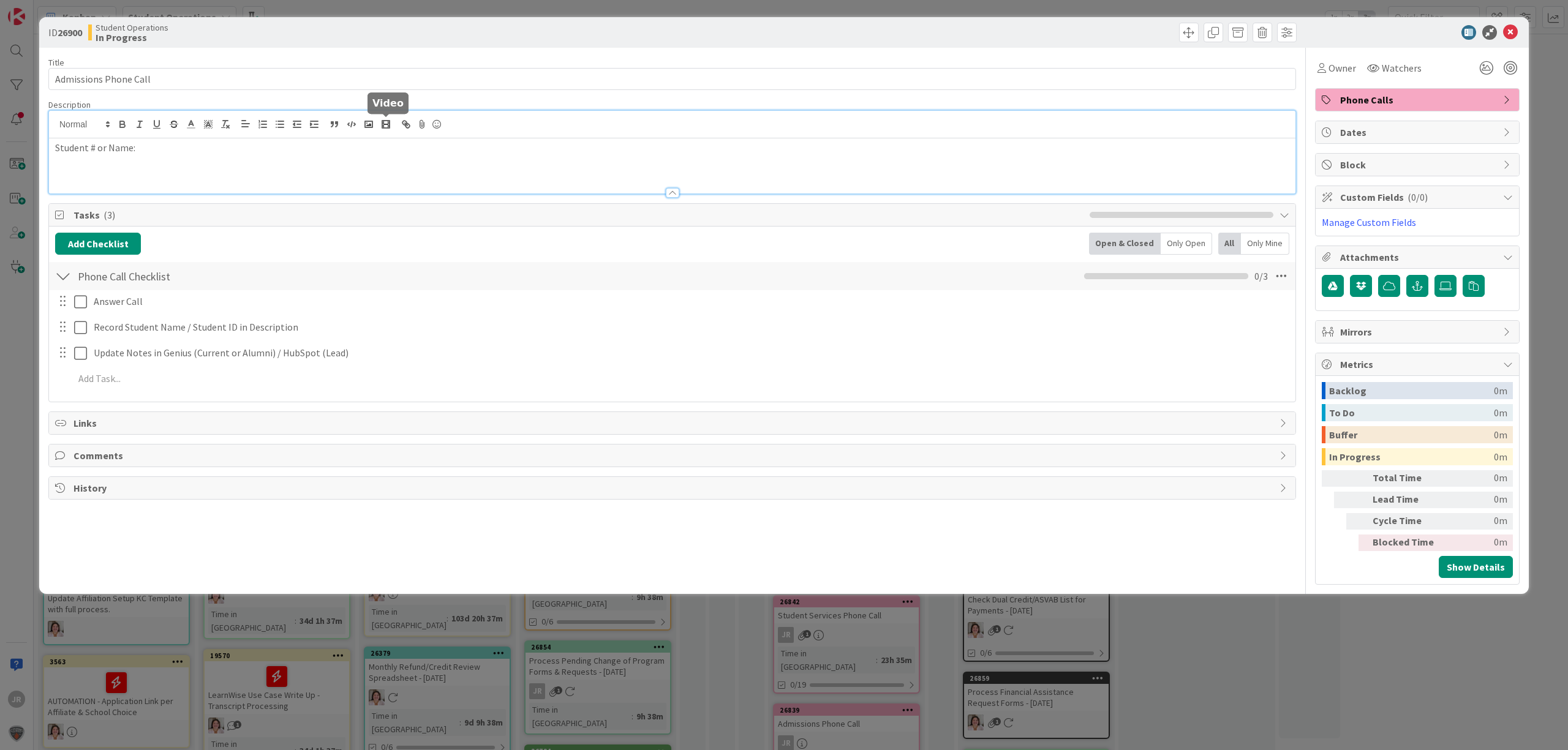
click at [398, 144] on p "Student # or Name:" at bounding box center [672, 147] width 1234 height 14
drag, startPoint x: 361, startPoint y: 143, endPoint x: 138, endPoint y: 154, distance: 223.3
click at [138, 154] on div "Student # or Name: [PERSON_NAME]" at bounding box center [672, 166] width 1247 height 55
copy p "[PERSON_NAME]"
paste input "[PERSON_NAME]"
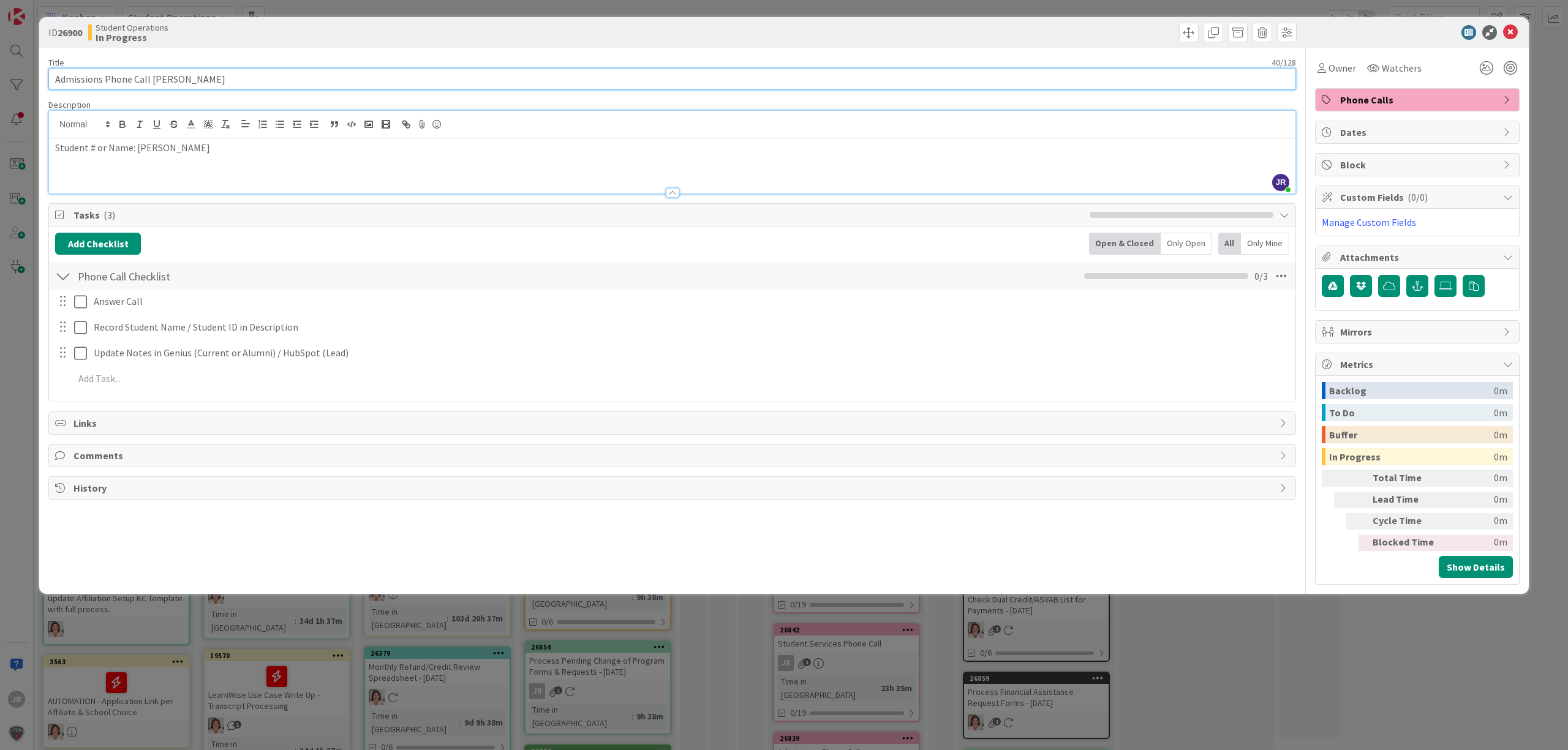
click at [146, 77] on input "Admissions Phone Call [PERSON_NAME]" at bounding box center [672, 79] width 1248 height 22
type input "Admissions Phone Call - [PERSON_NAME]"
click at [1351, 57] on div "Owner" at bounding box center [1337, 68] width 43 height 22
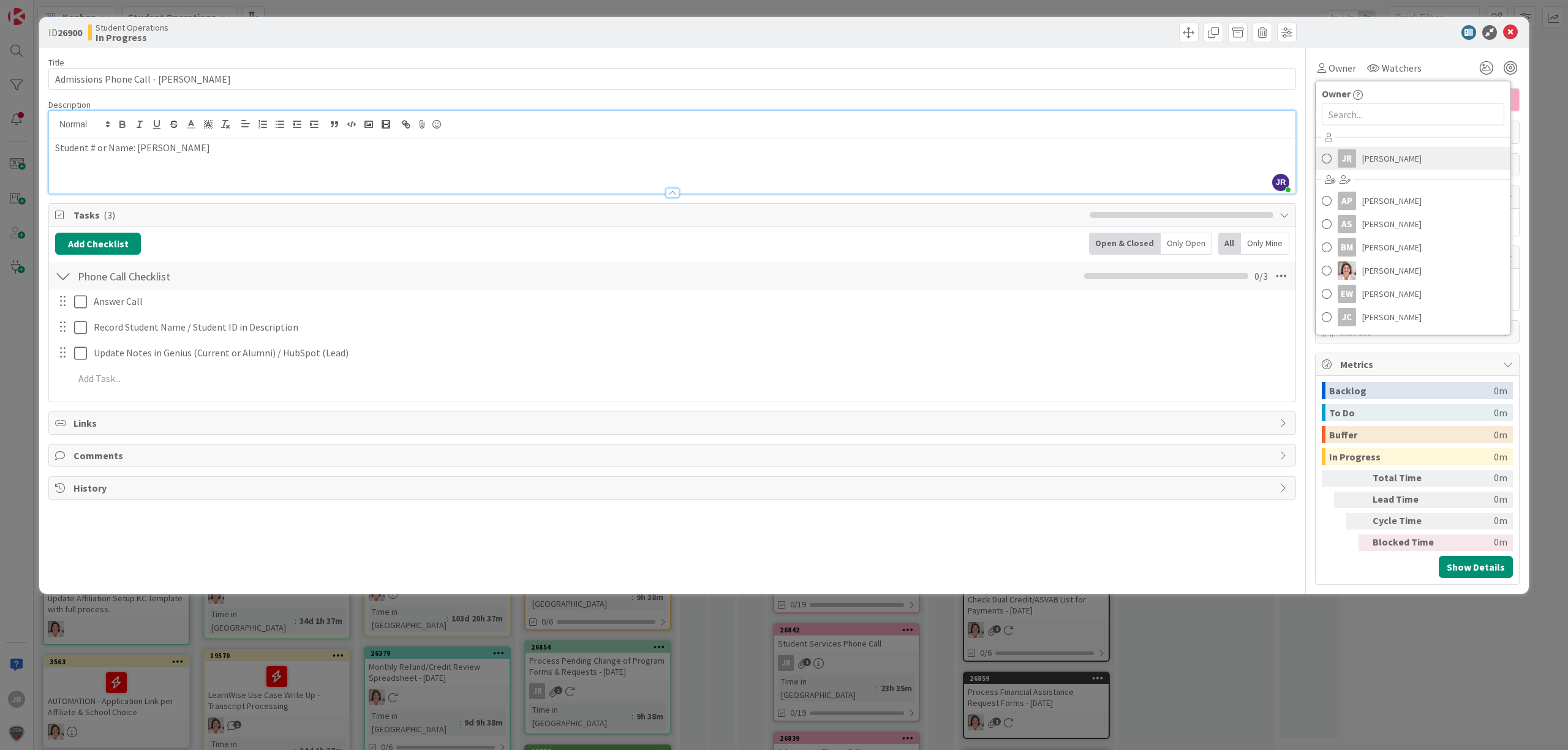
click at [1356, 159] on link "JR [PERSON_NAME]" at bounding box center [1413, 158] width 195 height 23
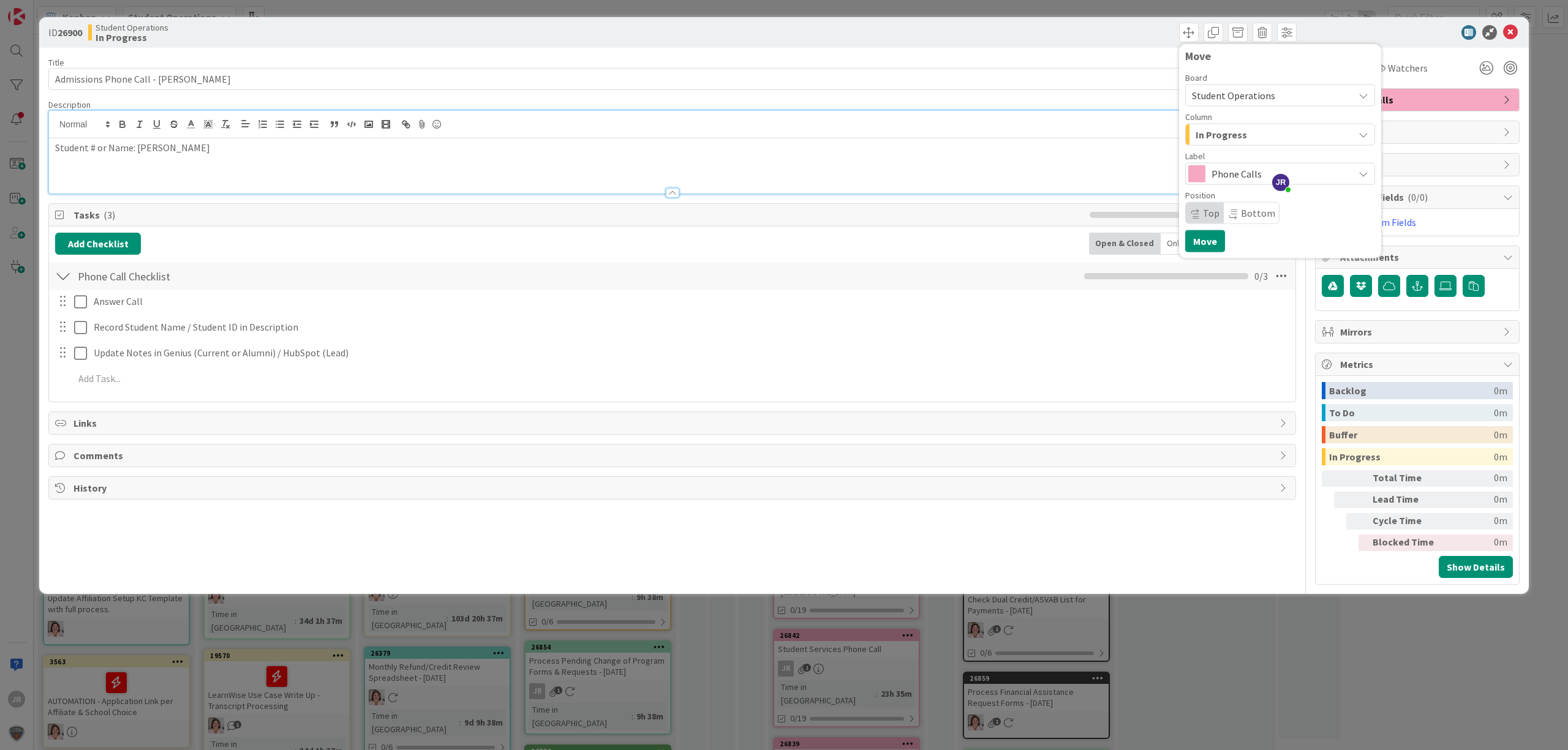
click at [1203, 137] on span "In Progress" at bounding box center [1221, 134] width 51 height 16
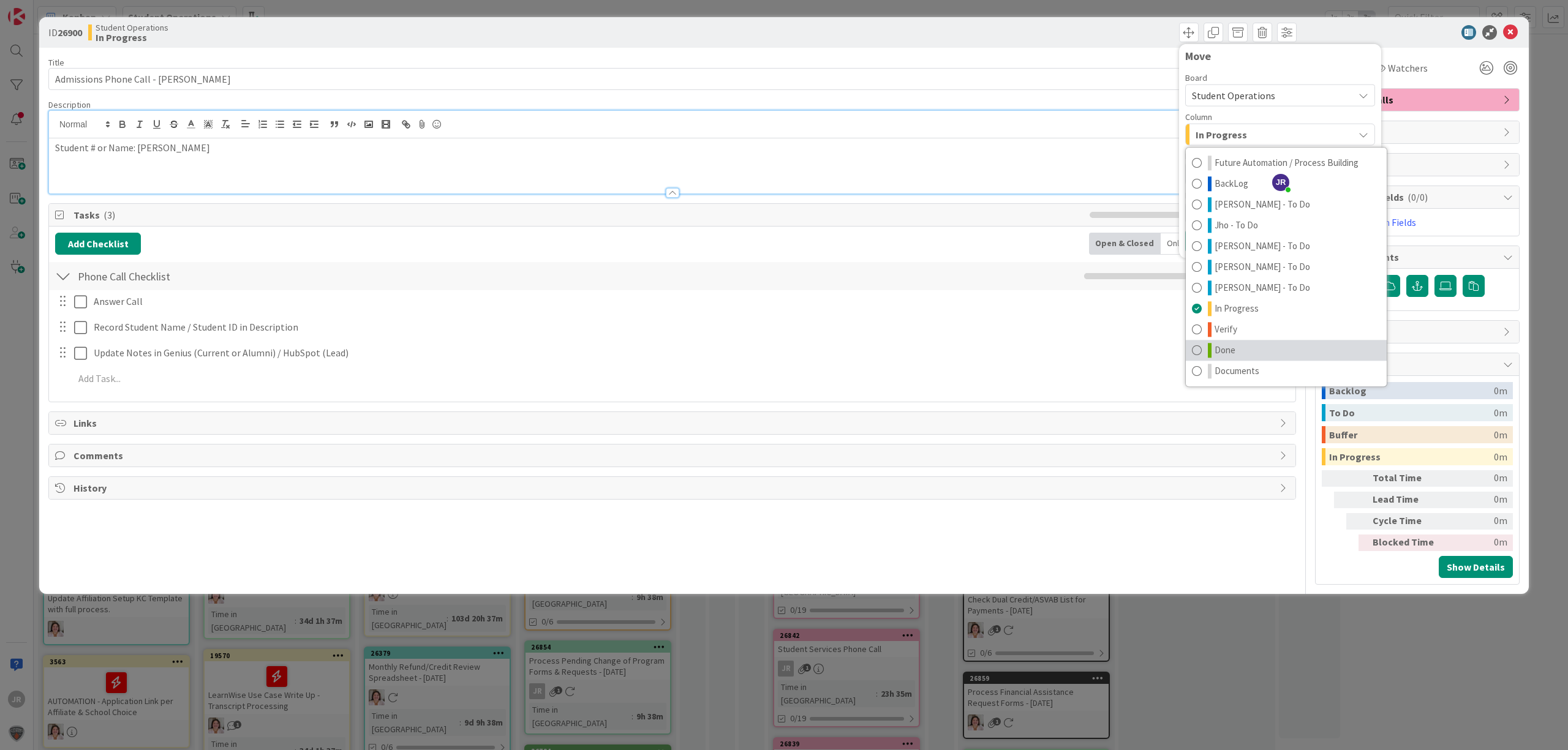
click at [1246, 353] on link "Done" at bounding box center [1286, 350] width 201 height 21
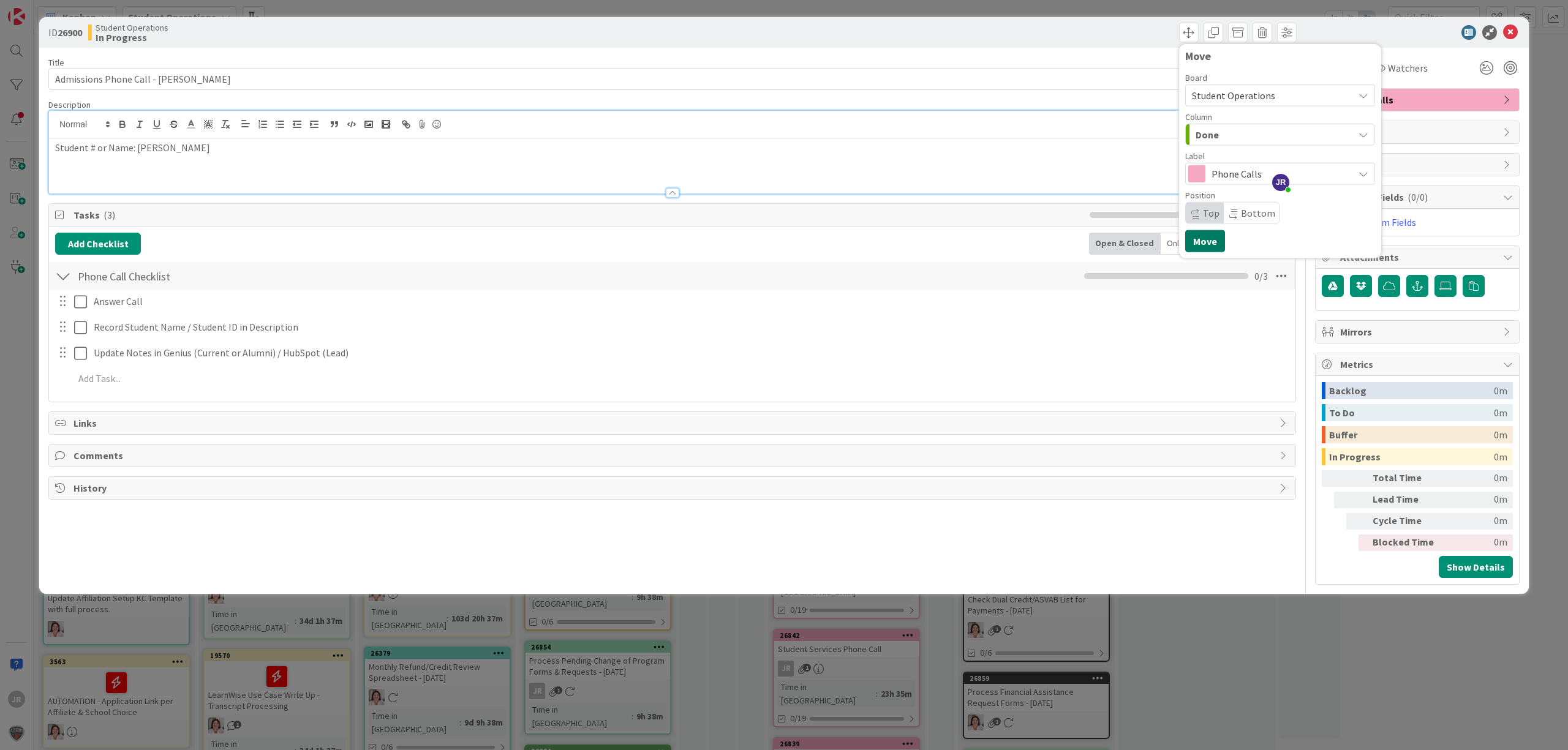
click at [1204, 238] on button "Move" at bounding box center [1205, 241] width 39 height 22
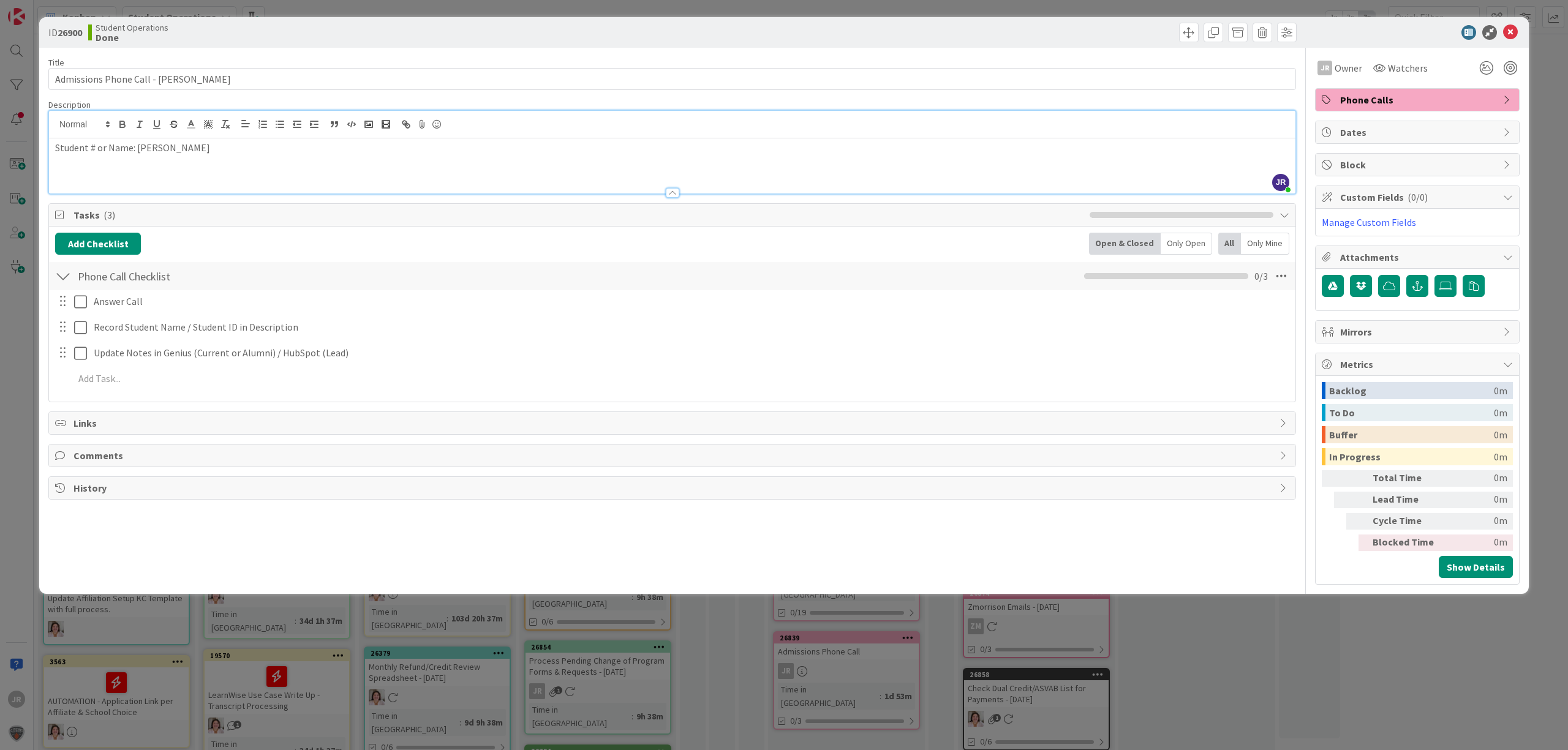
click at [995, 4] on div "ID 26900 Student Operations Done Move Move Title 42 / 128 Admissions Phone Call…" at bounding box center [784, 375] width 1568 height 750
